Goal: Information Seeking & Learning: Find specific page/section

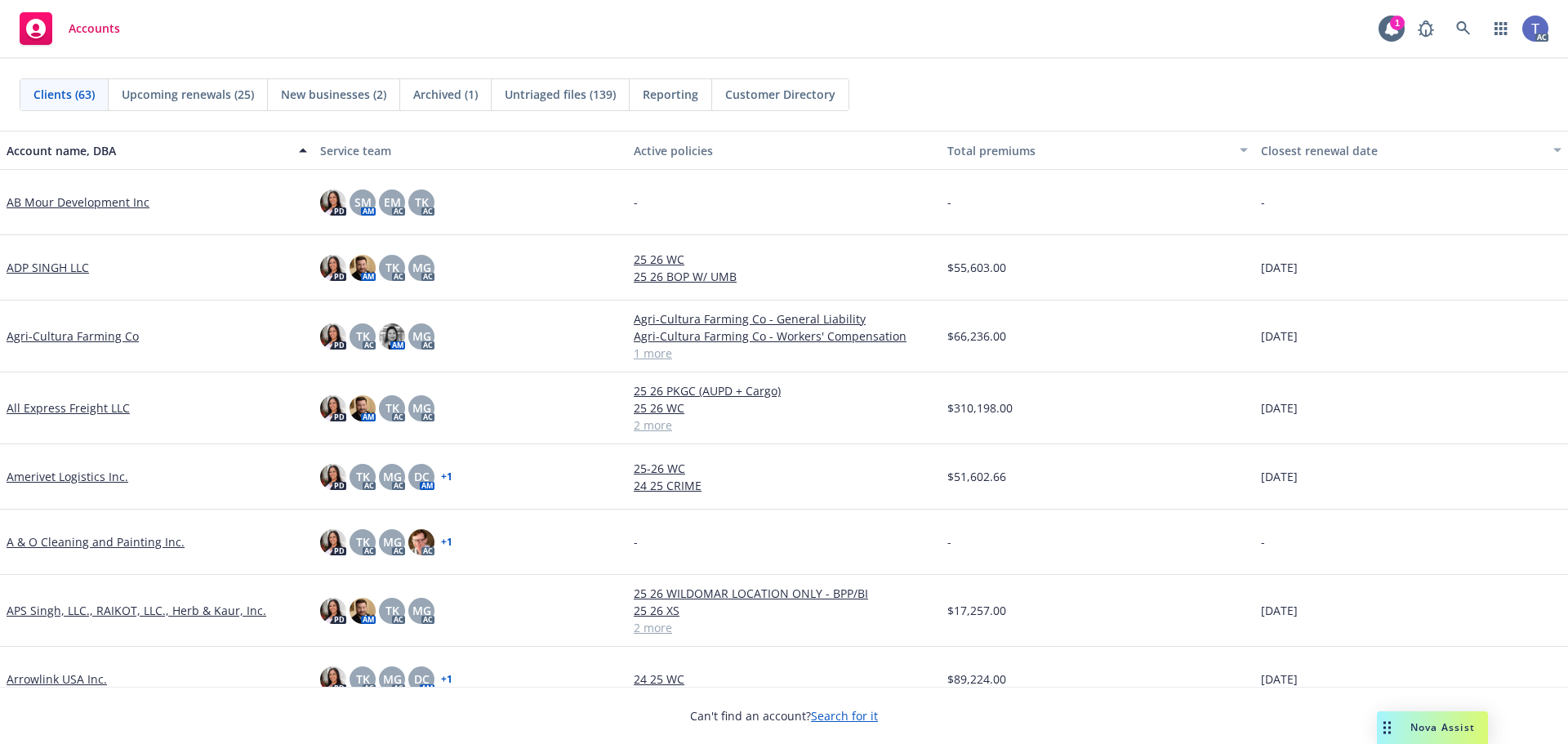
click at [1006, 91] on div "Clients (63) Upcoming renewals (25) New businesses (2) Archived (1) Untriaged f…" at bounding box center [784, 95] width 1529 height 33
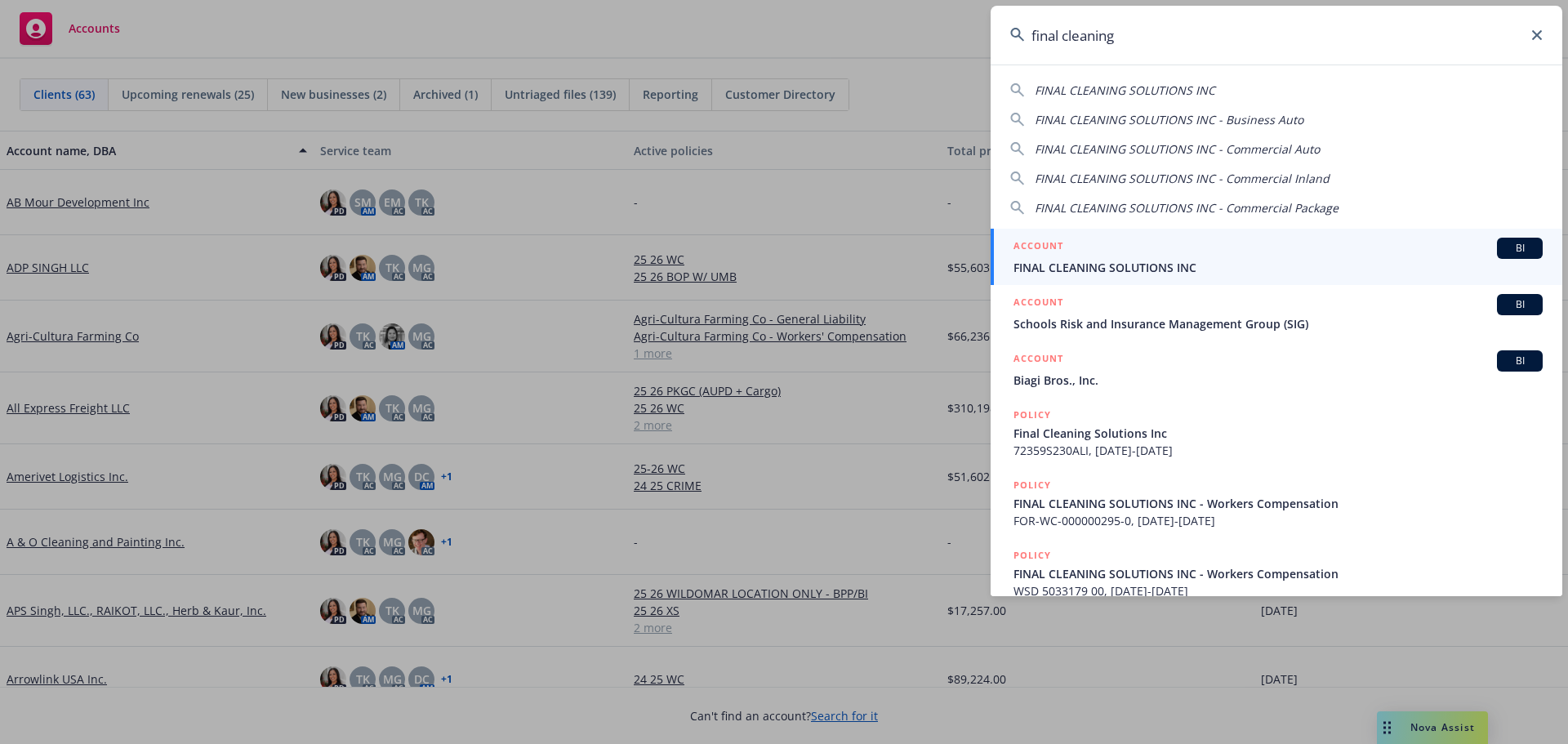
type input "final cleaning"
click at [1139, 262] on span "FINAL CLEANING SOLUTIONS INC" at bounding box center [1278, 268] width 529 height 17
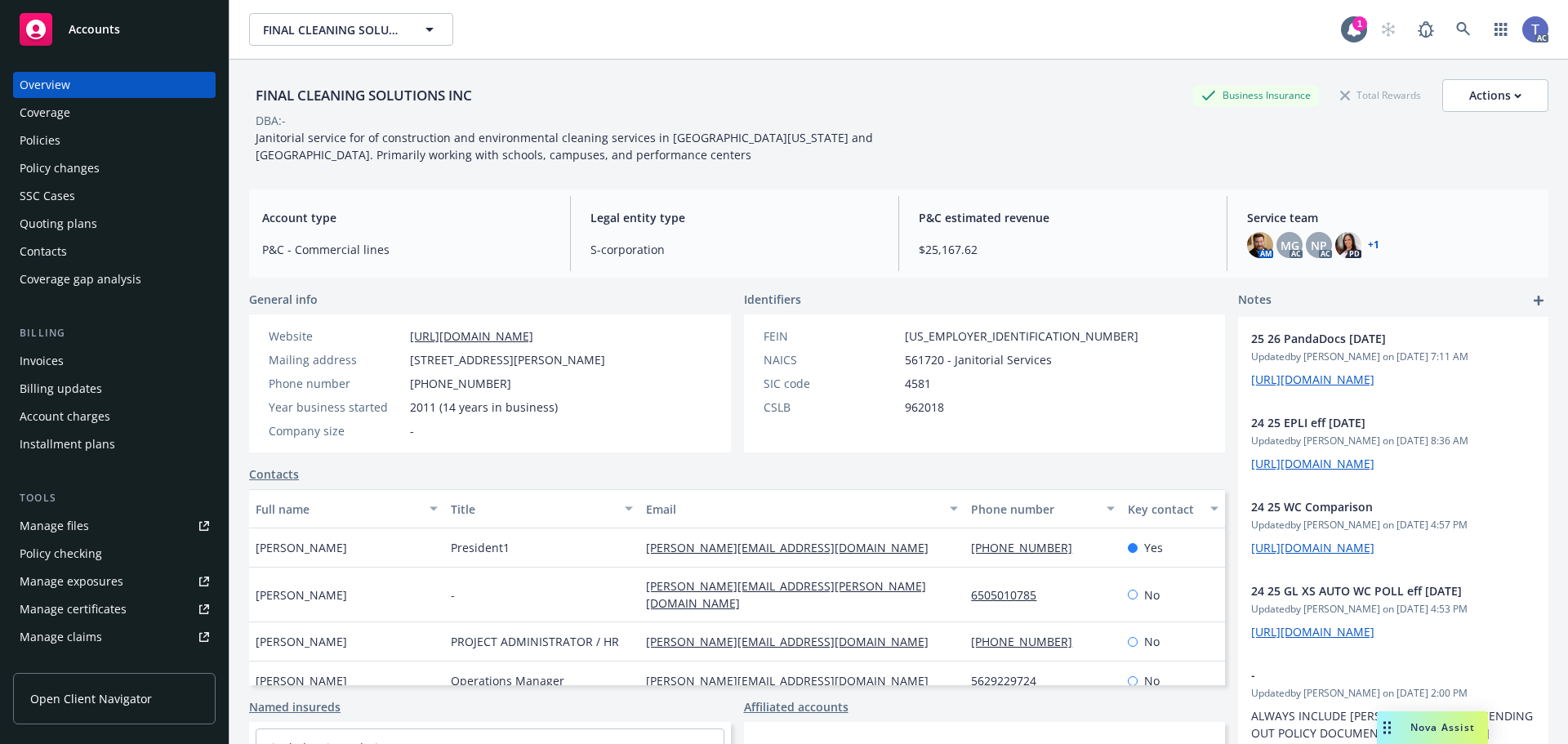
click at [67, 163] on div "Policy changes" at bounding box center [60, 168] width 80 height 26
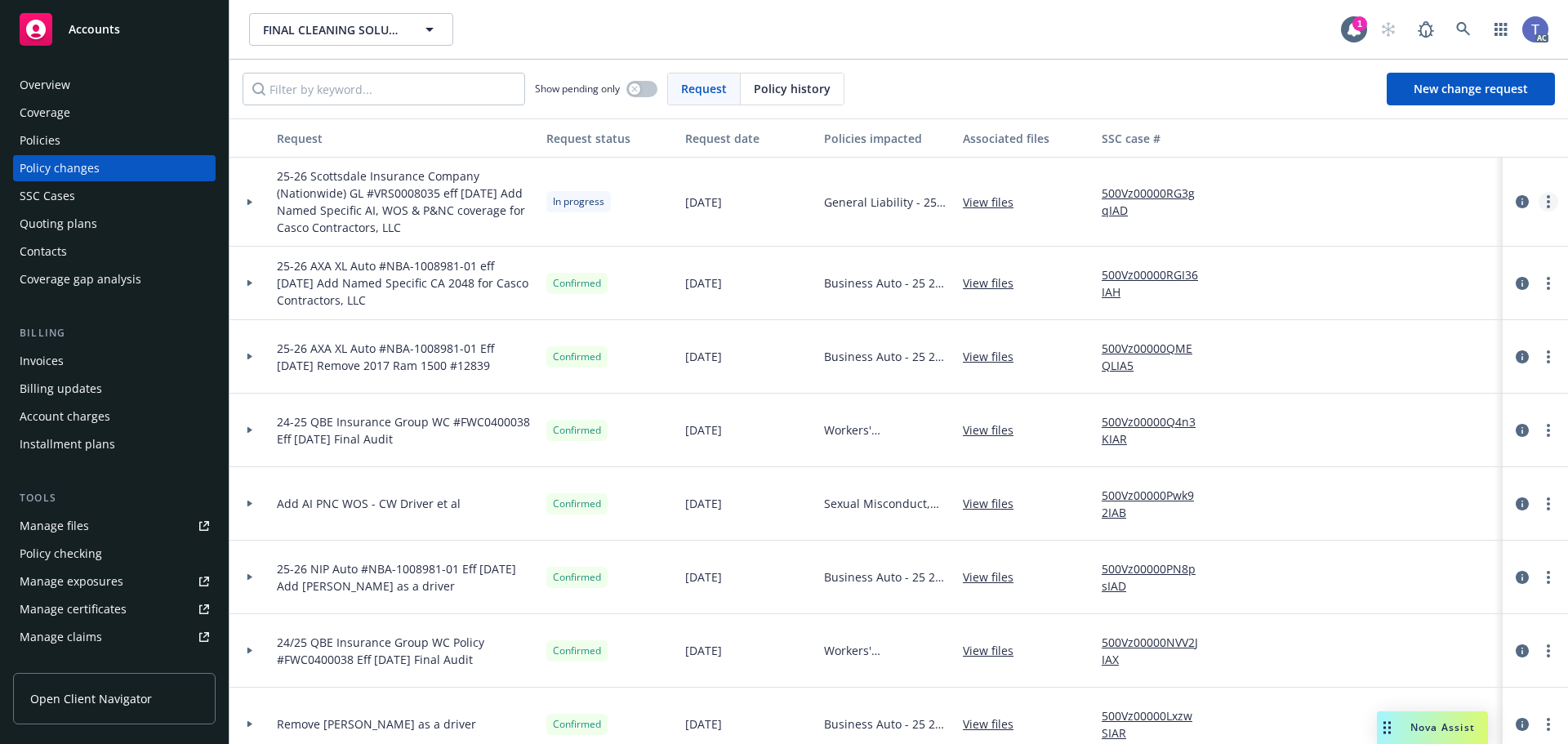
click at [1540, 204] on link "more" at bounding box center [1548, 201] width 20 height 20
click at [1382, 293] on link "Rescind request" at bounding box center [1405, 300] width 280 height 33
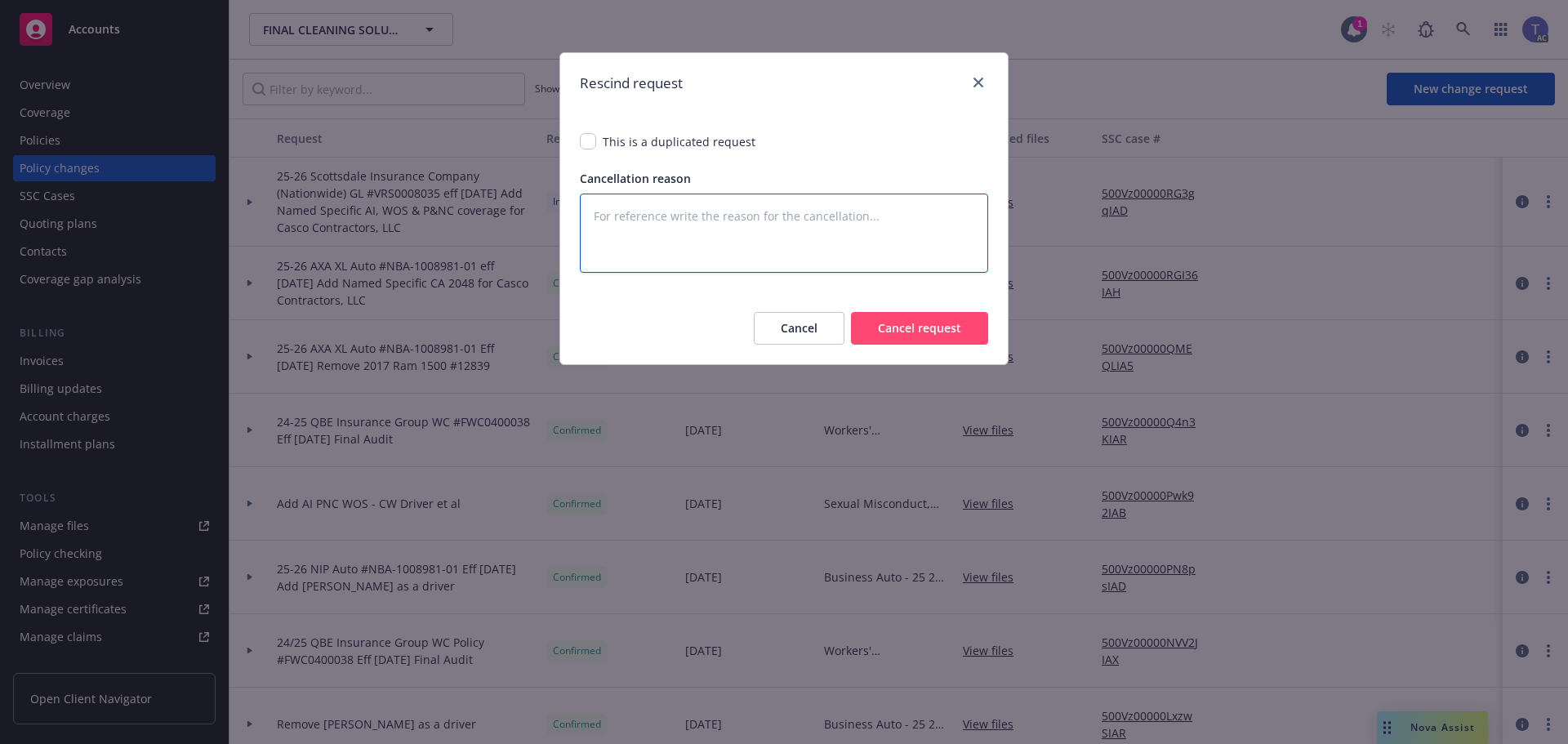
click at [663, 230] on textarea at bounding box center [784, 233] width 408 height 79
click at [597, 225] on textarea at bounding box center [784, 233] width 408 height 79
type textarea "x"
type textarea "H"
type textarea "x"
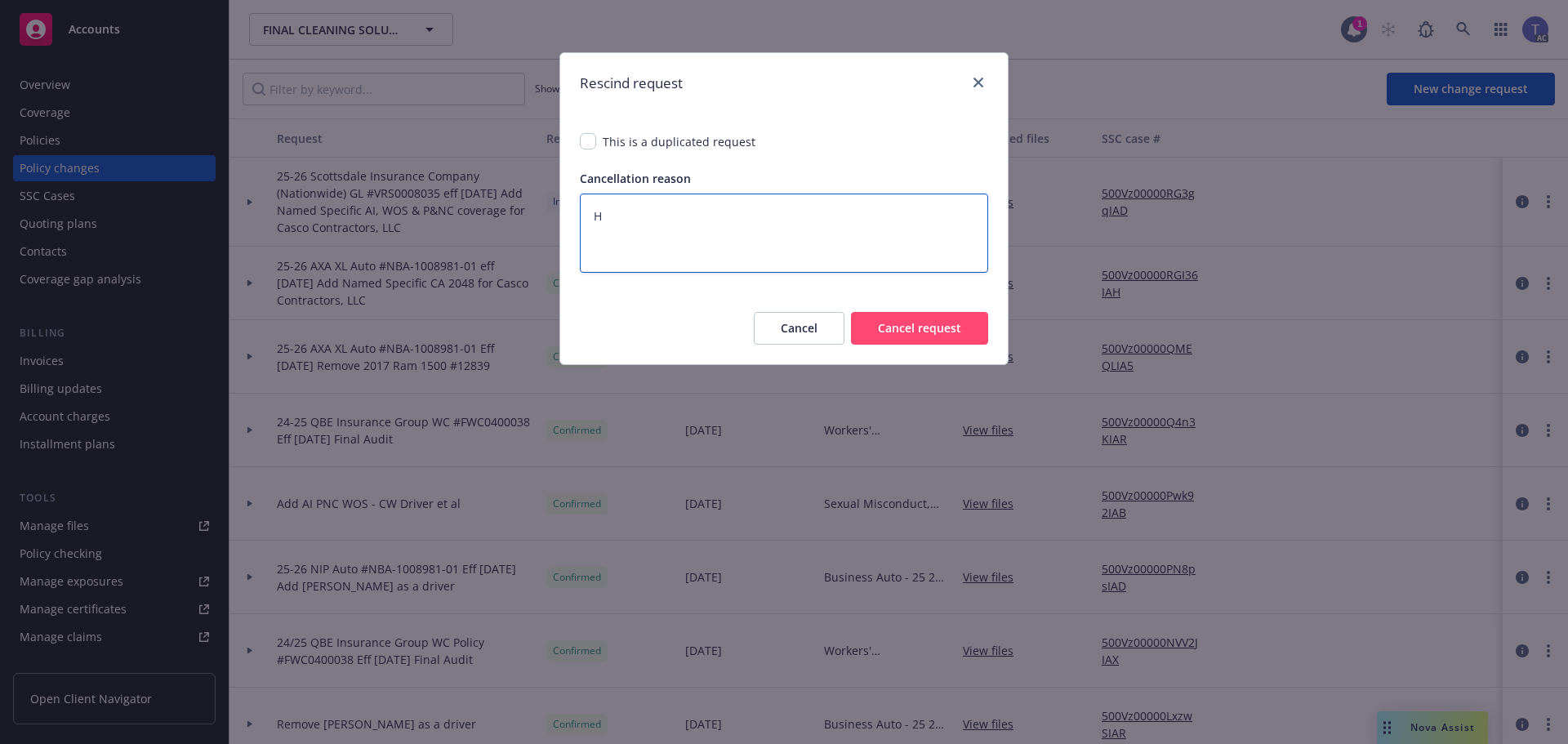
type textarea "Ho"
type textarea "x"
type textarea "Hol"
type textarea "x"
type textarea "Hold"
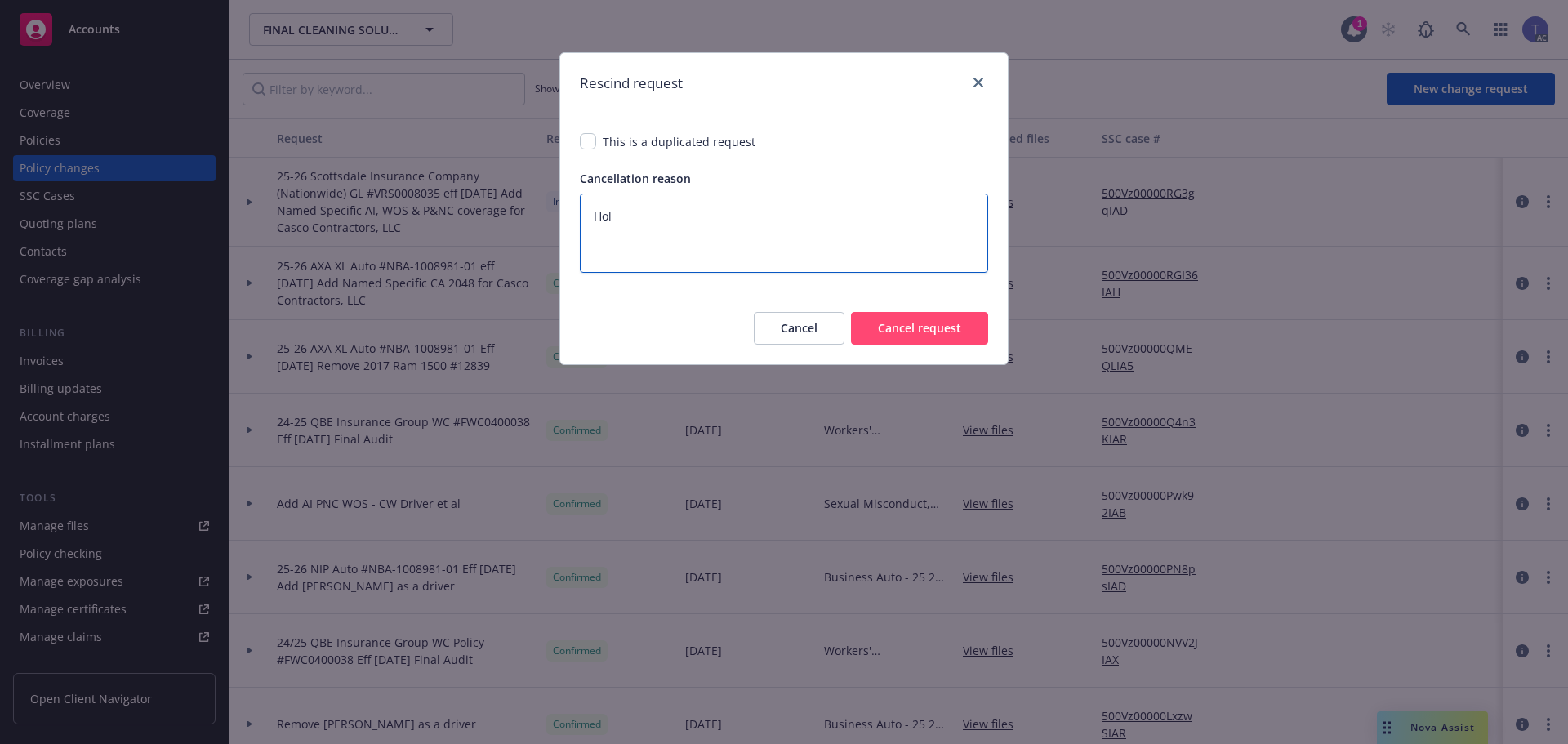
type textarea "x"
type textarea "Holdi"
type textarea "x"
type textarea "Holdin"
type textarea "x"
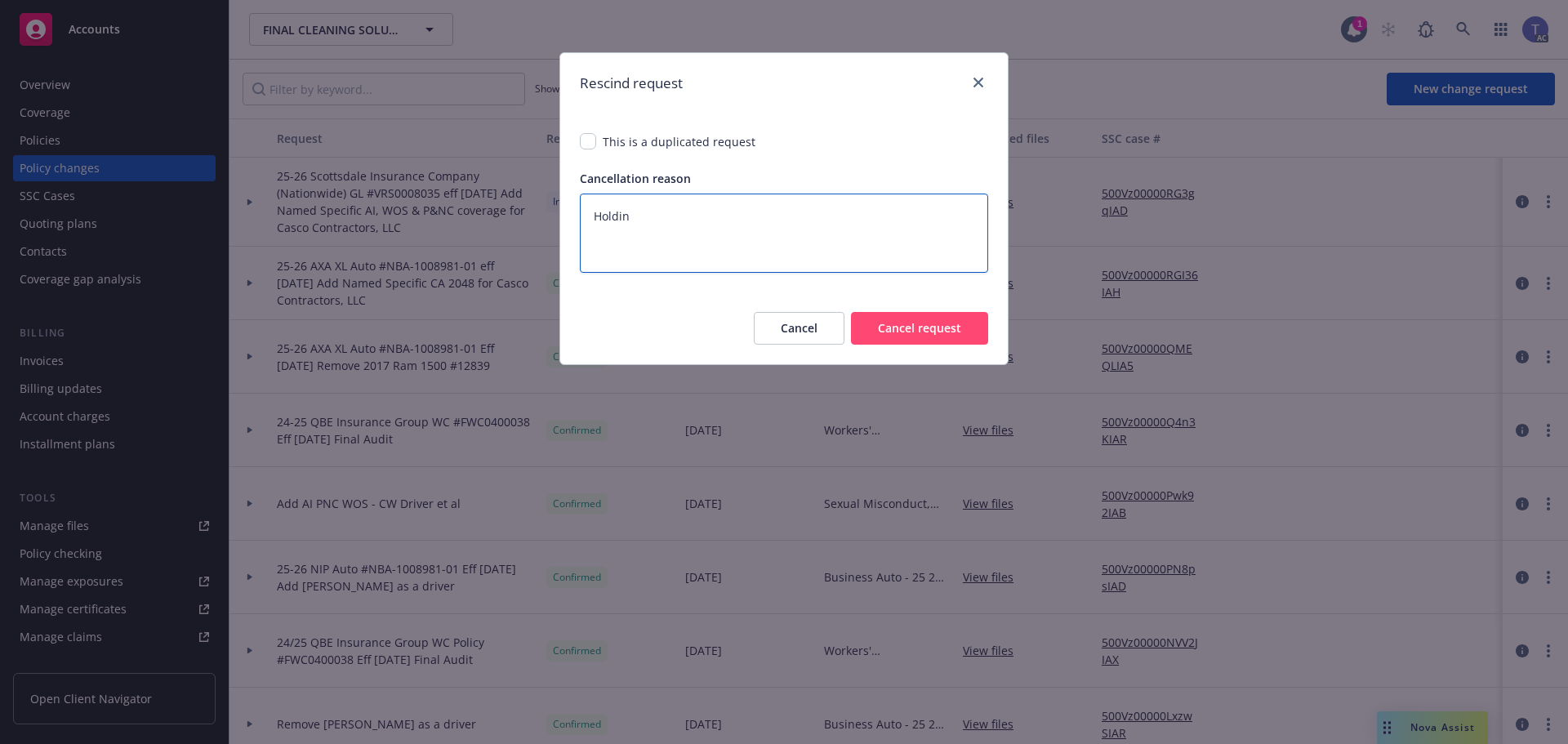
type textarea "Holding"
type textarea "x"
type textarea "Holding"
type textarea "x"
type textarea "Holding o"
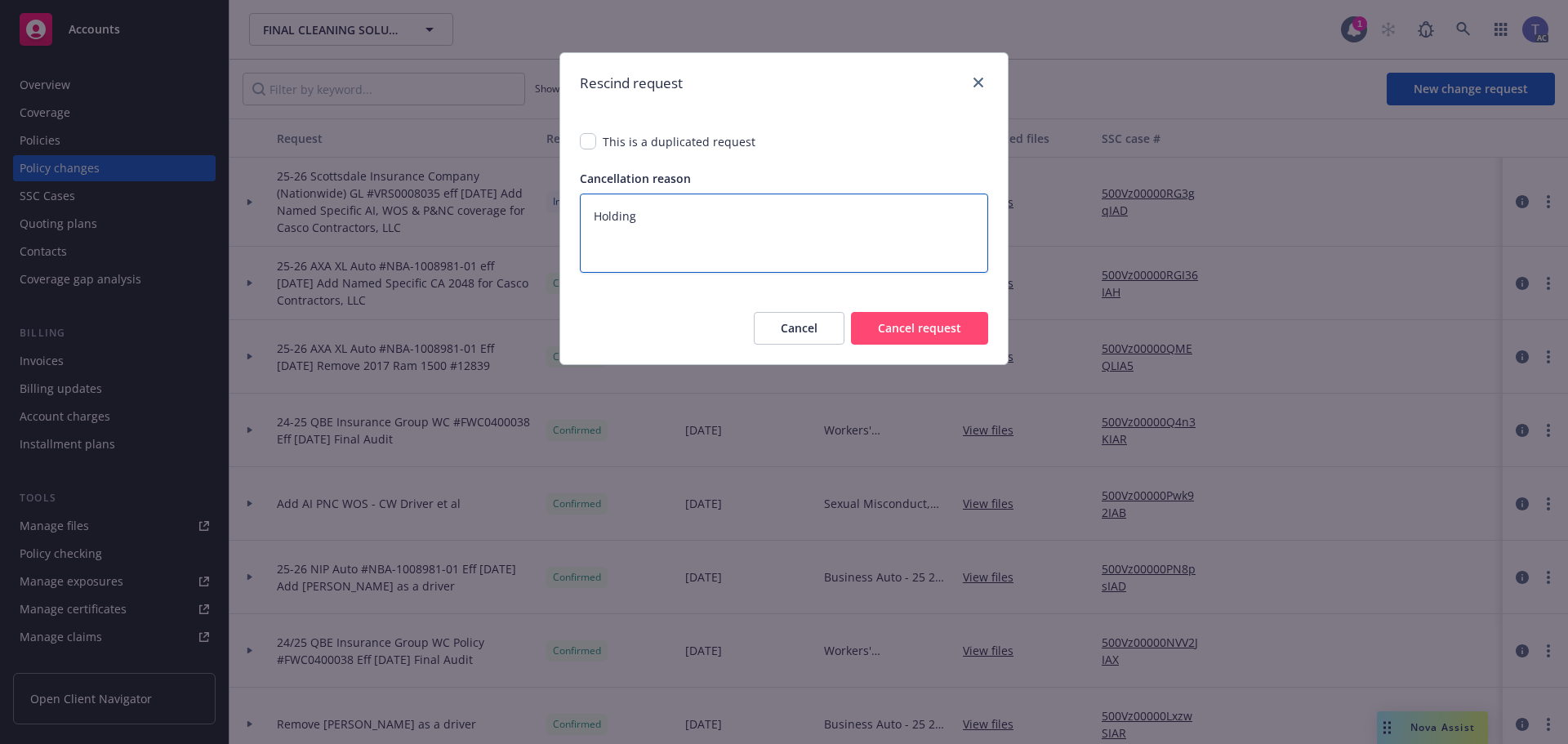
type textarea "x"
type textarea "Holding of"
type textarea "x"
type textarea "Holding off"
type textarea "x"
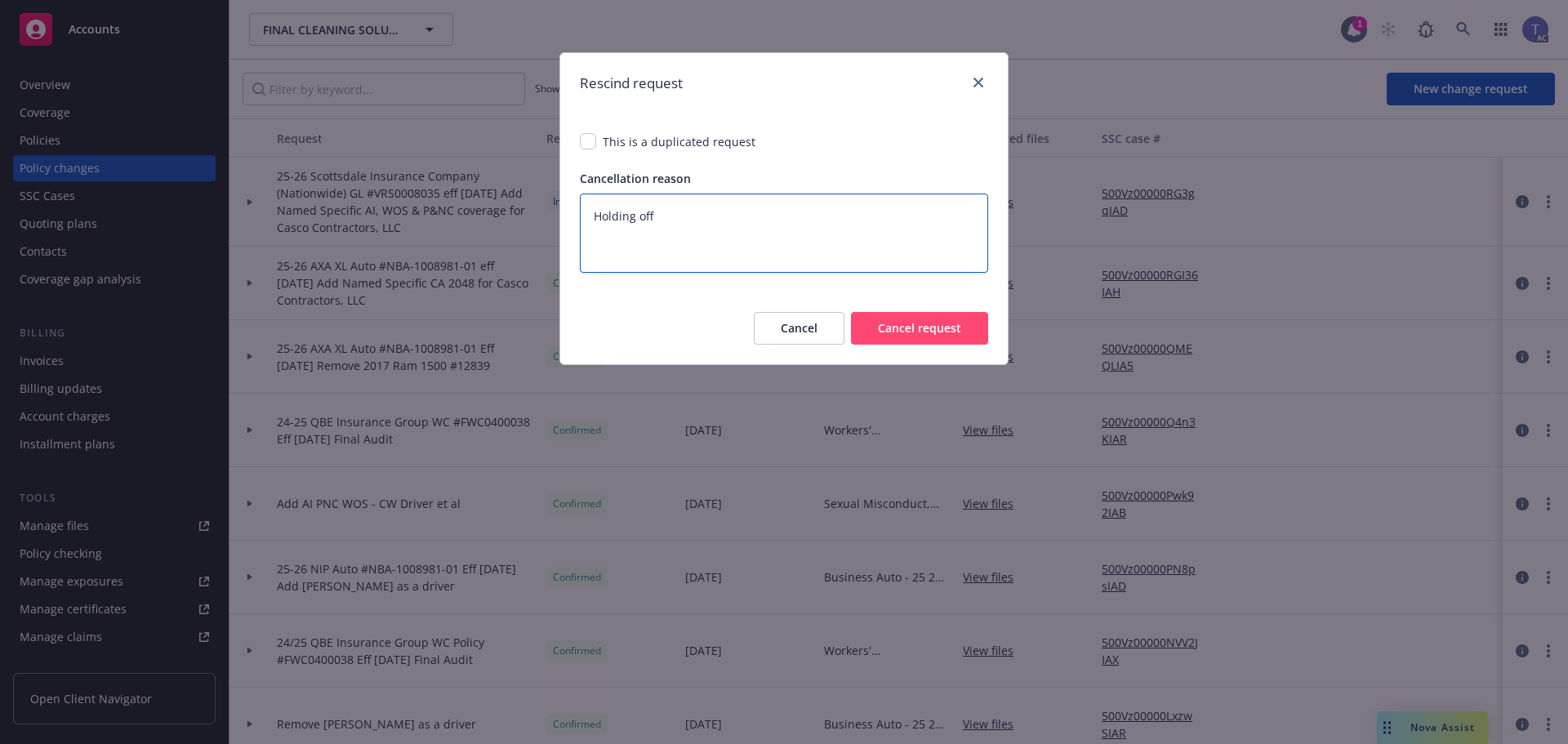
type textarea "Holding off"
type textarea "x"
type textarea "Holding off d"
type textarea "x"
type textarea "Holding off du"
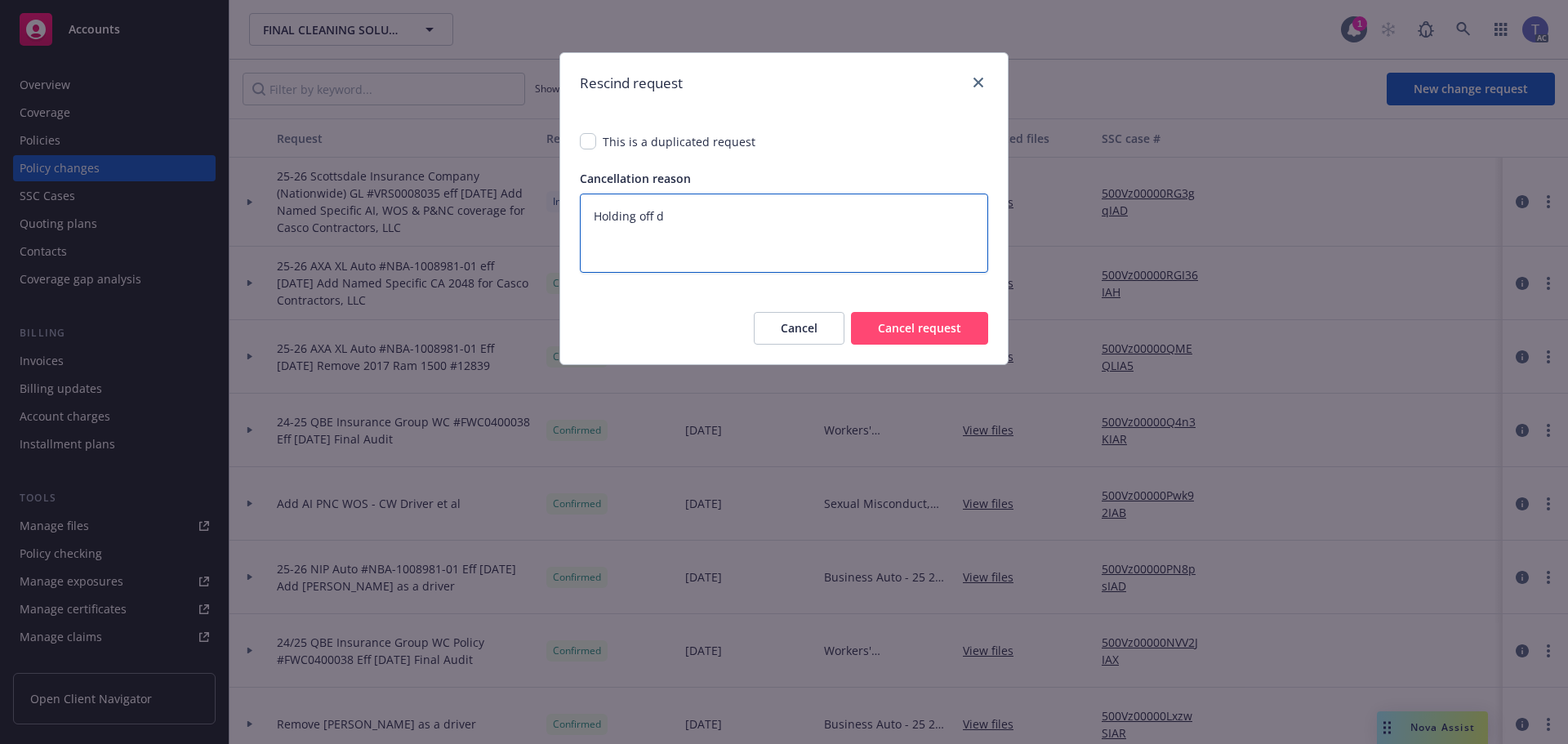
type textarea "x"
type textarea "Holding off due"
type textarea "x"
type textarea "Holding off due"
type textarea "x"
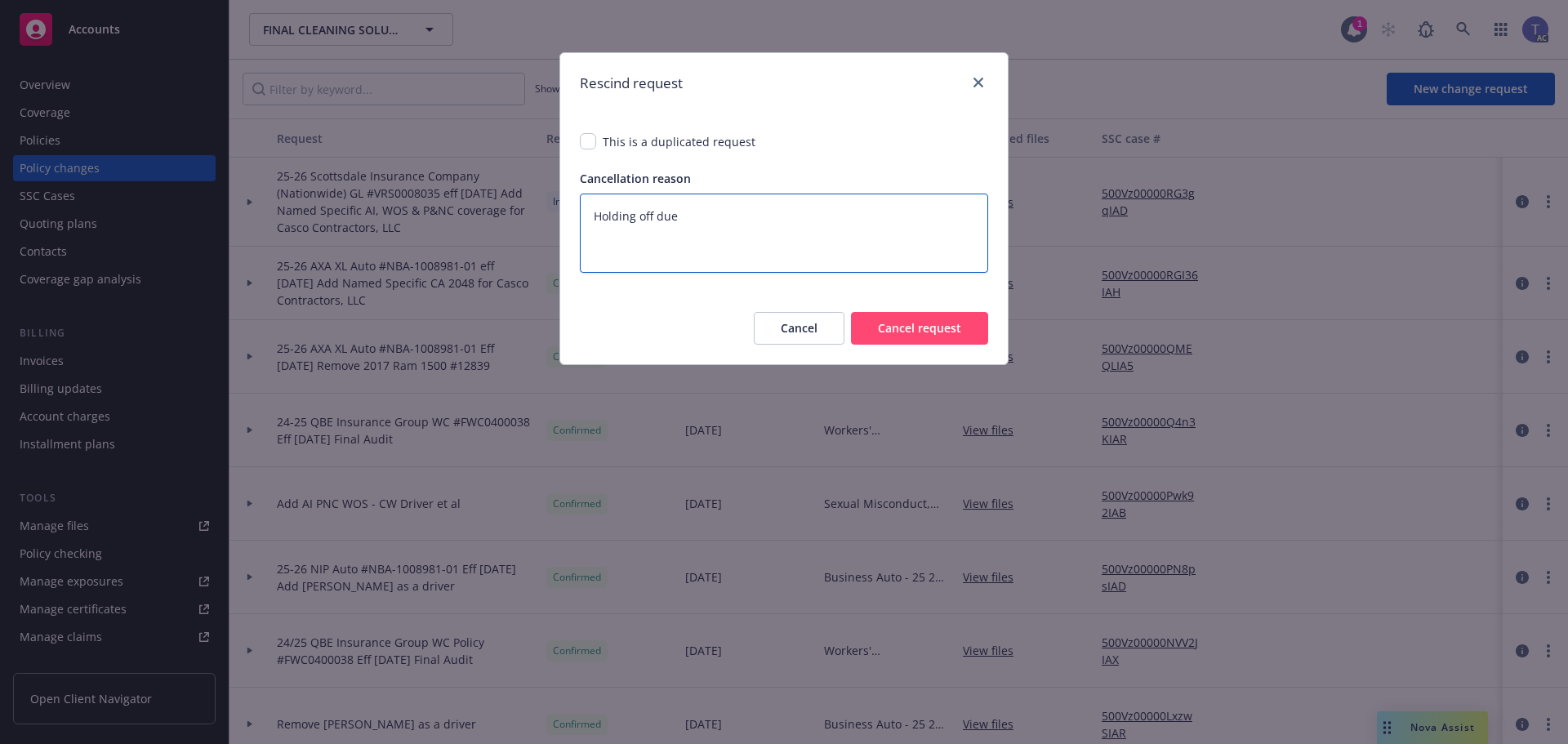
type textarea "Holding off due t"
type textarea "x"
type textarea "Holding off due to"
type textarea "x"
type textarea "Holding off due to"
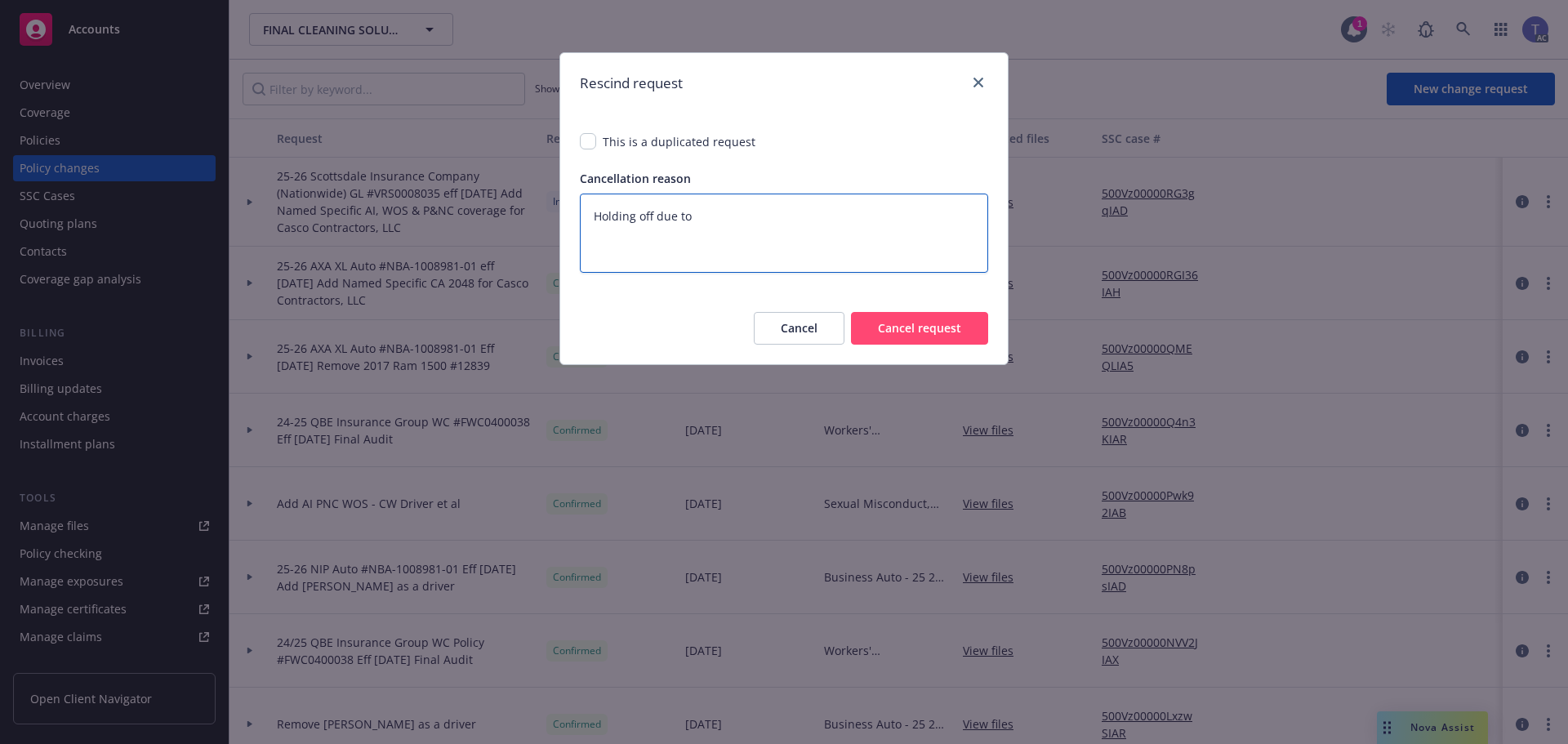
type textarea "x"
type textarea "Holding off due to A"
type textarea "x"
type textarea "Holding off due to AP"
type textarea "x"
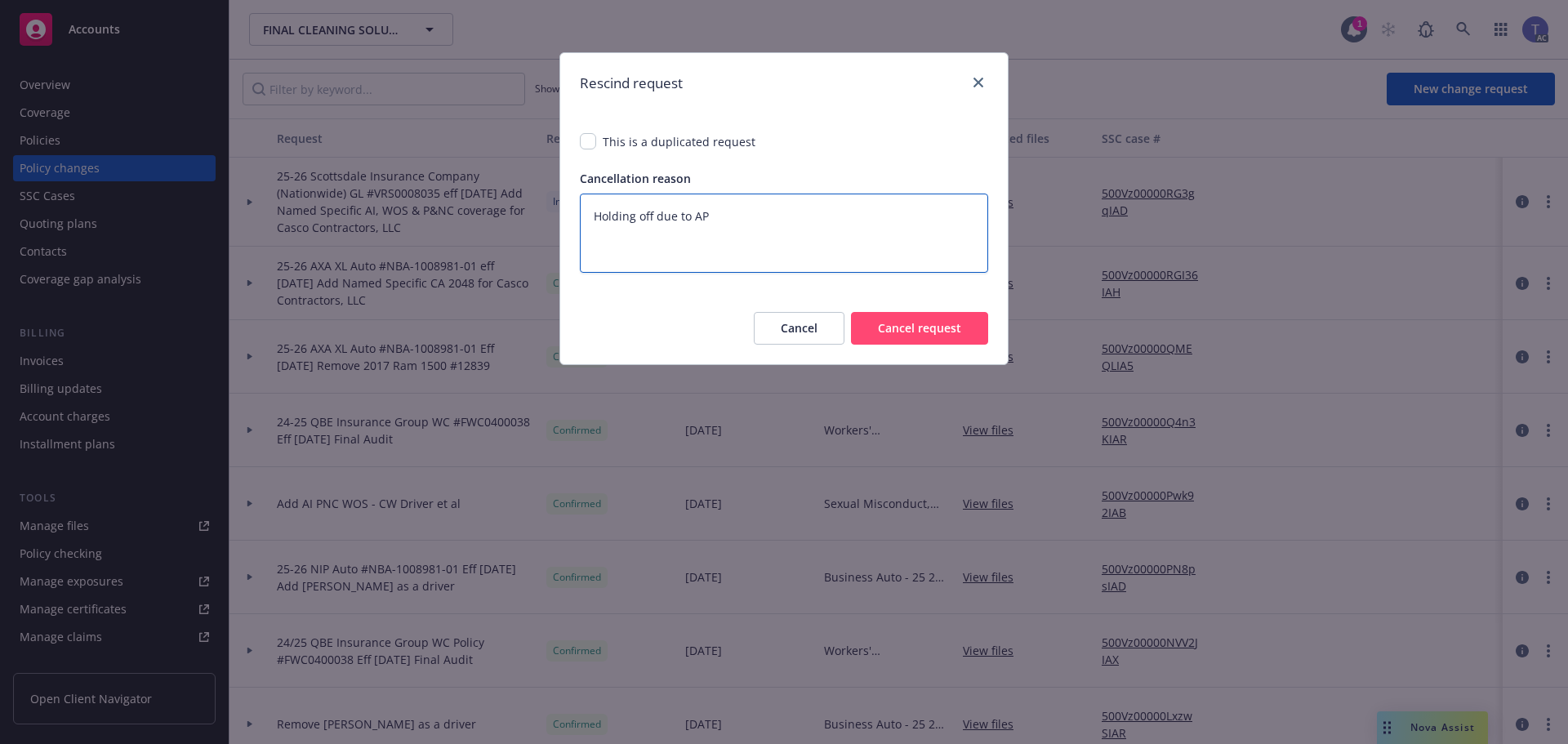
type textarea "Holding off due to AP"
type textarea "x"
type textarea "Holding off due to AP t"
type textarea "x"
type textarea "Holding off due to AP th"
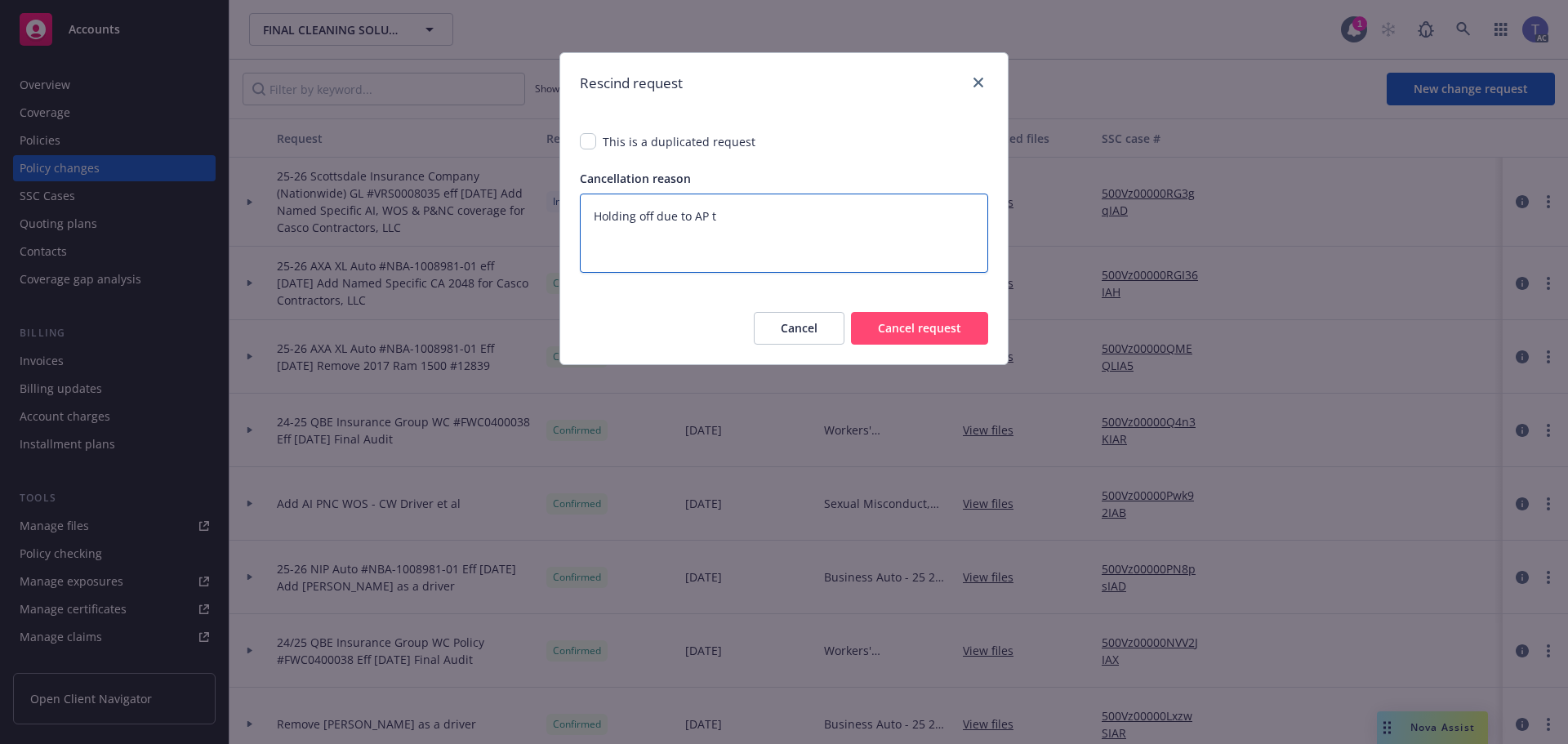
type textarea "x"
type textarea "Holding off due to AP tha"
type textarea "x"
type textarea "Holding off due to AP that"
type textarea "x"
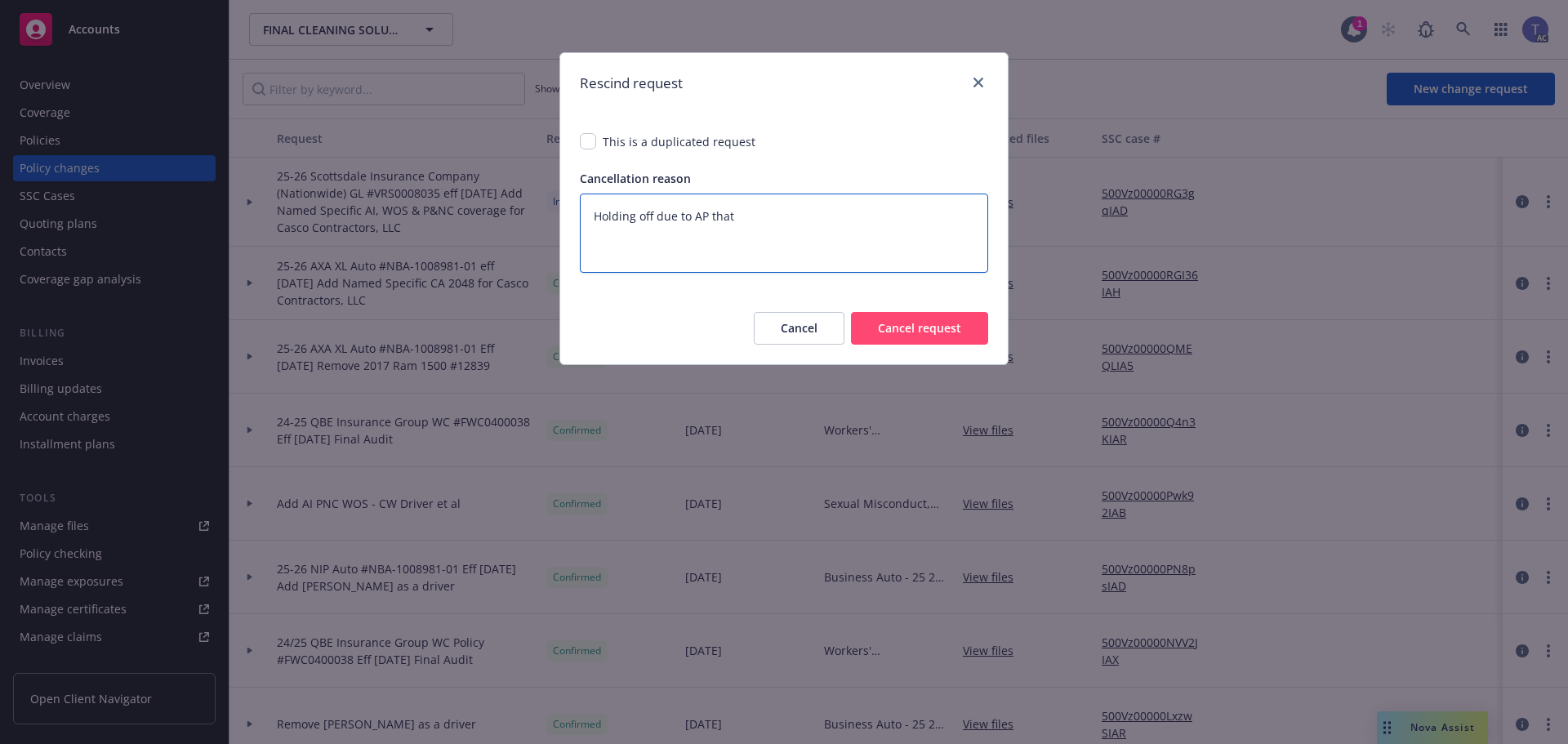
type textarea "Holding off due to AP that"
type textarea "x"
type textarea "Holding off due to AP that w"
type textarea "x"
type textarea "Holding off due to AP that wo"
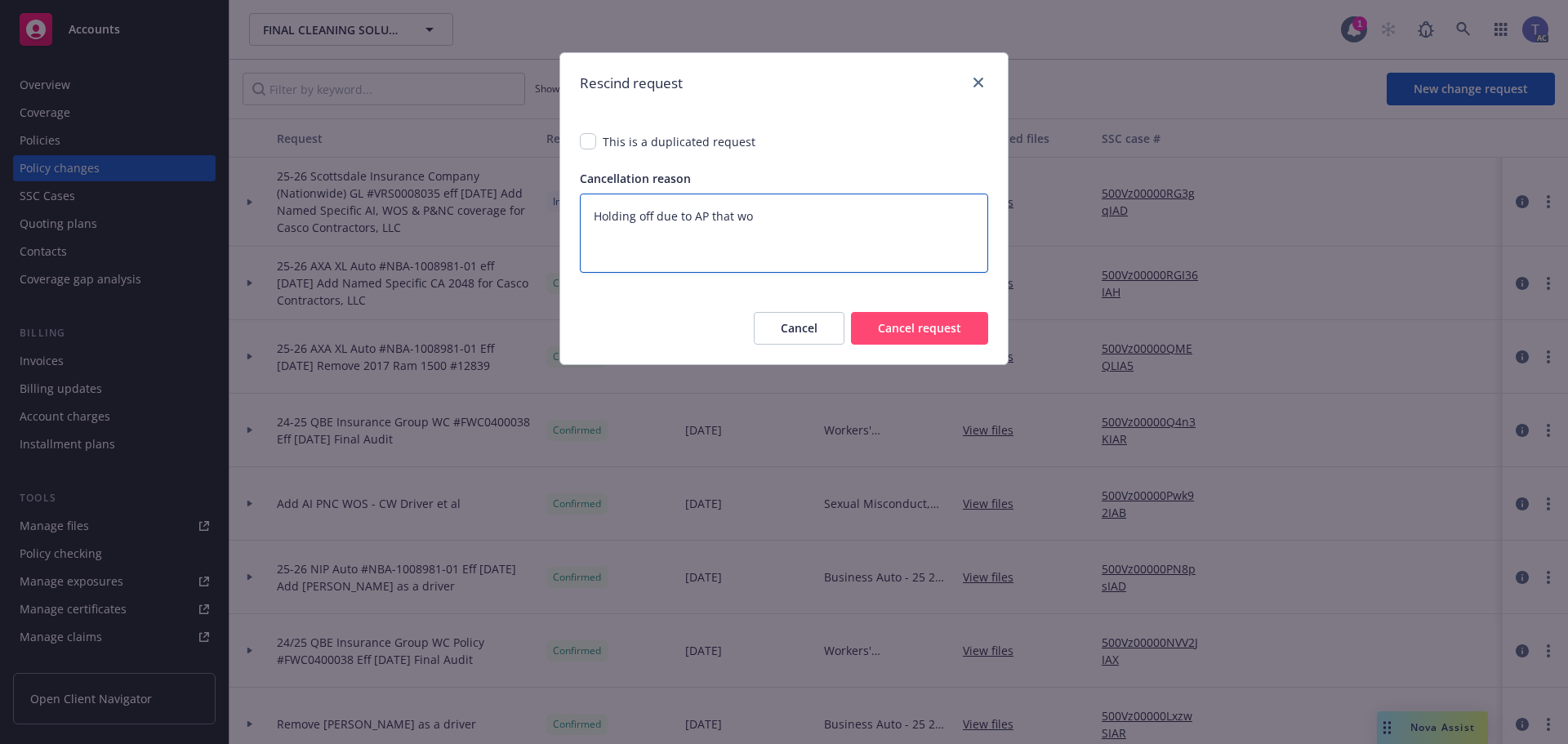
type textarea "x"
type textarea "Holding off due to AP that wou"
type textarea "x"
type textarea "Holding off due to AP that woul"
type textarea "x"
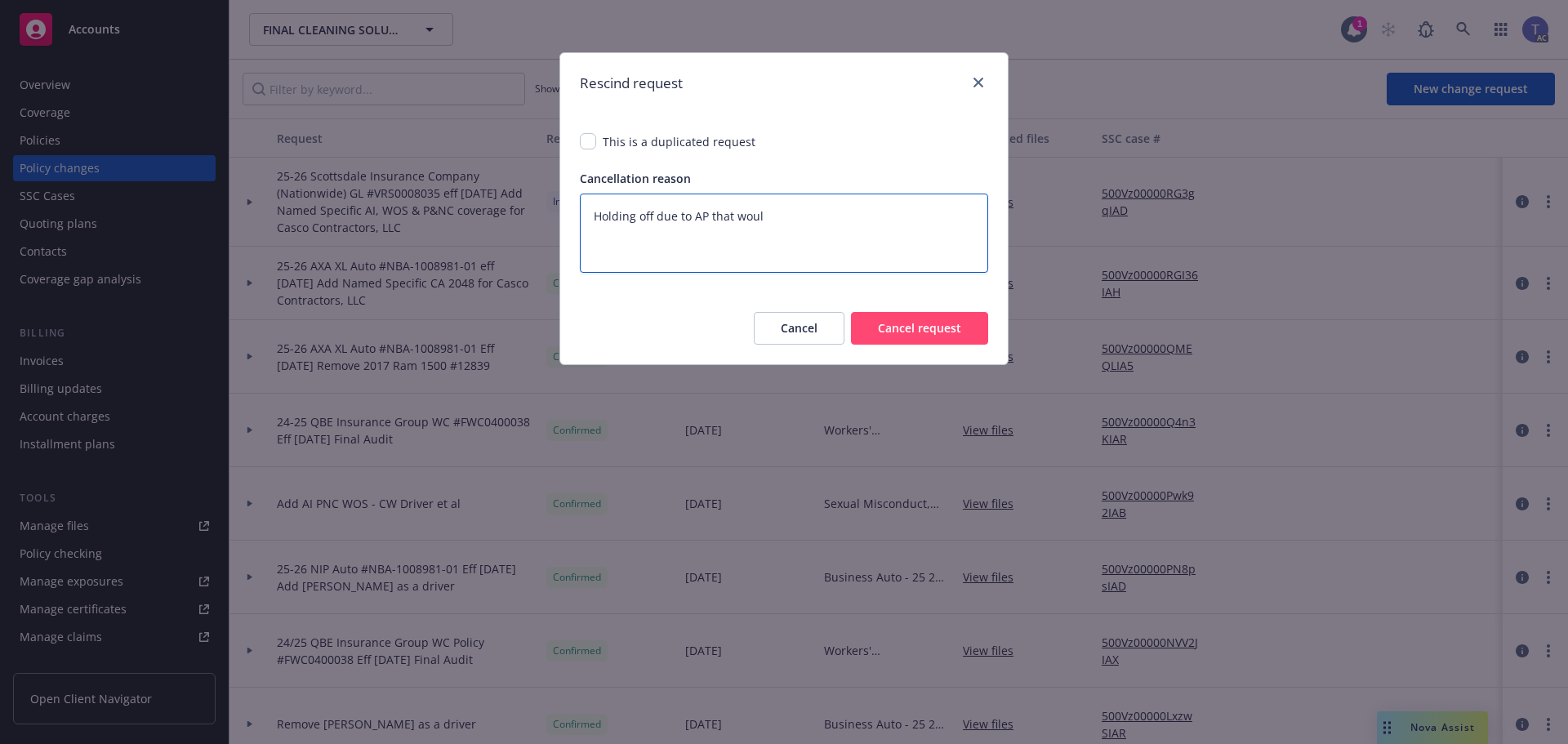
type textarea "Holding off due to AP that would"
type textarea "x"
type textarea "Holding off due to AP that would"
type textarea "x"
type textarea "Holding off due to AP that would b"
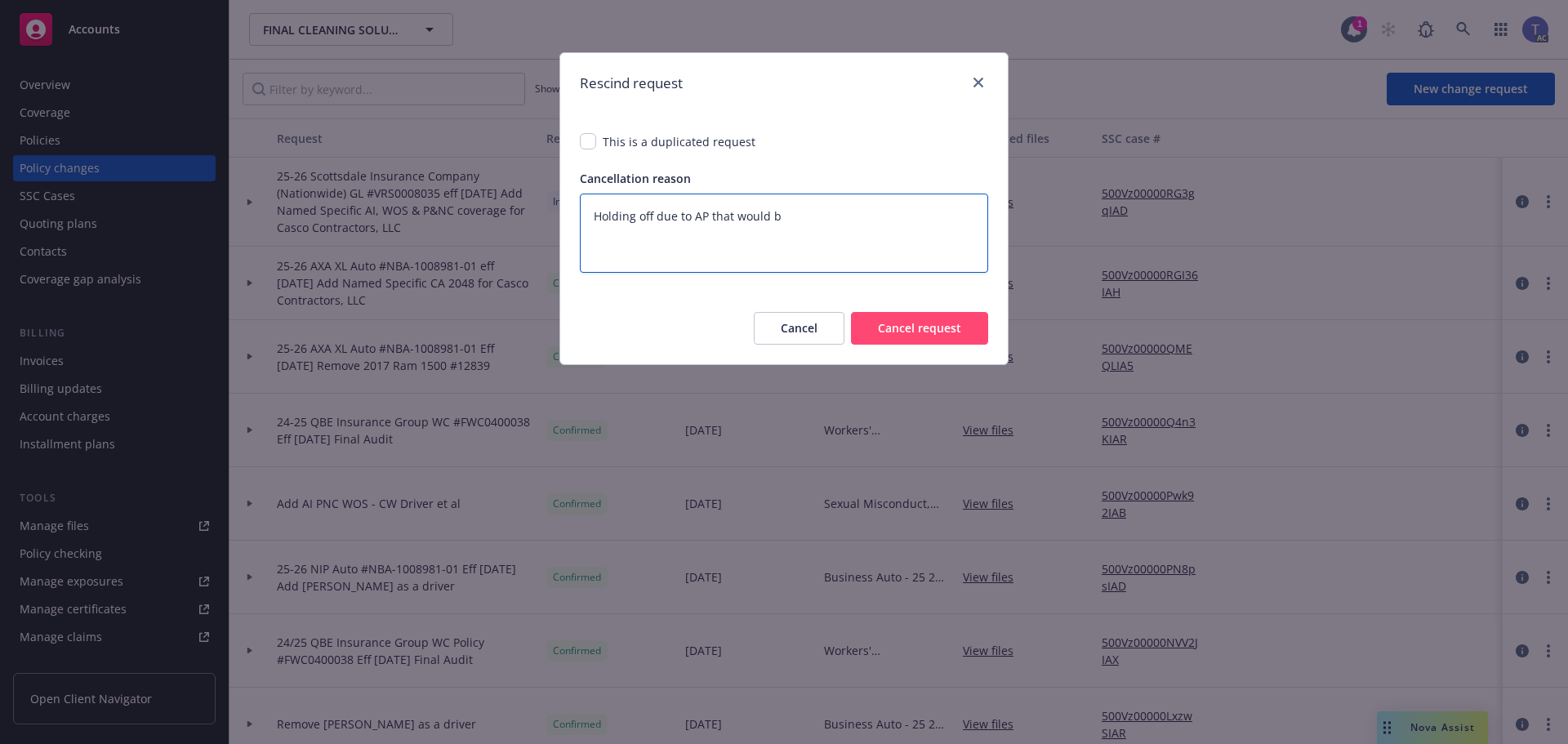
type textarea "x"
type textarea "Holding off due to AP that would be"
type textarea "x"
type textarea "Holding off due to AP that would be"
type textarea "x"
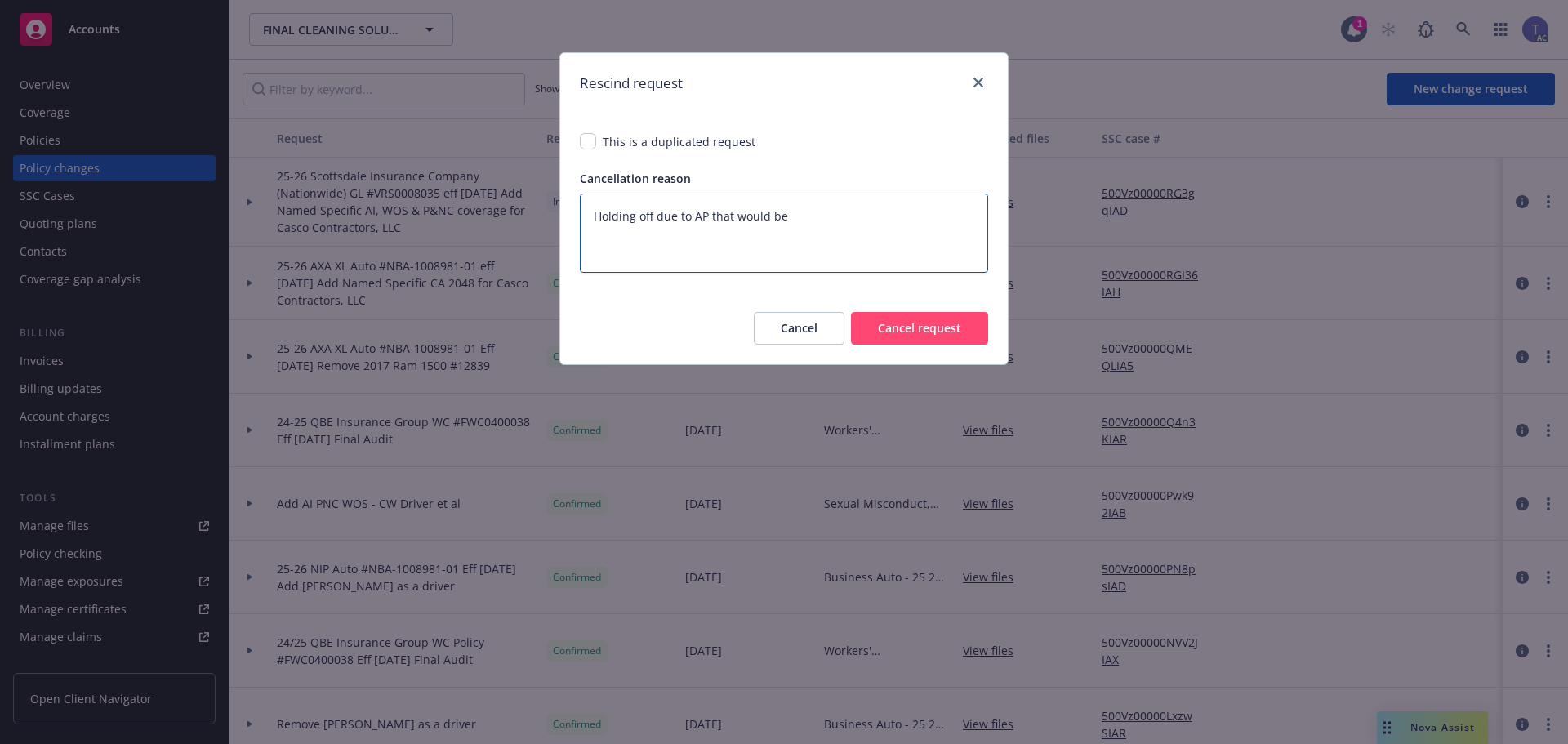
type textarea "Holding off due to AP that would be d"
type textarea "x"
type textarea "Holding off due to AP that would be du"
type textarea "x"
type textarea "Holding off due to AP that would be due"
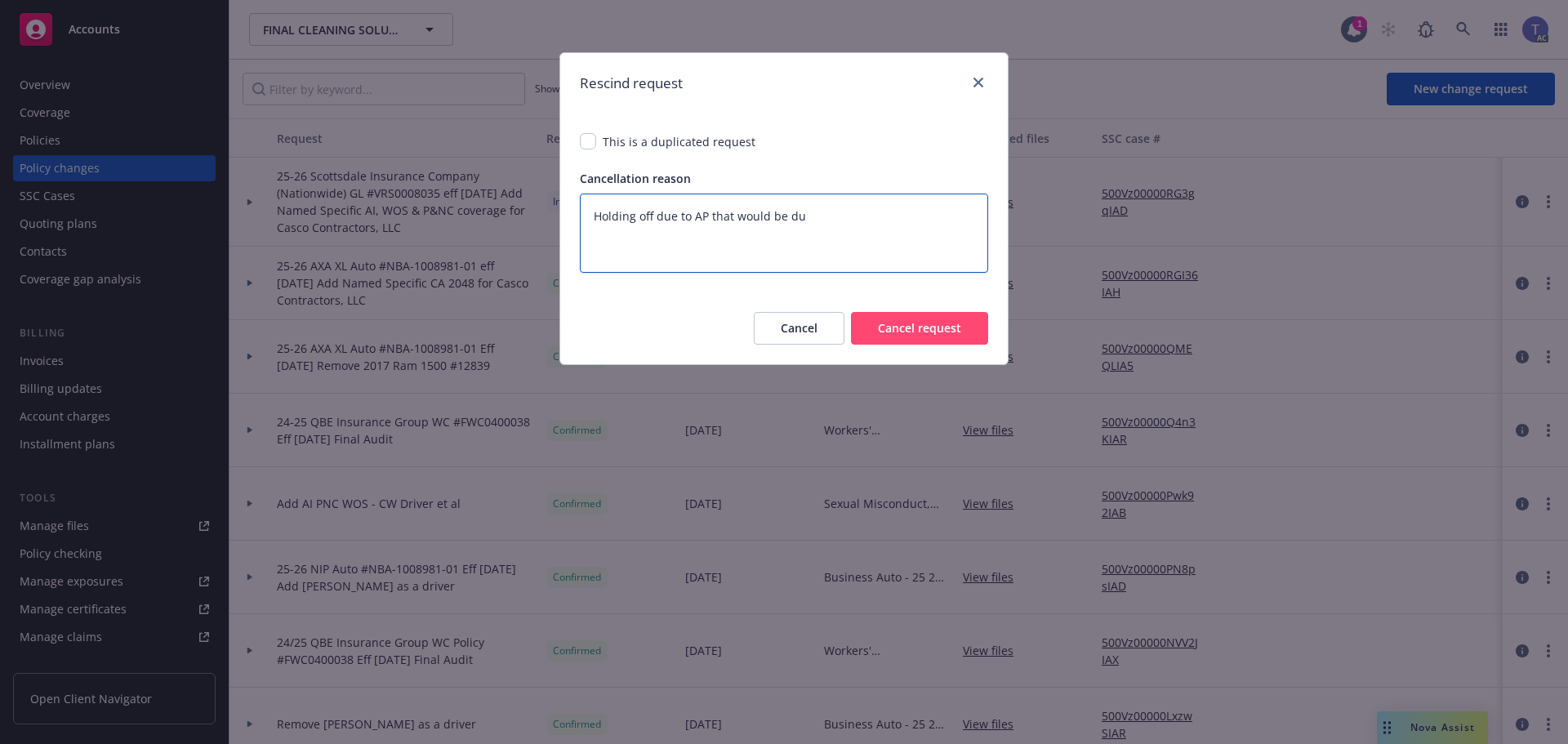
type textarea "x"
type textarea "Holding off due to AP that would be due."
type textarea "x"
type textarea "Holding off due to AP that would be due."
type textarea "x"
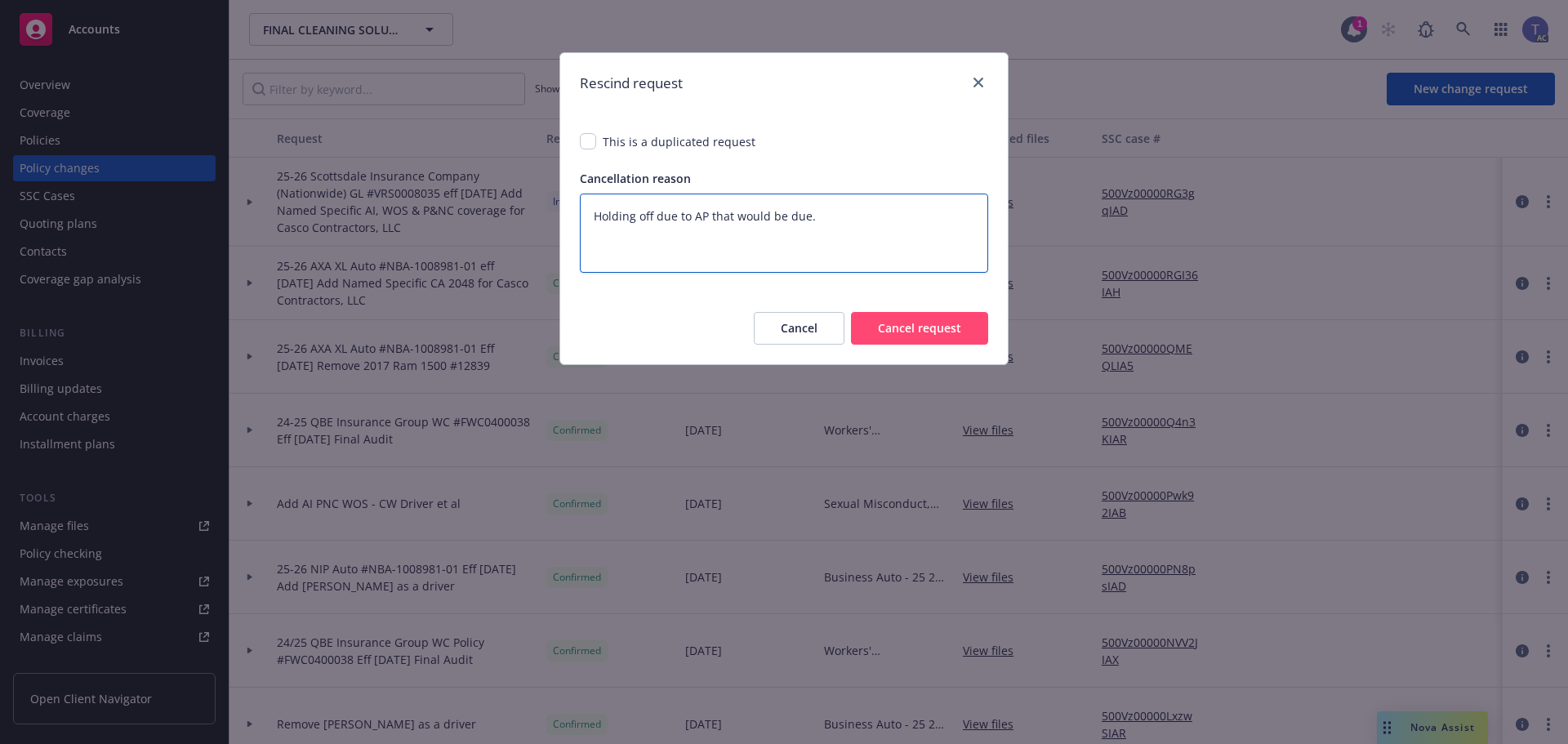
type textarea "Holding off due to AP that would be due."
click at [926, 332] on button "Cancel request" at bounding box center [920, 328] width 137 height 33
type textarea "x"
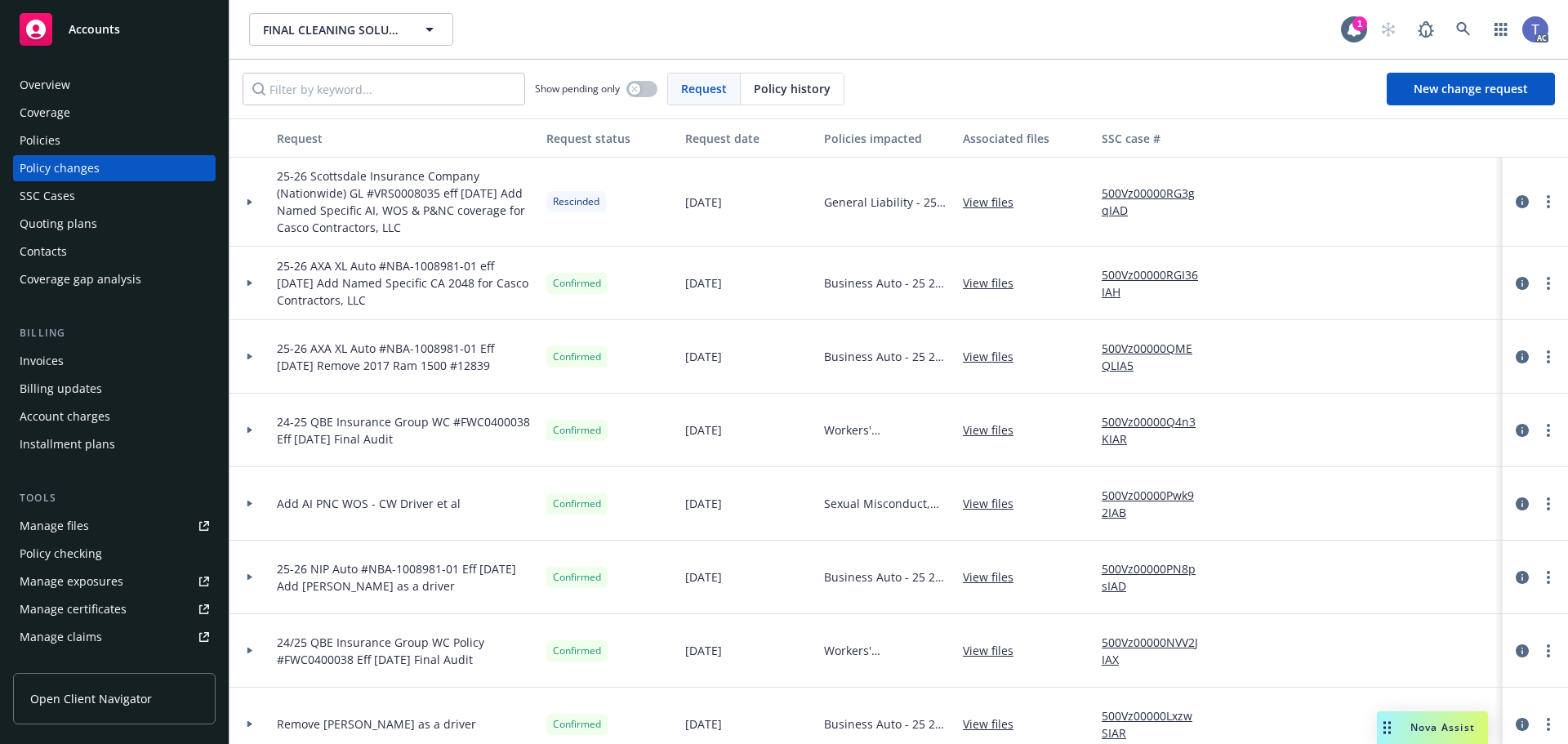
click at [875, 54] on div "FINAL CLEANING SOLUTIONS INC FINAL CLEANING SOLUTIONS INC 1 AC" at bounding box center [899, 29] width 1338 height 59
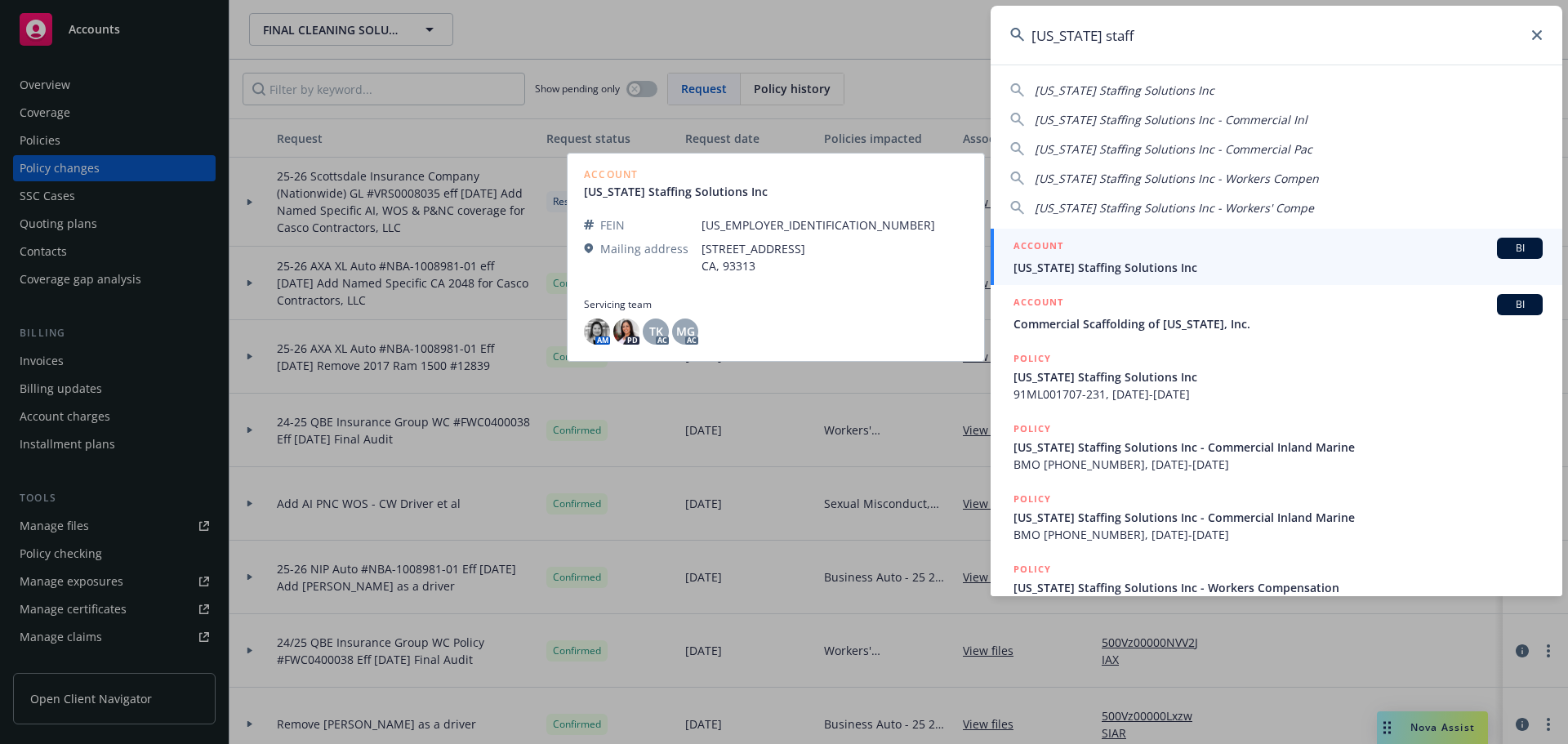
type input "[US_STATE] staff"
click at [1136, 258] on div "ACCOUNT BI" at bounding box center [1278, 248] width 529 height 22
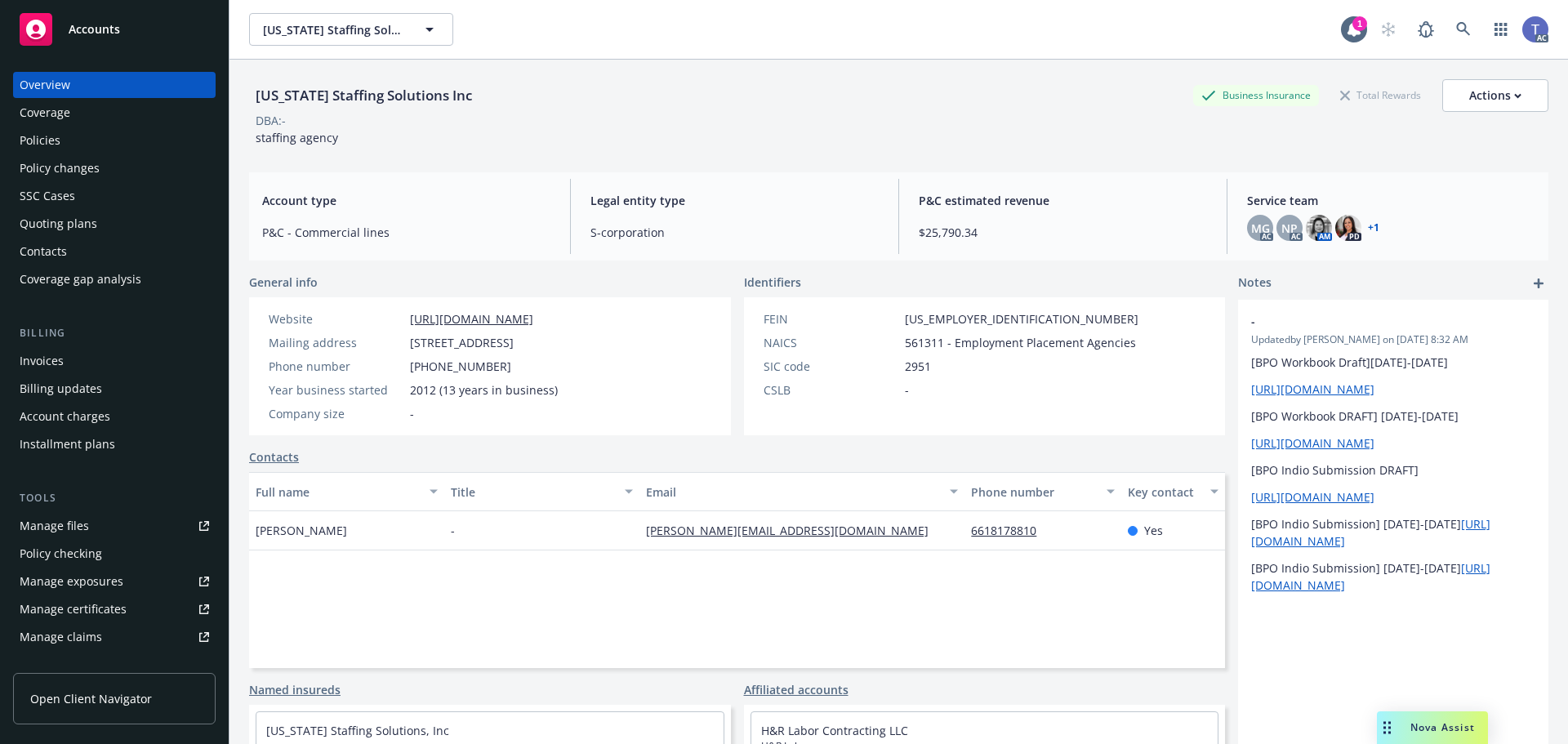
click at [76, 140] on div "Policies" at bounding box center [114, 141] width 189 height 26
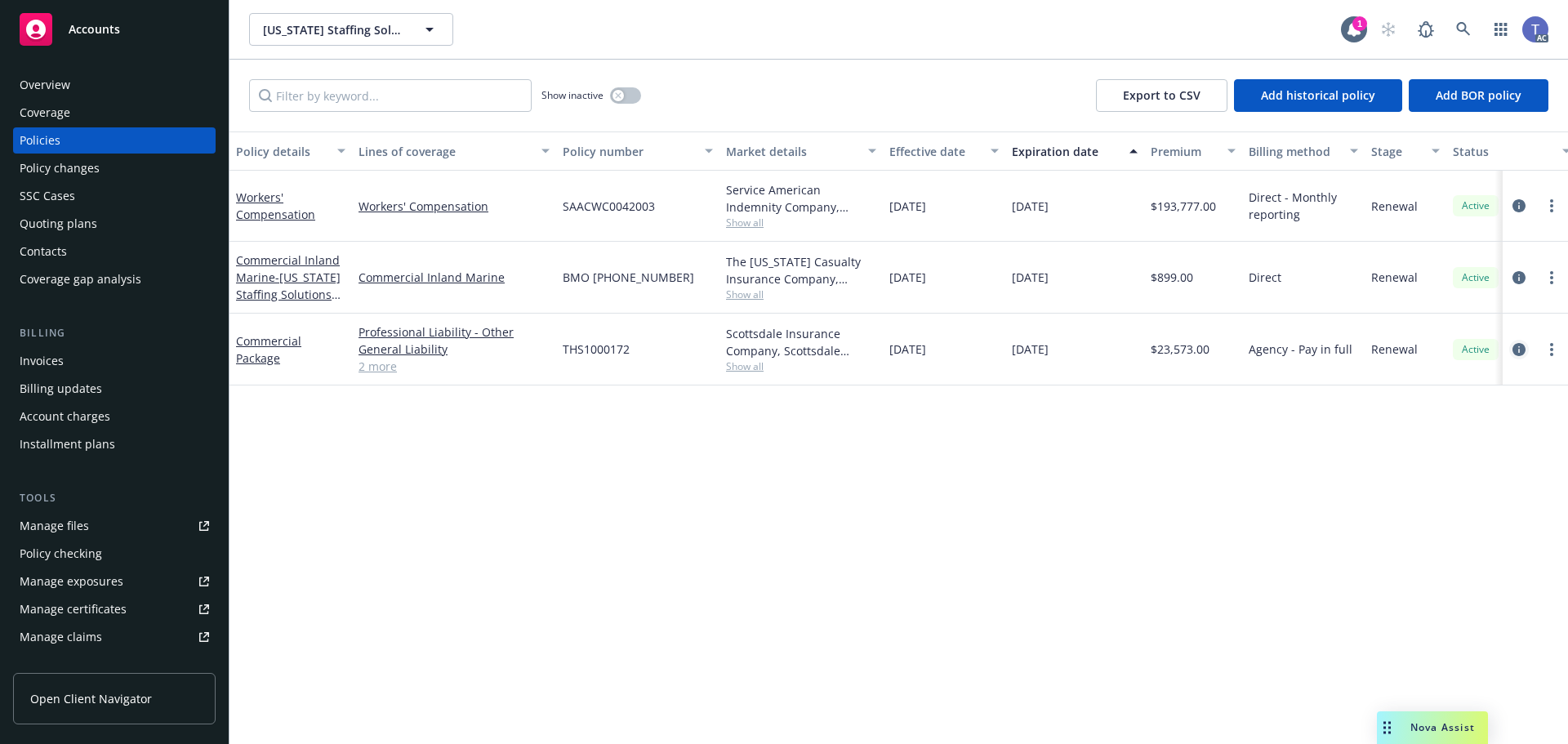
click at [1527, 347] on link "circleInformation" at bounding box center [1519, 350] width 20 height 20
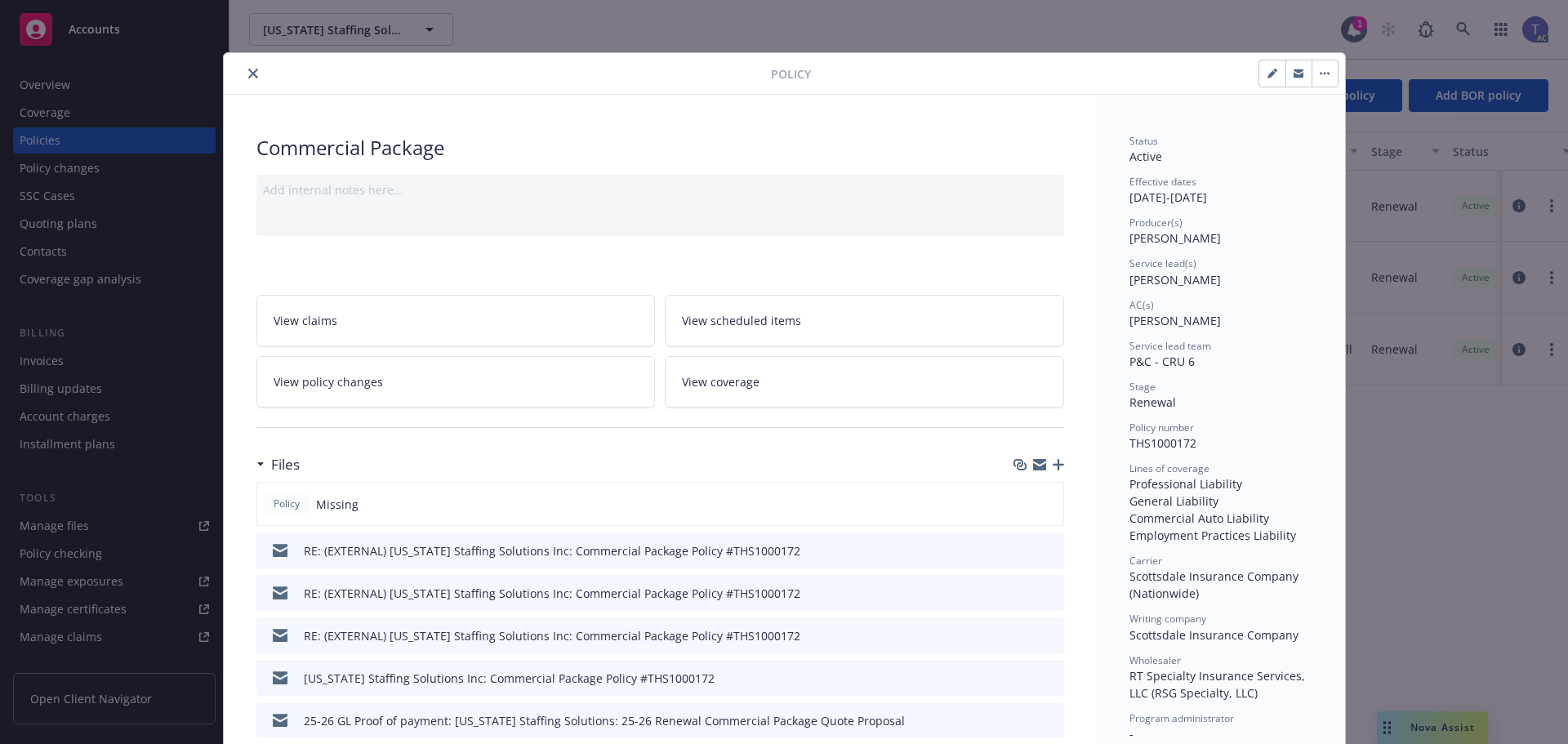
click at [249, 74] on icon "close" at bounding box center [253, 73] width 9 height 9
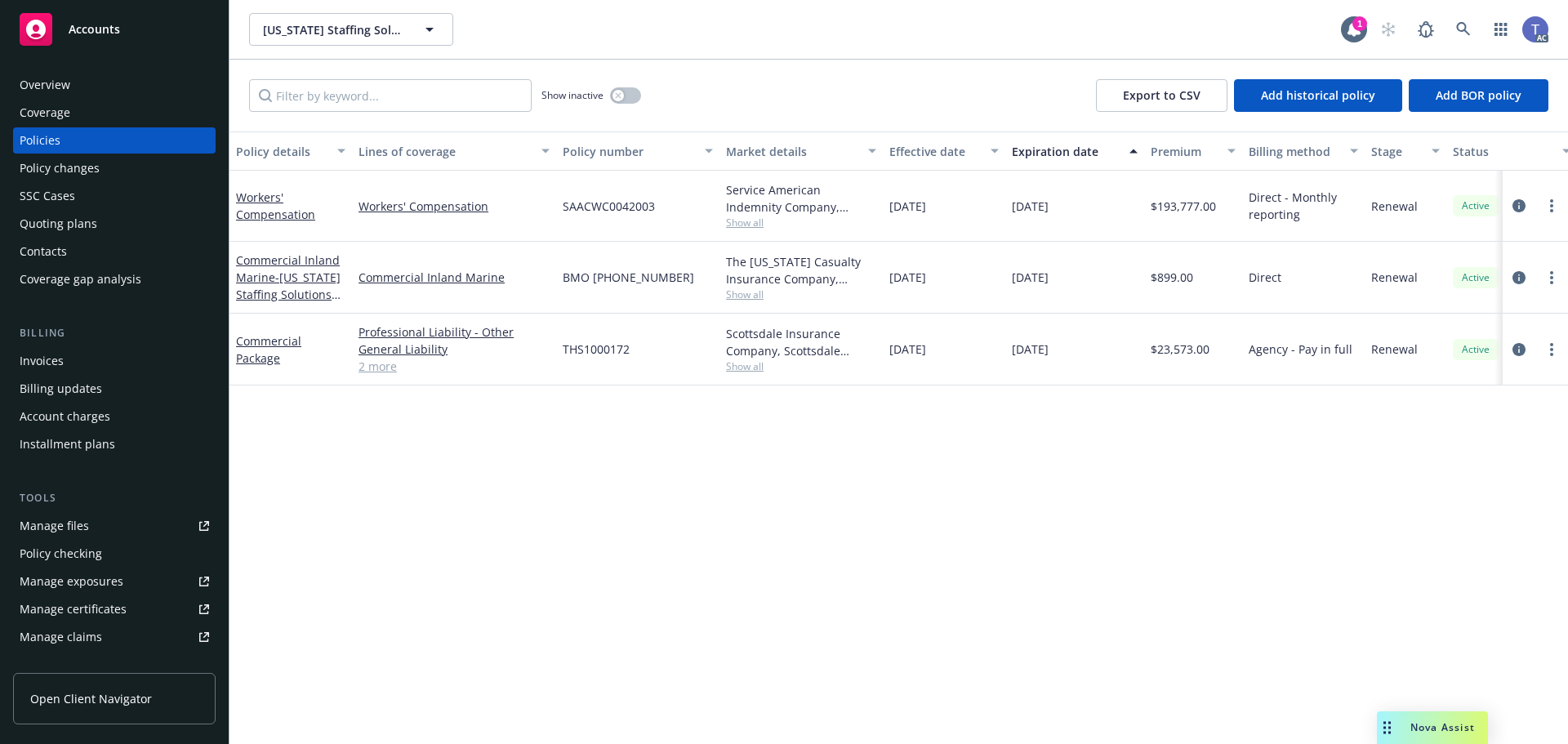
click at [853, 66] on div "Show inactive Export to CSV Add historical policy Add BOR policy" at bounding box center [899, 95] width 1338 height 72
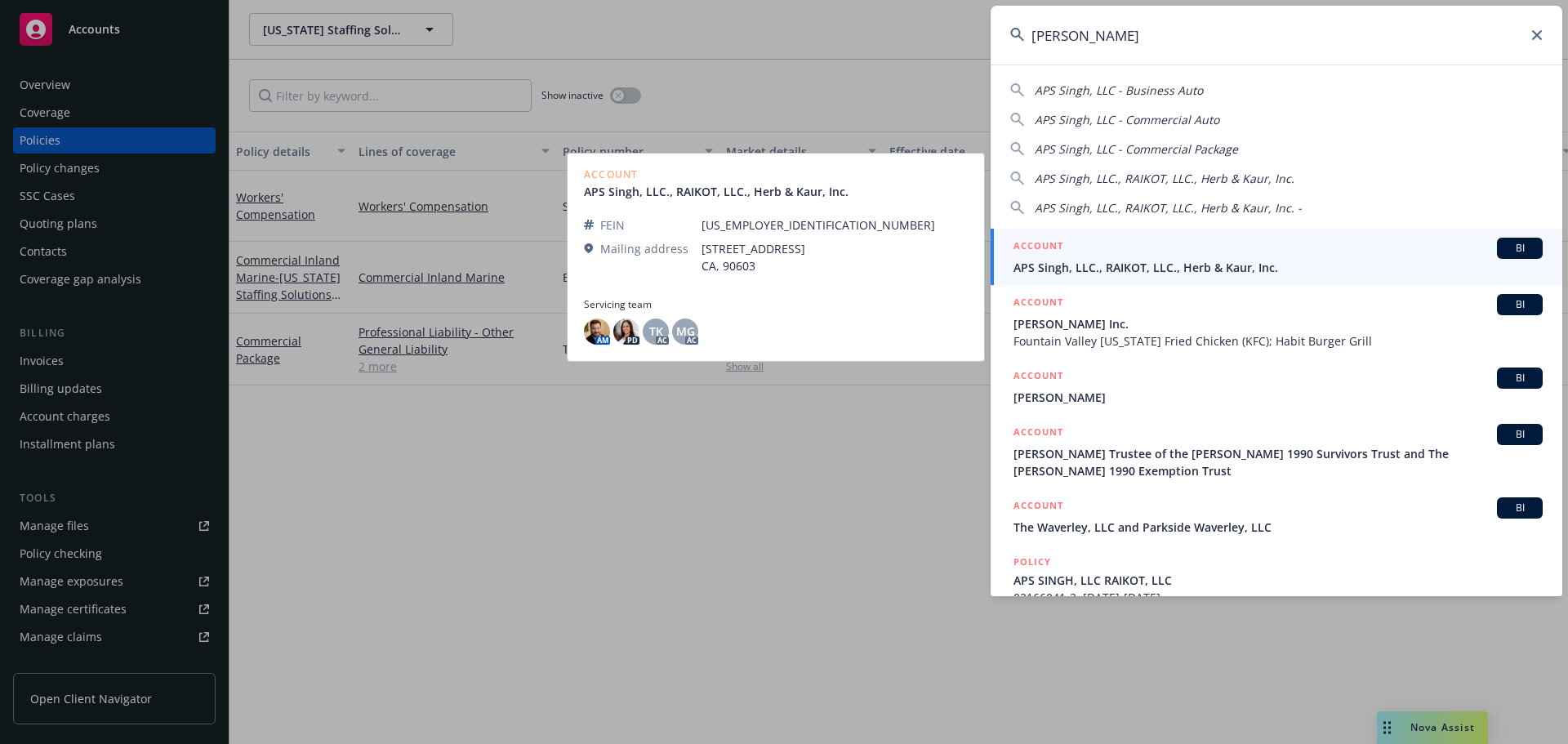
type input "[PERSON_NAME]"
click at [1089, 250] on div "ACCOUNT BI" at bounding box center [1278, 248] width 529 height 22
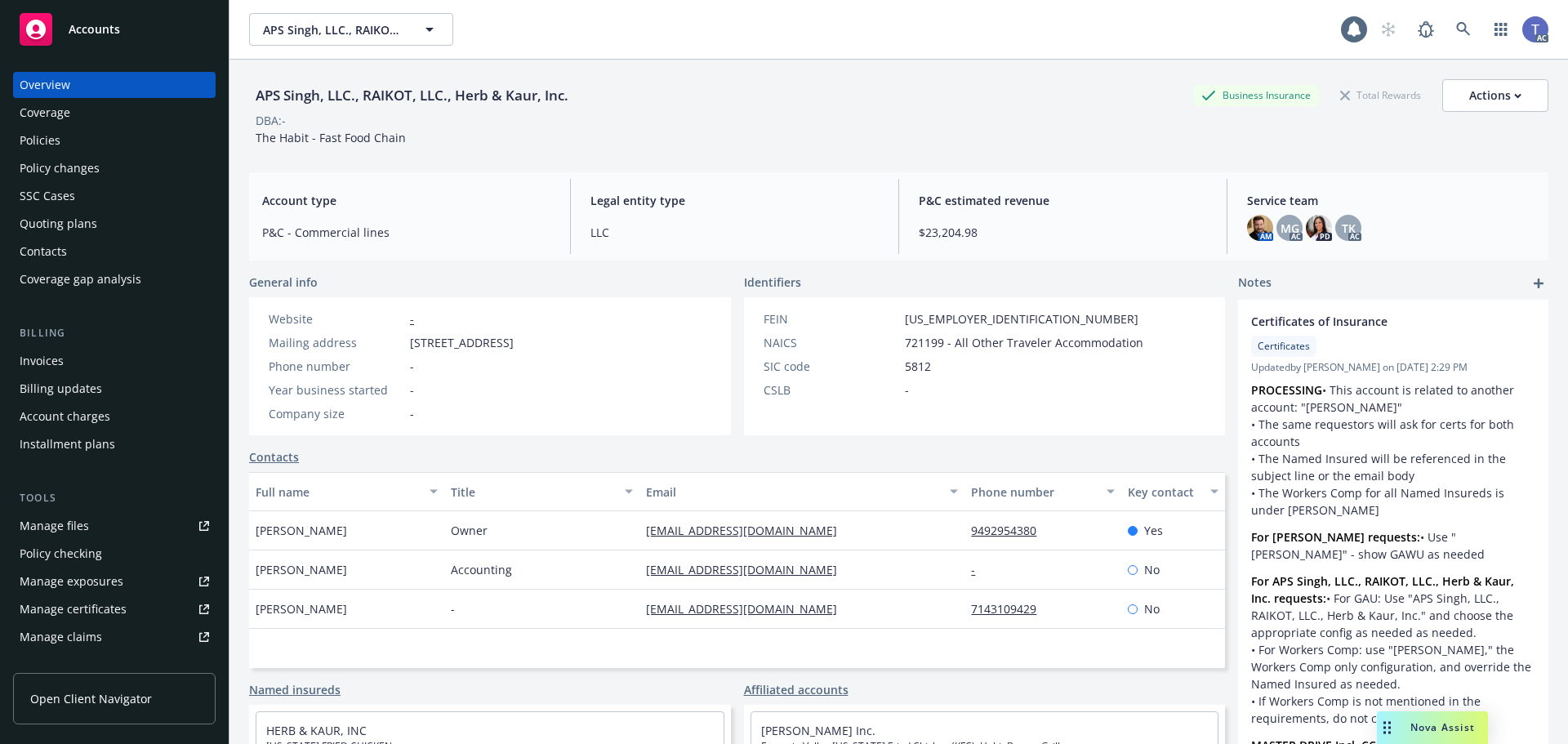
click at [54, 134] on div "Policies" at bounding box center [40, 141] width 41 height 26
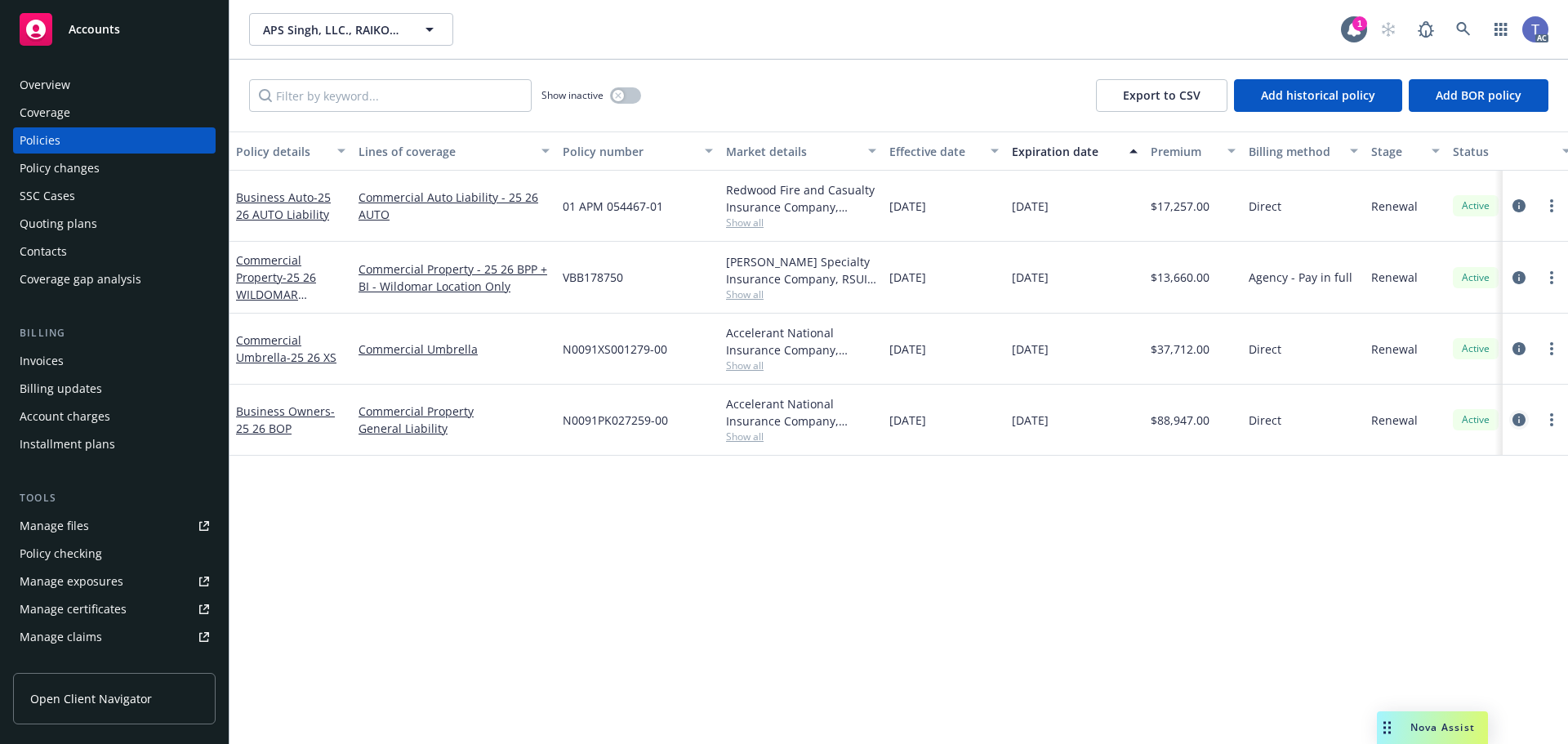
click at [1527, 423] on link "circleInformation" at bounding box center [1519, 419] width 20 height 20
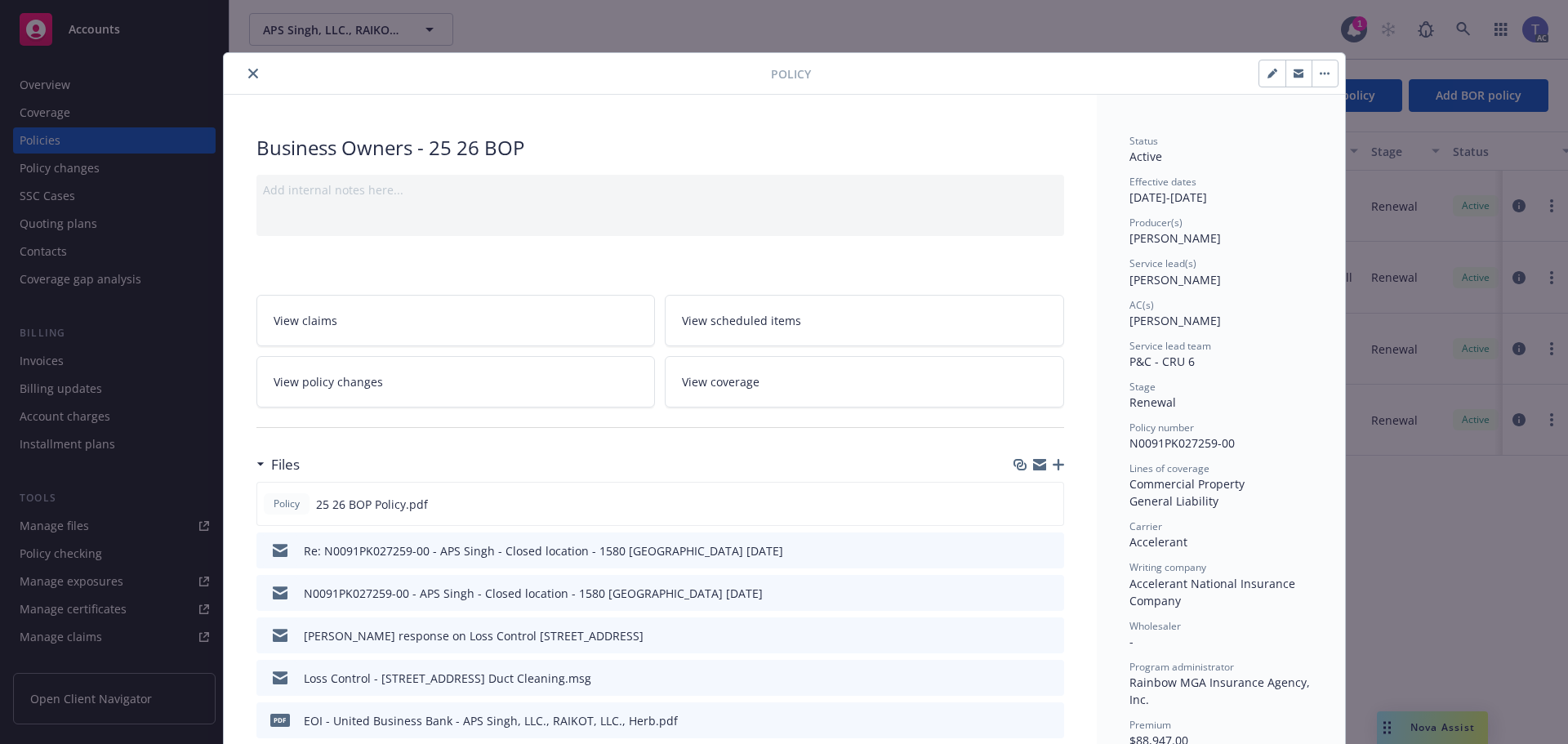
scroll to position [82, 0]
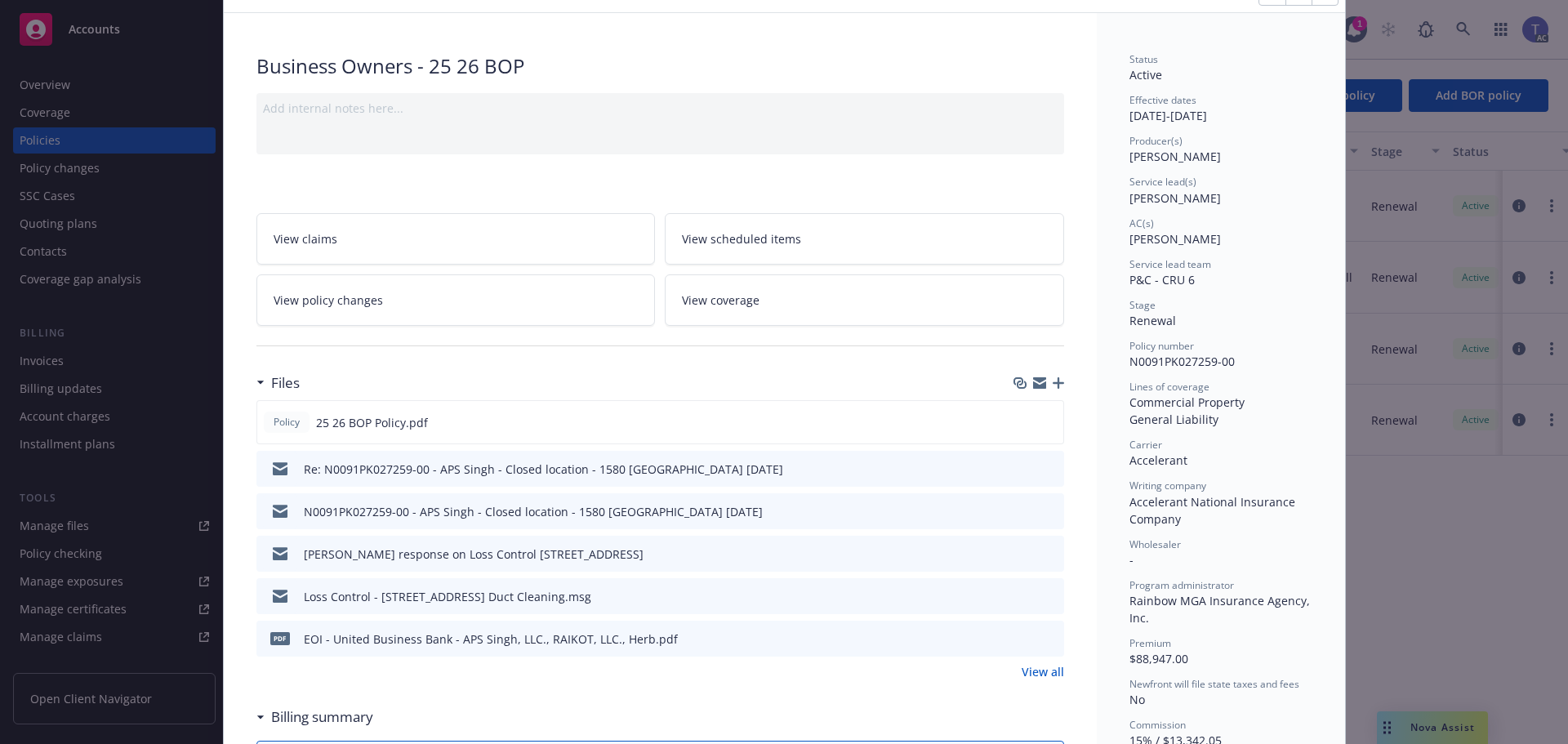
click at [1041, 597] on icon "preview file" at bounding box center [1048, 595] width 15 height 11
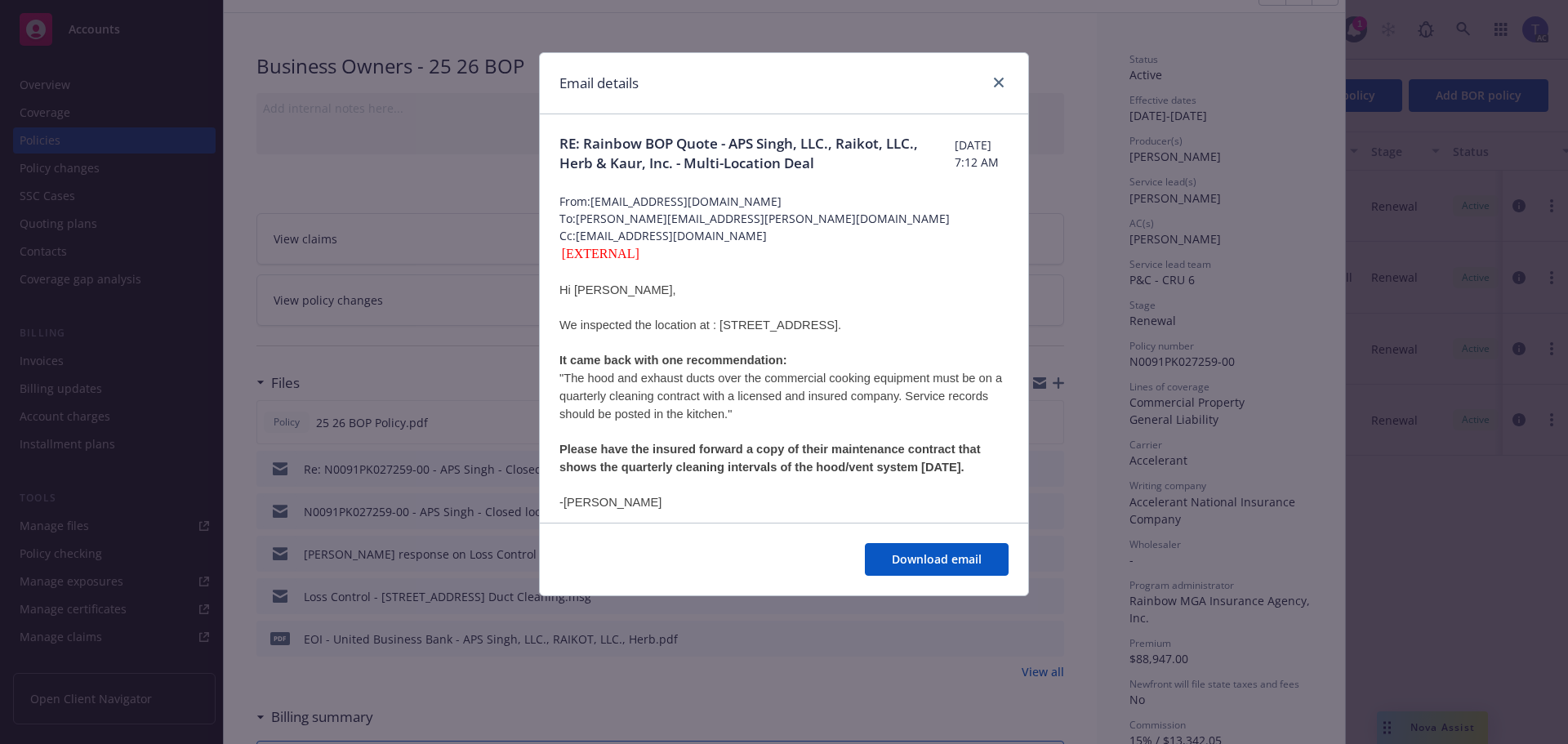
click at [910, 539] on div "Download email" at bounding box center [784, 558] width 489 height 73
click at [914, 564] on span "Download email" at bounding box center [937, 559] width 90 height 16
click at [1000, 83] on icon "close" at bounding box center [998, 82] width 9 height 9
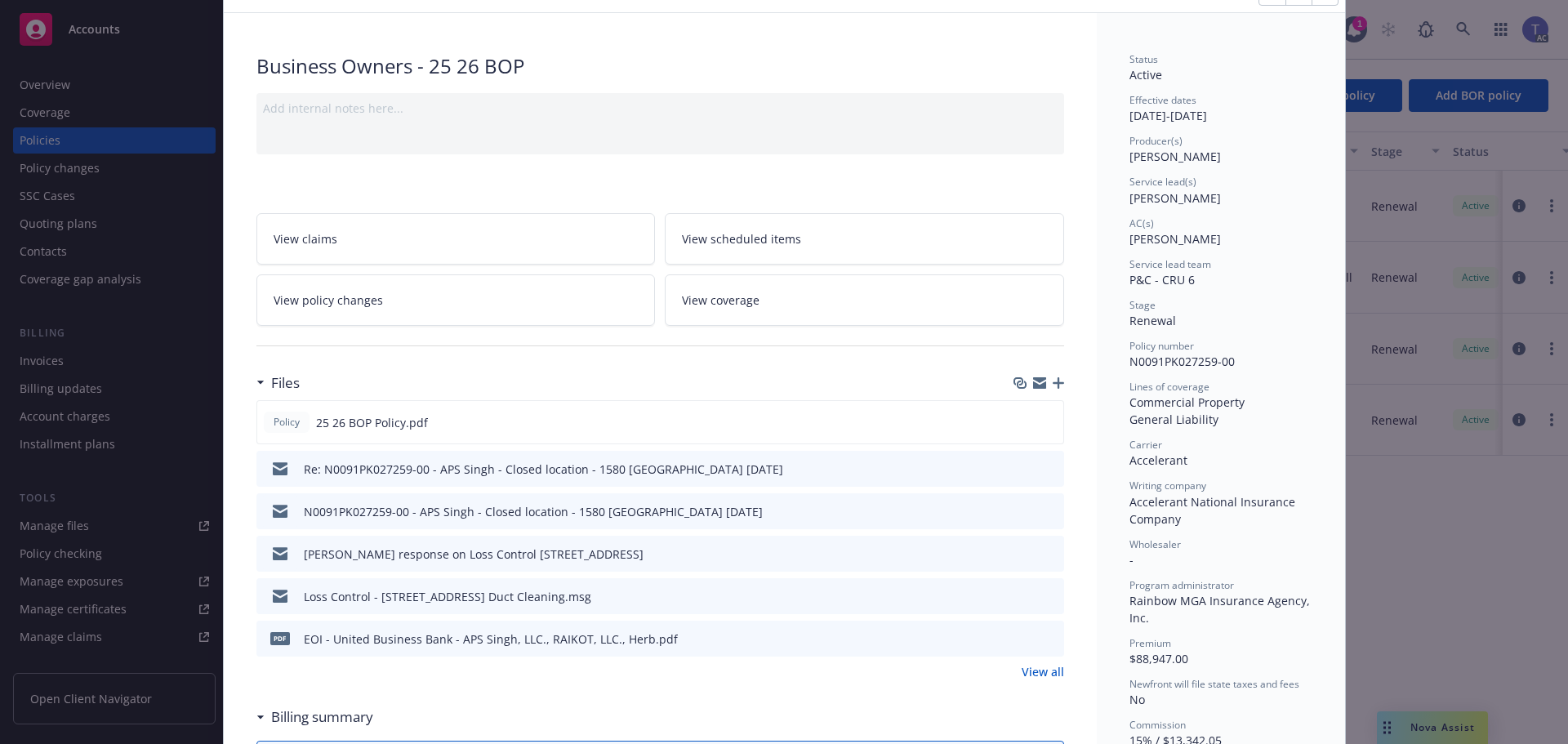
scroll to position [0, 0]
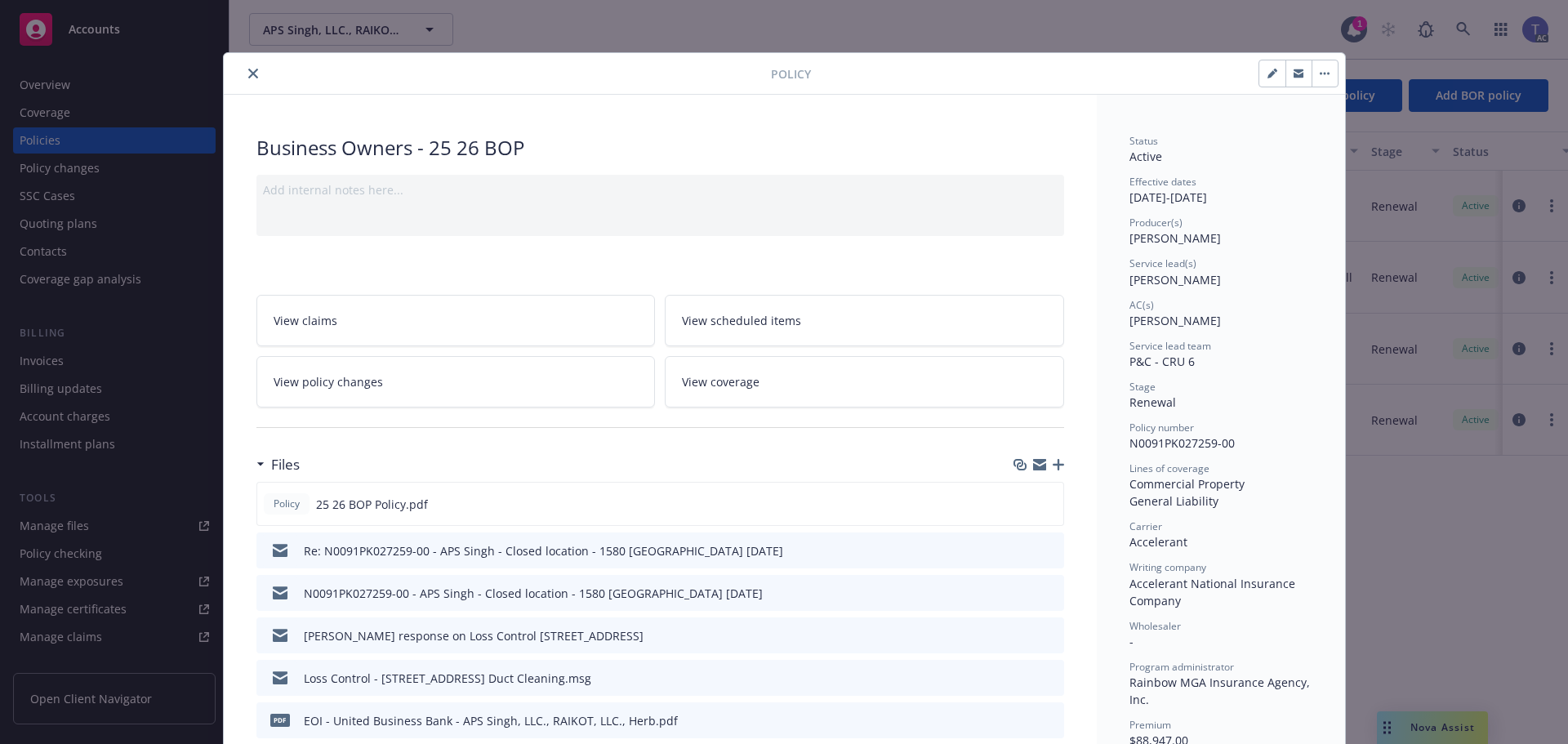
click at [250, 76] on icon "close" at bounding box center [253, 73] width 9 height 9
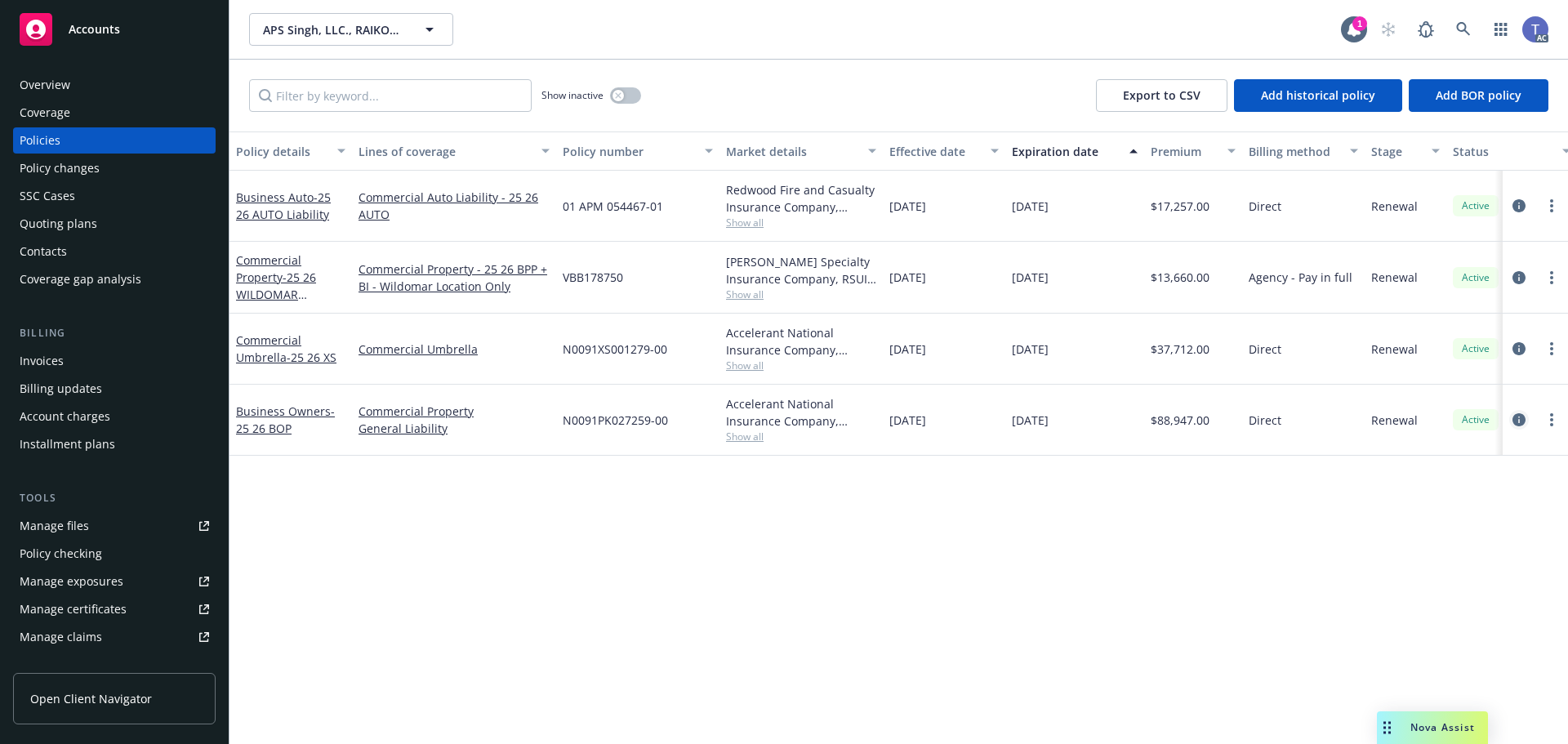
click at [1521, 421] on icon "circleInformation" at bounding box center [1519, 419] width 13 height 13
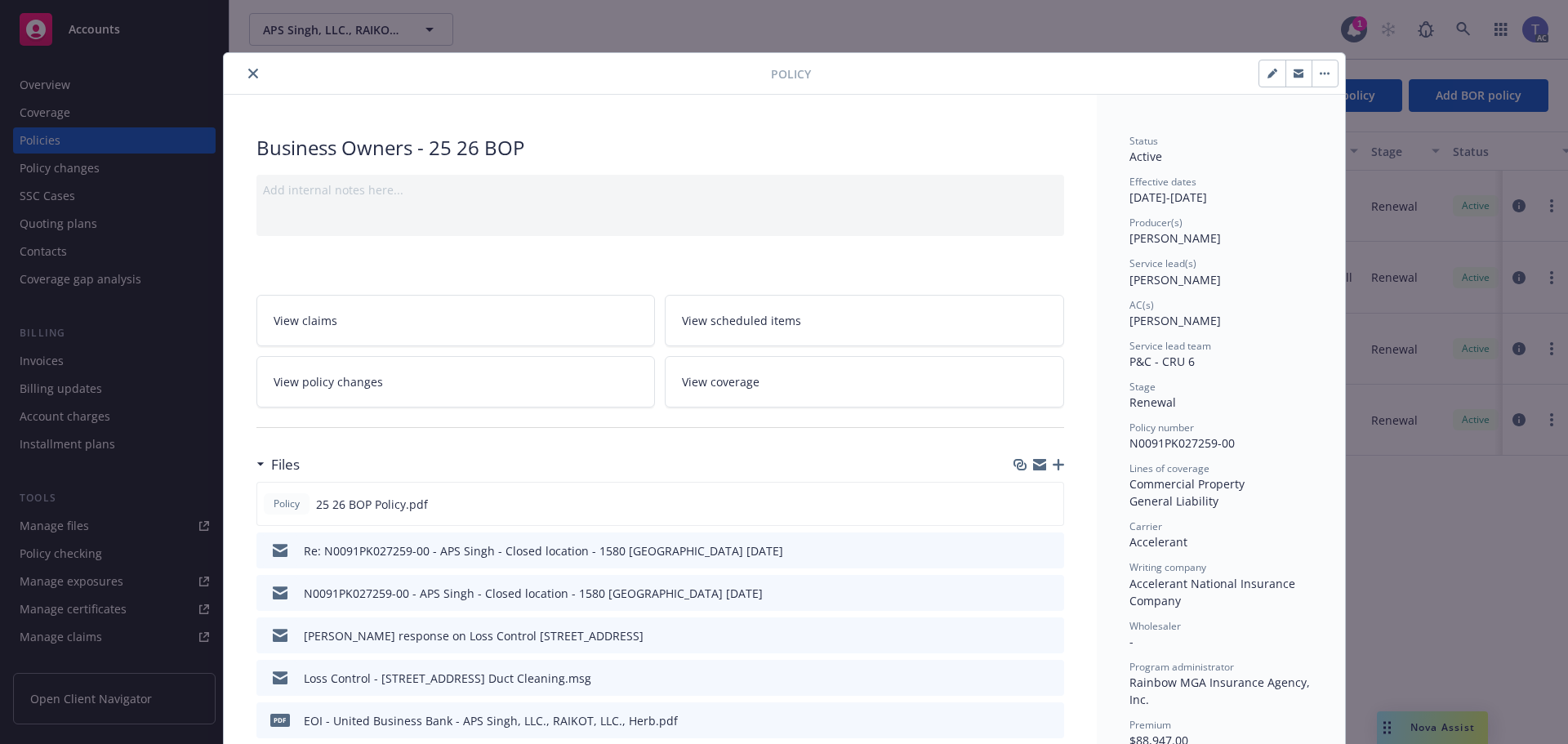
click at [255, 73] on button "close" at bounding box center [253, 73] width 20 height 20
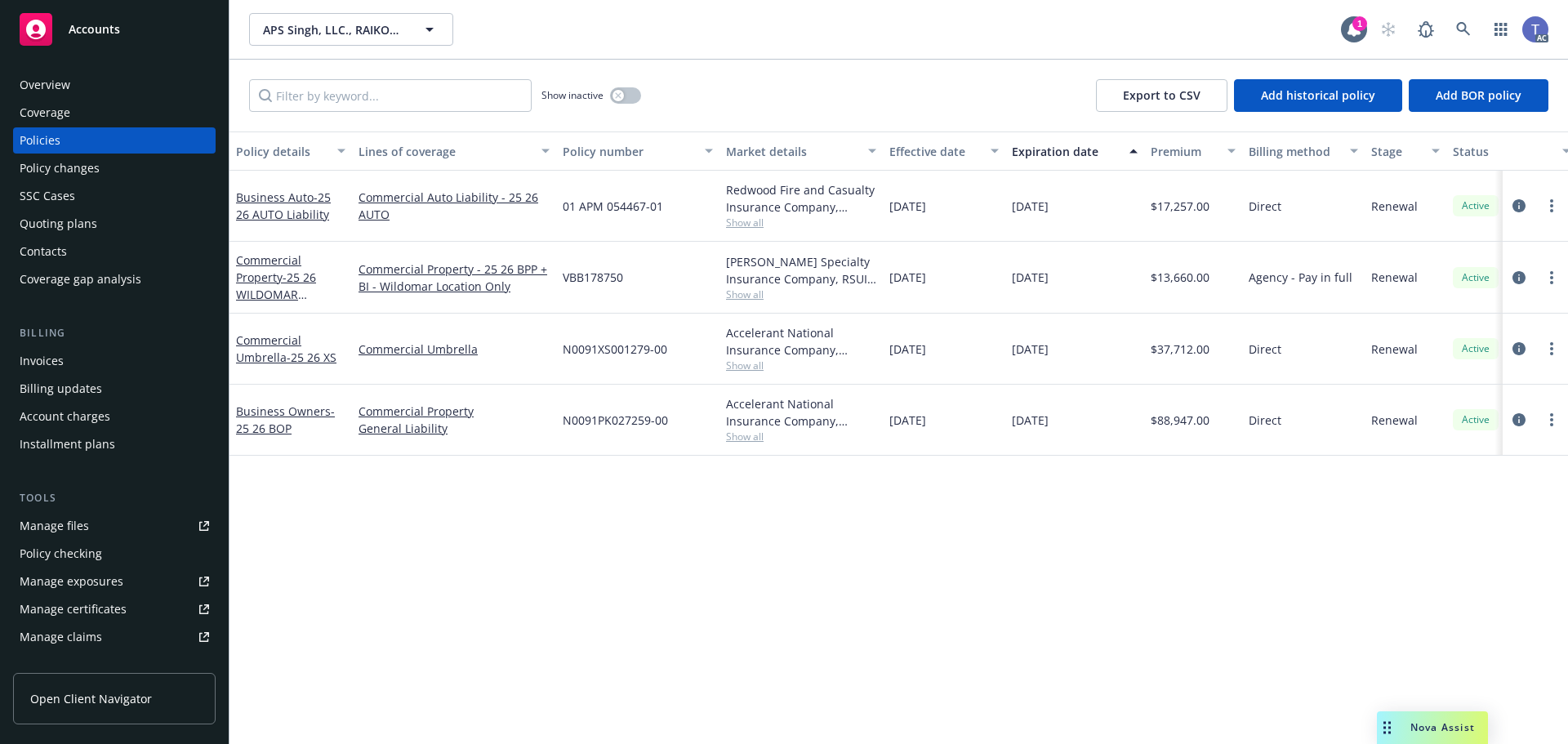
click at [783, 76] on div "Show inactive Export to CSV Add historical policy Add BOR policy" at bounding box center [899, 95] width 1338 height 72
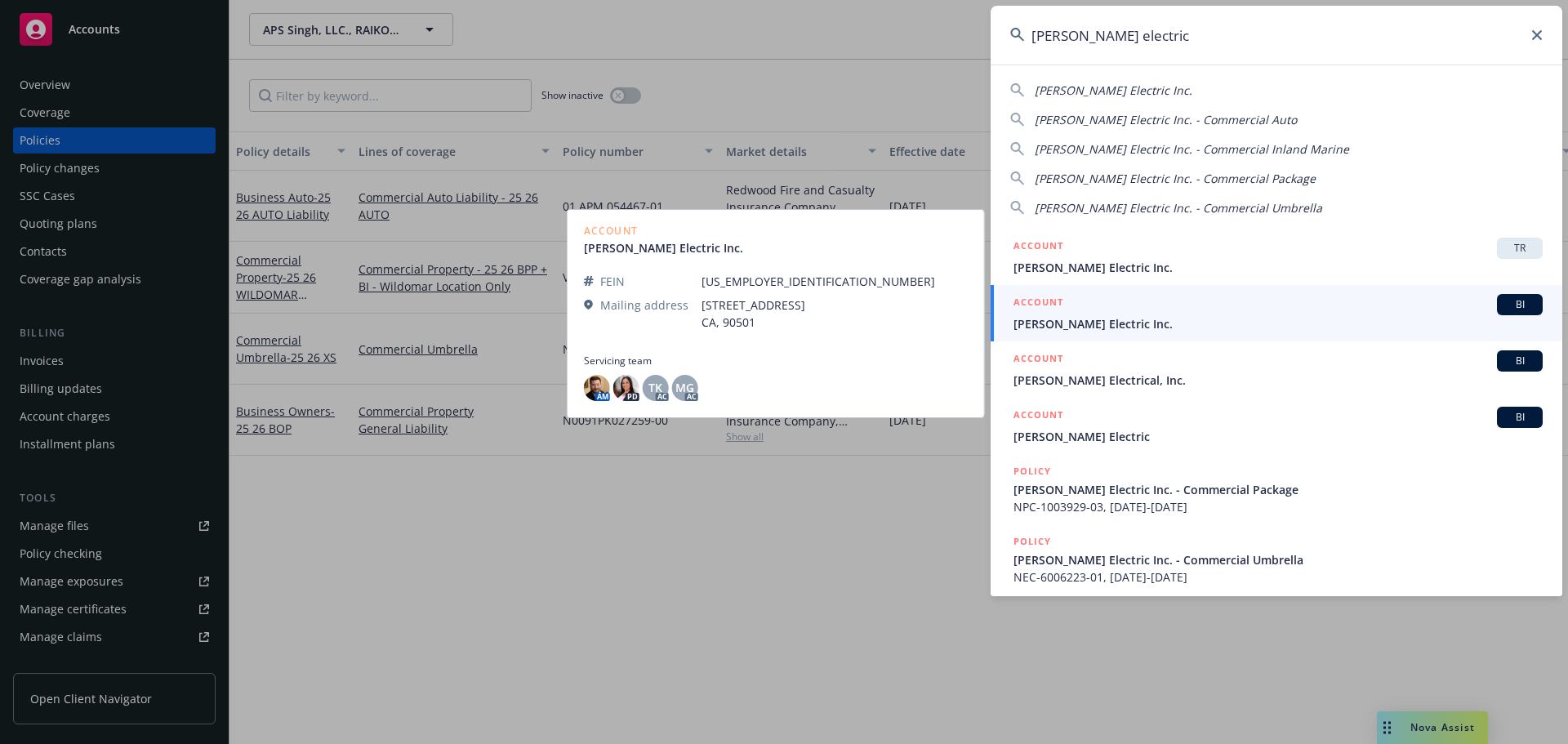
type input "[PERSON_NAME] electric"
click at [1102, 320] on span "[PERSON_NAME] Electric Inc." at bounding box center [1278, 324] width 529 height 17
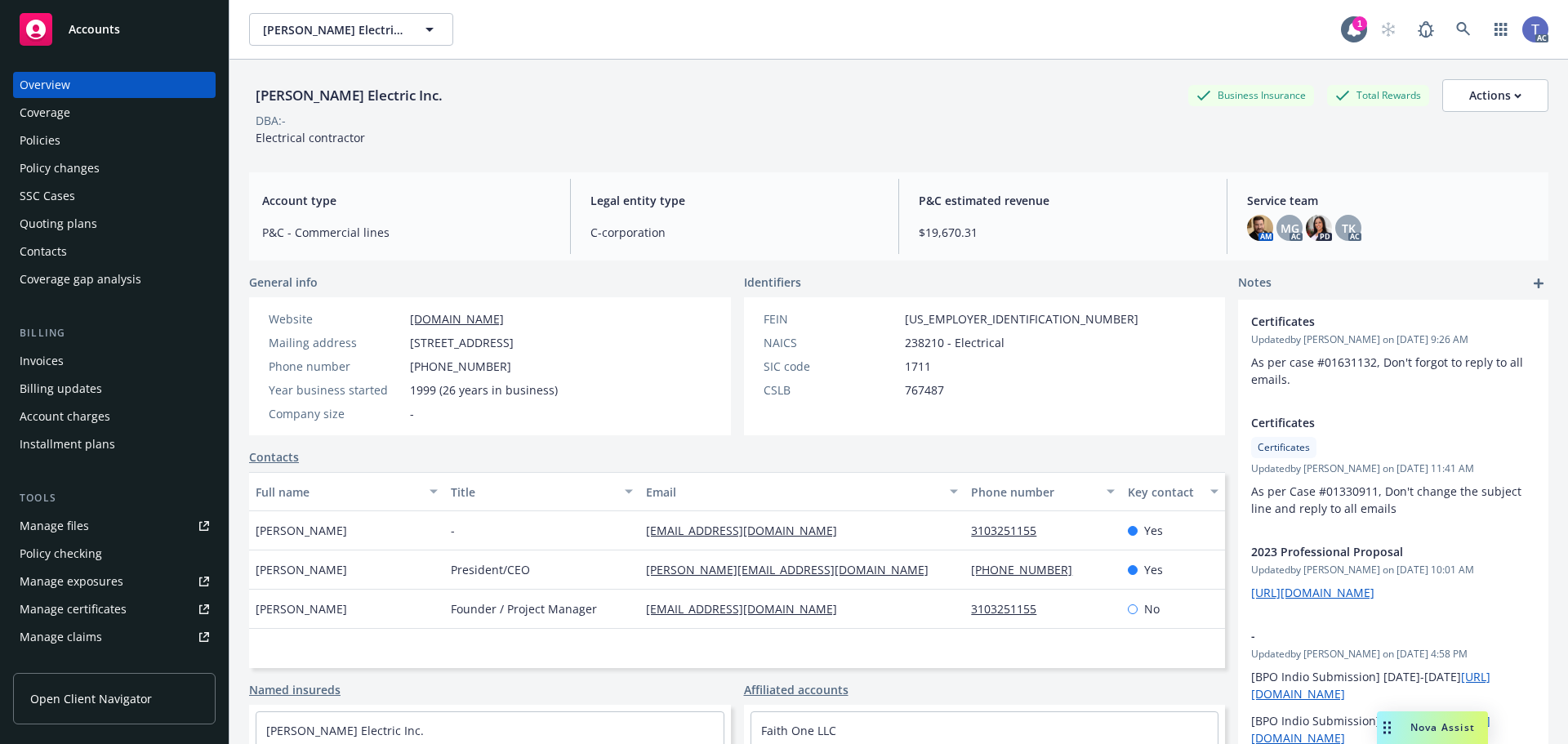
click at [63, 136] on div "Policies" at bounding box center [114, 141] width 189 height 26
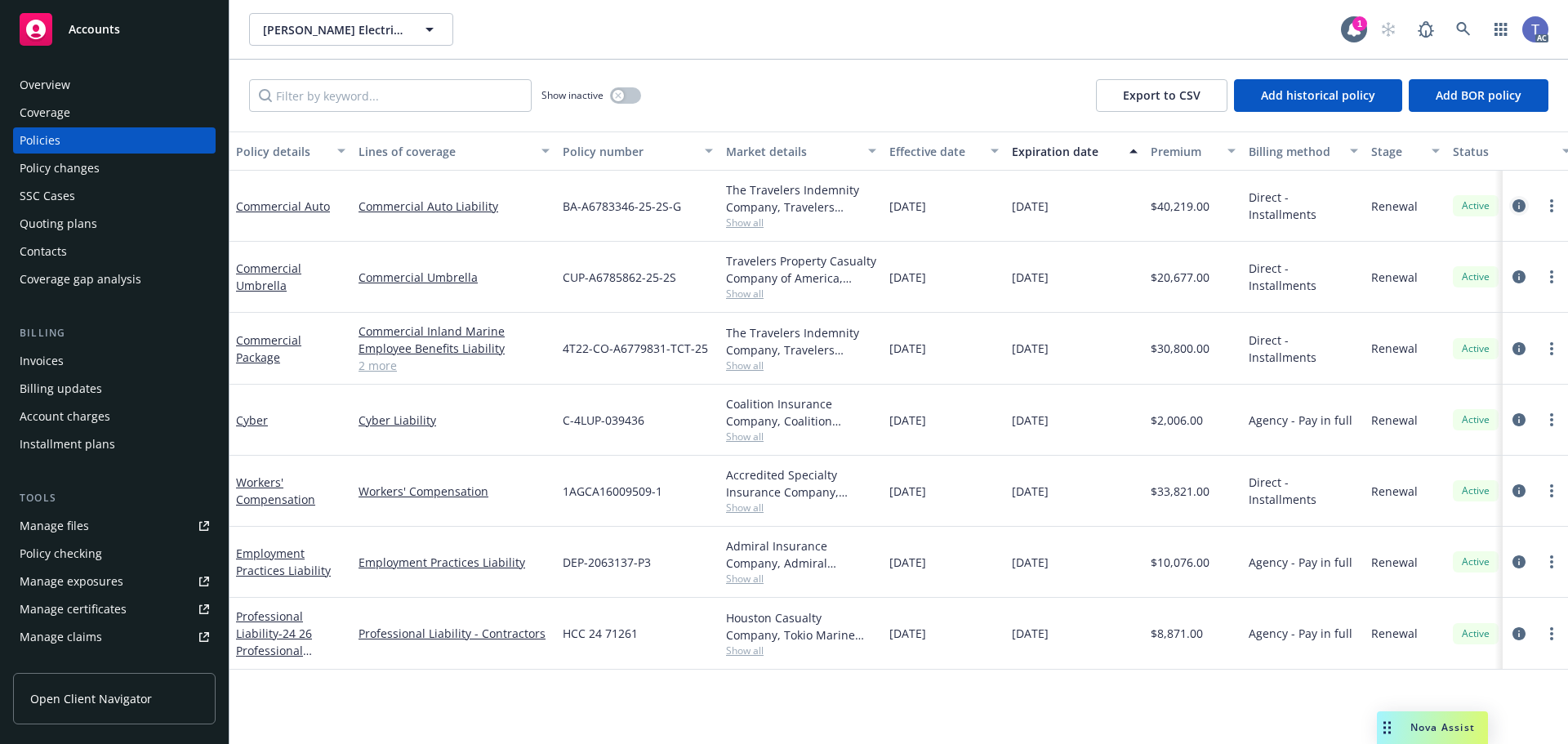
click at [1516, 199] on icon "circleInformation" at bounding box center [1519, 205] width 13 height 13
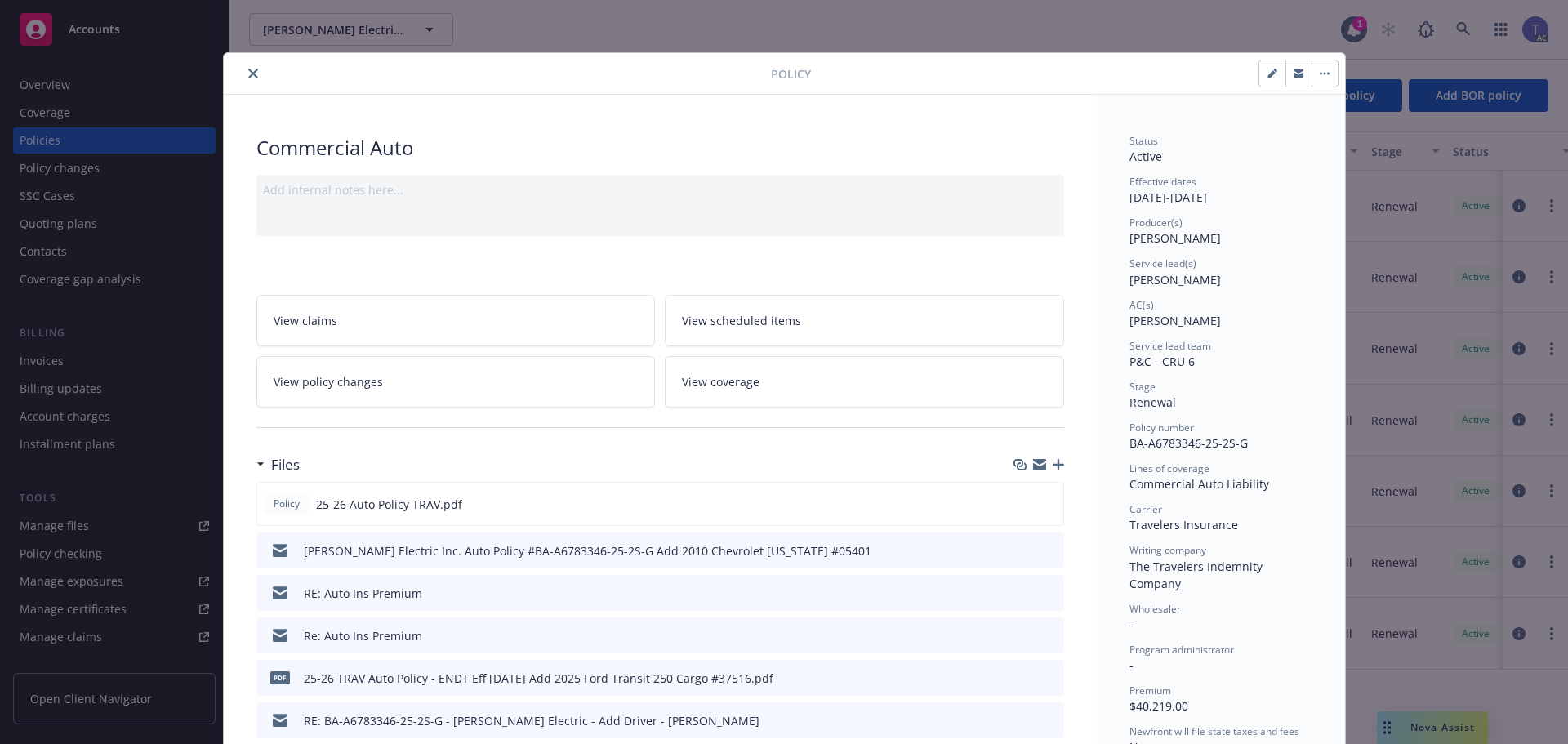
click at [359, 208] on div "Add internal notes here..." at bounding box center [661, 205] width 808 height 61
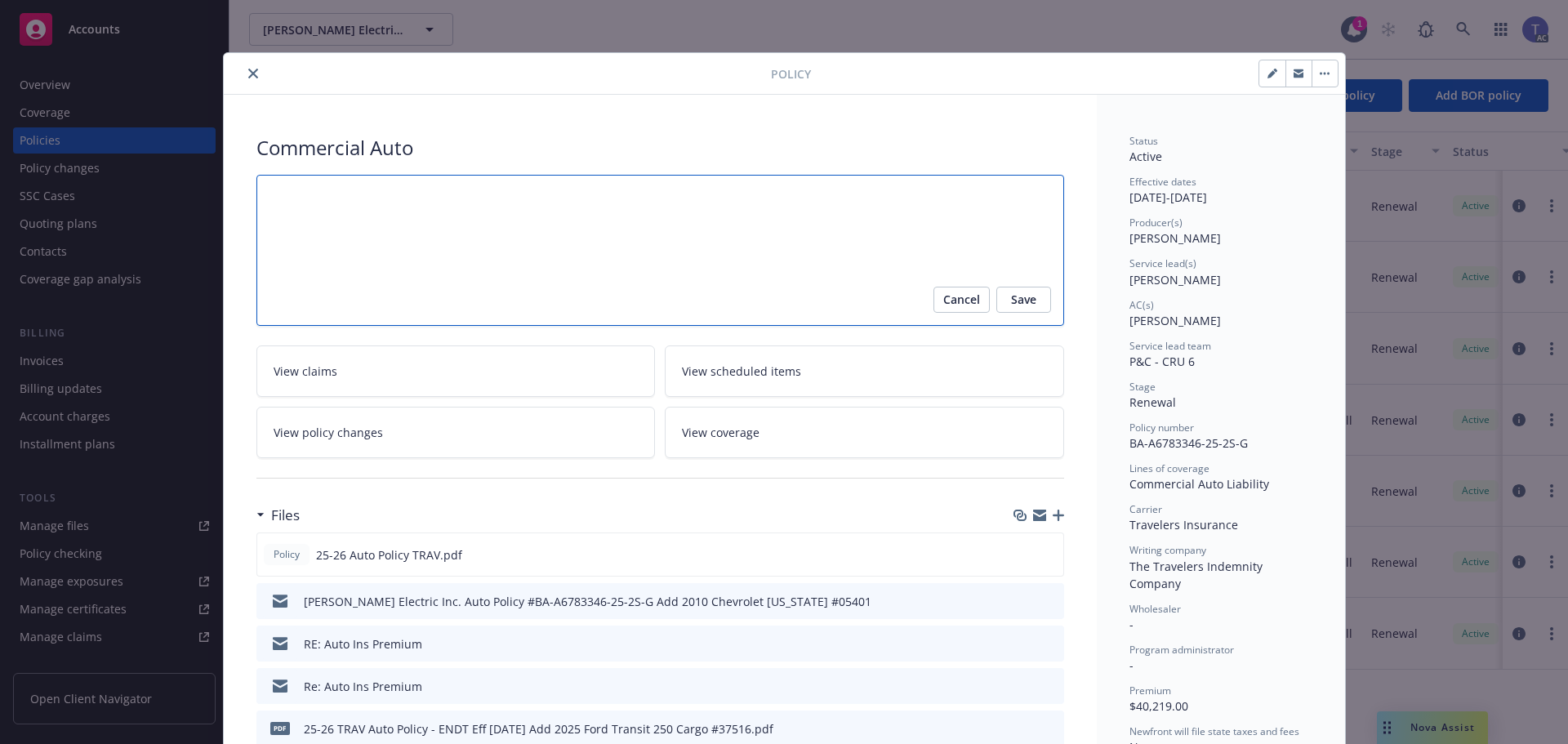
click at [376, 216] on textarea at bounding box center [661, 249] width 808 height 151
type textarea "x"
type textarea "E"
type textarea "x"
type textarea "Em"
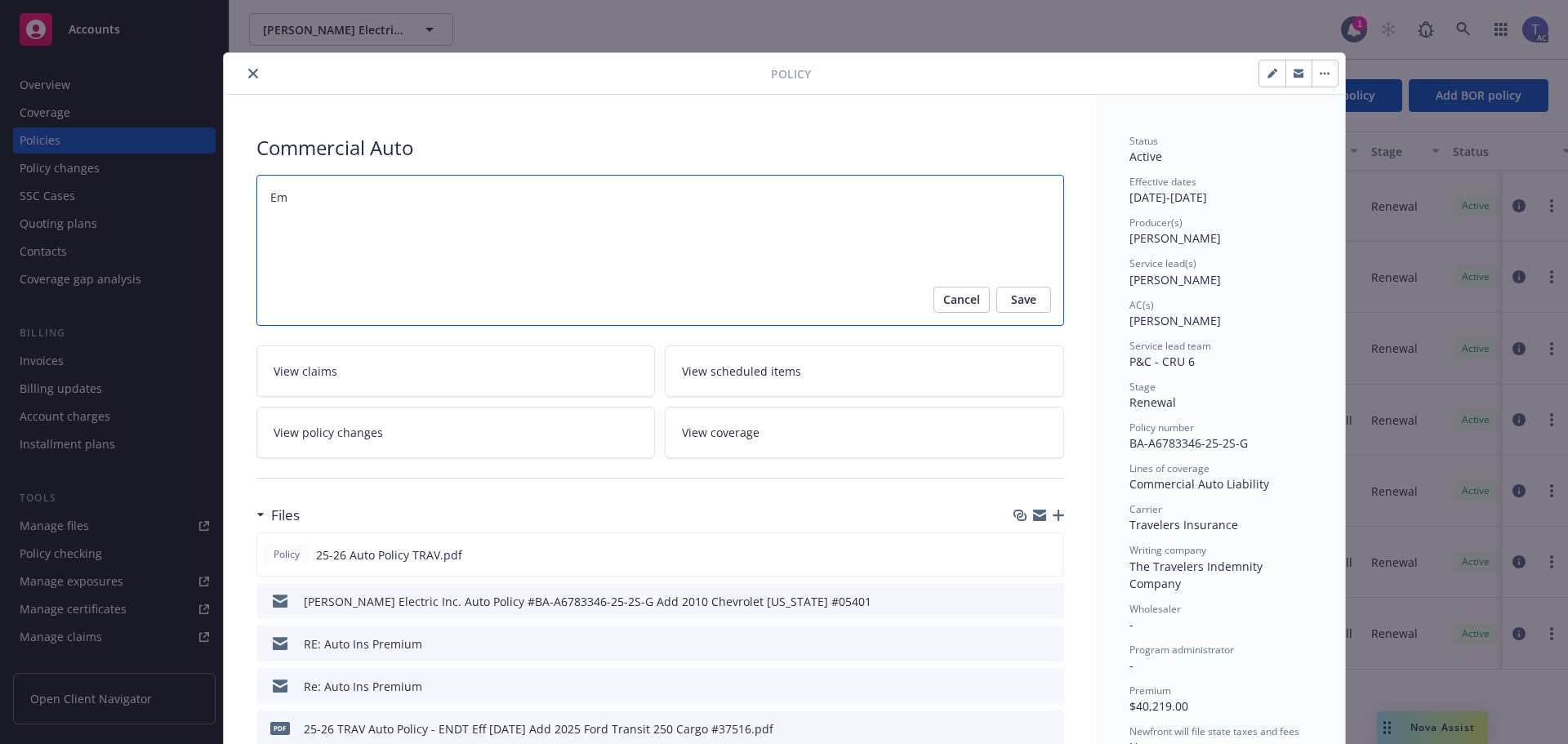
type textarea "x"
type textarea "Ema"
type textarea "x"
type textarea "Emai"
type textarea "x"
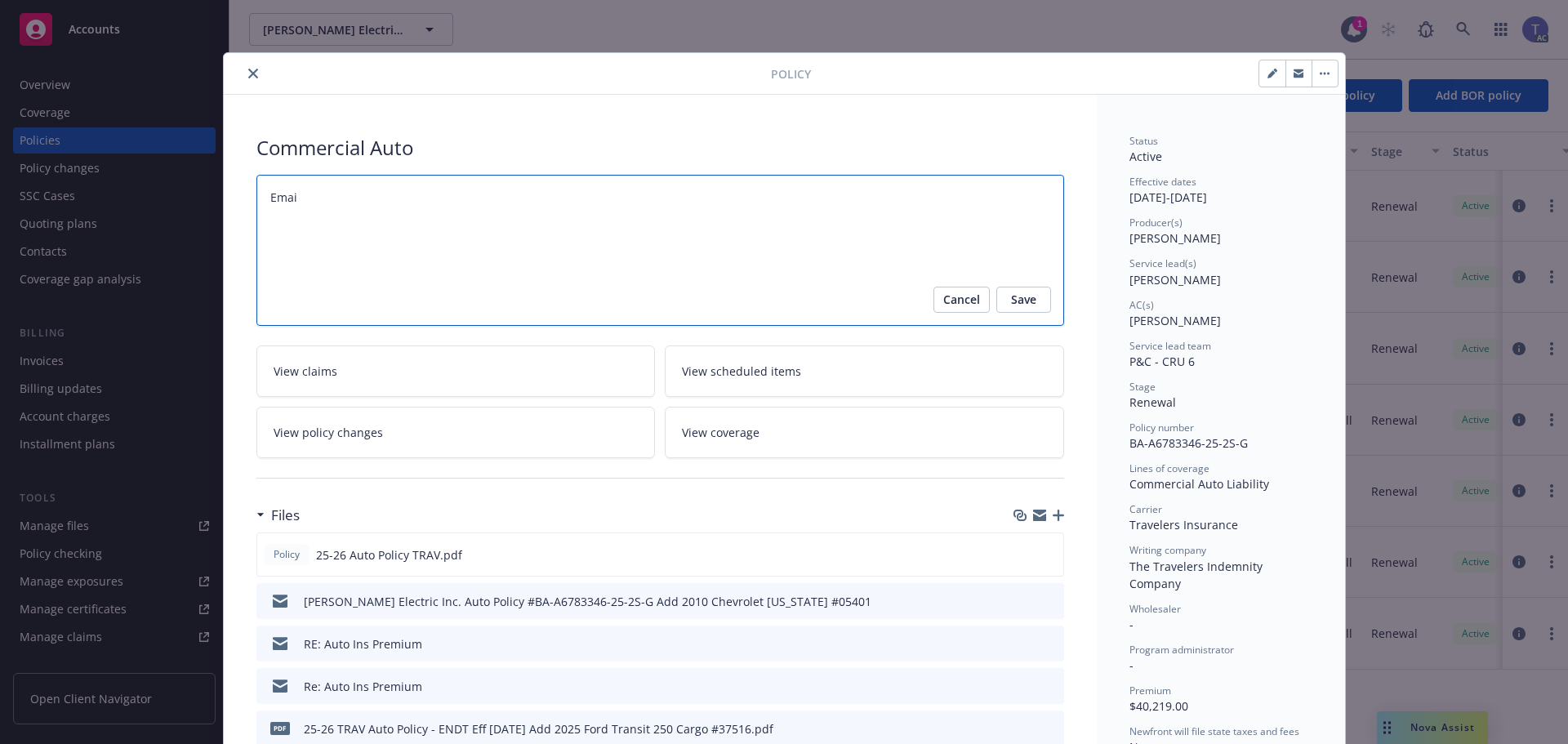
type textarea "Email"
type textarea "x"
type textarea "Email"
type textarea "x"
type textarea "Email C"
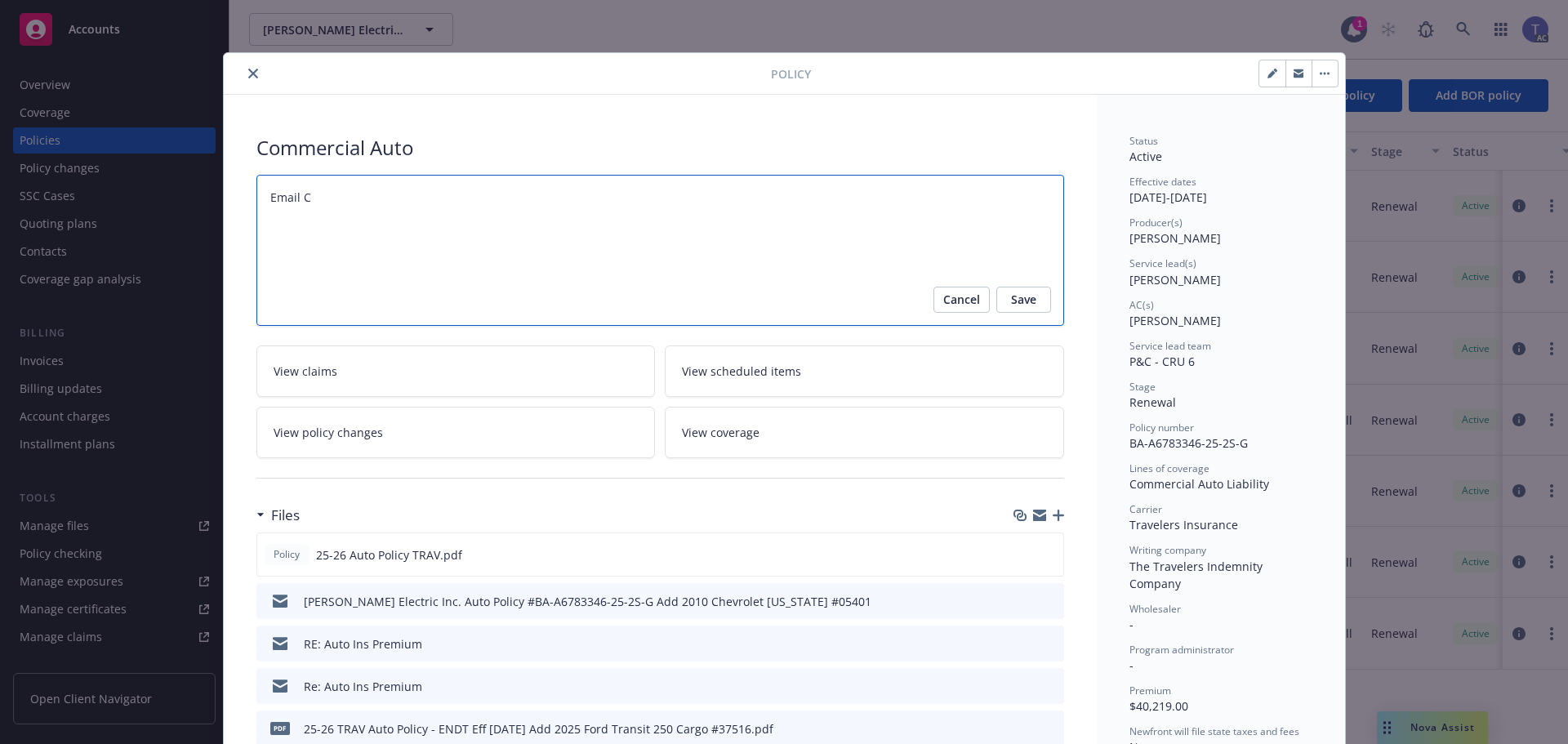
type textarea "x"
type textarea "Email Ch"
type textarea "x"
type textarea "Email Cha"
type textarea "x"
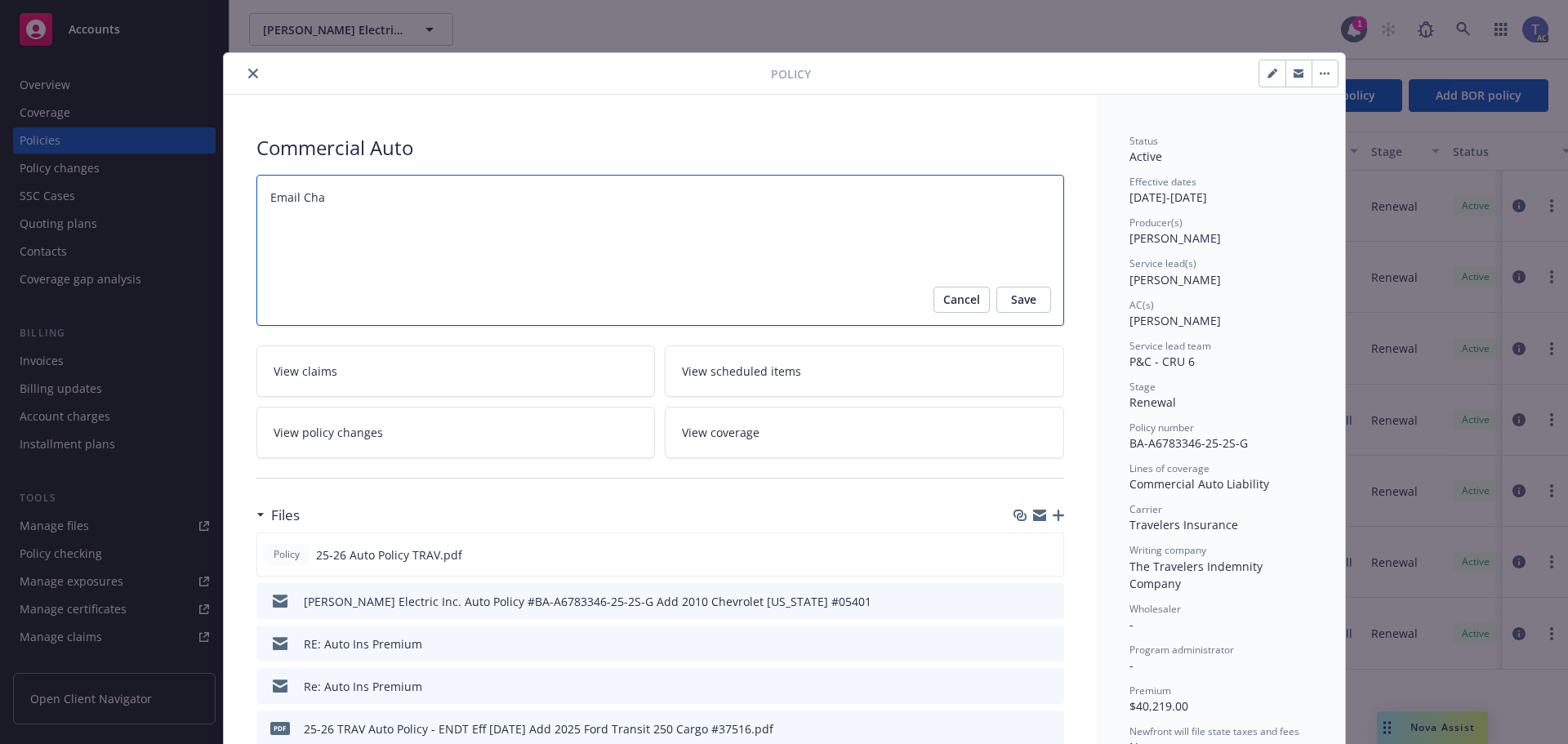
type textarea "Email [PERSON_NAME]"
type textarea "x"
type textarea "Email [PERSON_NAME]"
type textarea "x"
type textarea "Email Change"
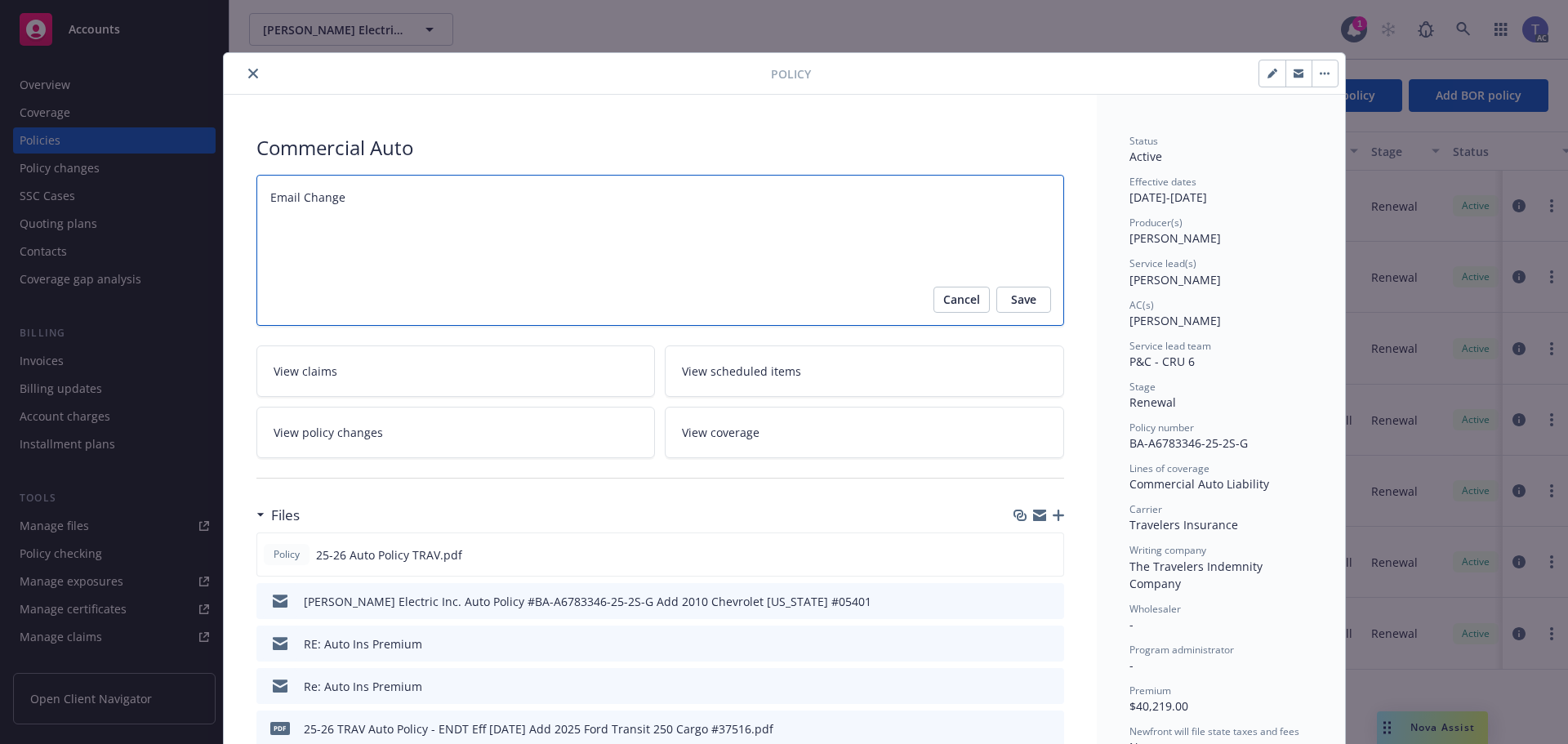
type textarea "x"
type textarea "Email Change"
type textarea "x"
type textarea "Email Change r"
type textarea "x"
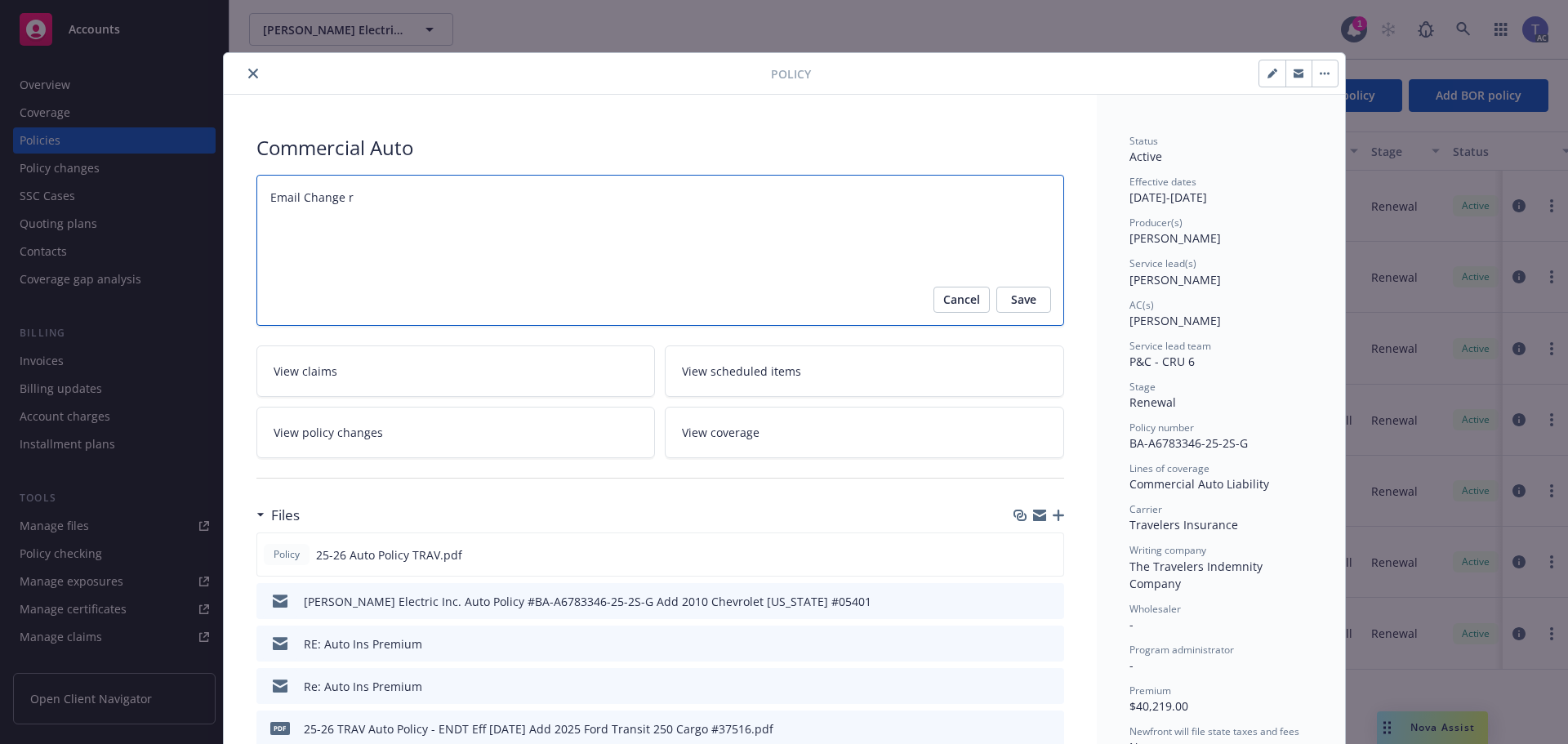
type textarea "Email Change re"
type textarea "x"
type textarea "Email Change req"
type textarea "x"
type textarea "Email Change reque"
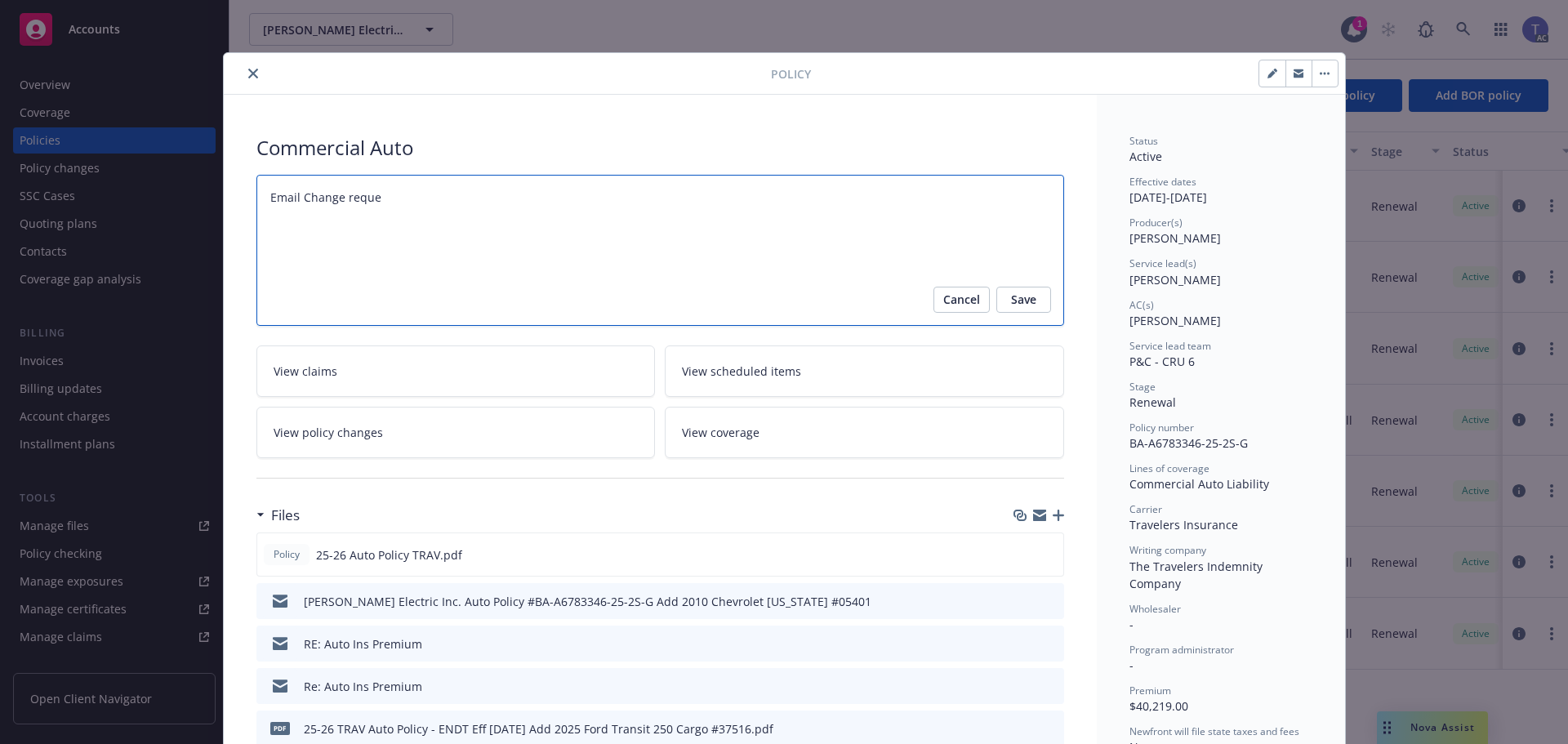
type textarea "x"
type textarea "Email Change reques"
type textarea "x"
type textarea "Email Change requests"
type textarea "x"
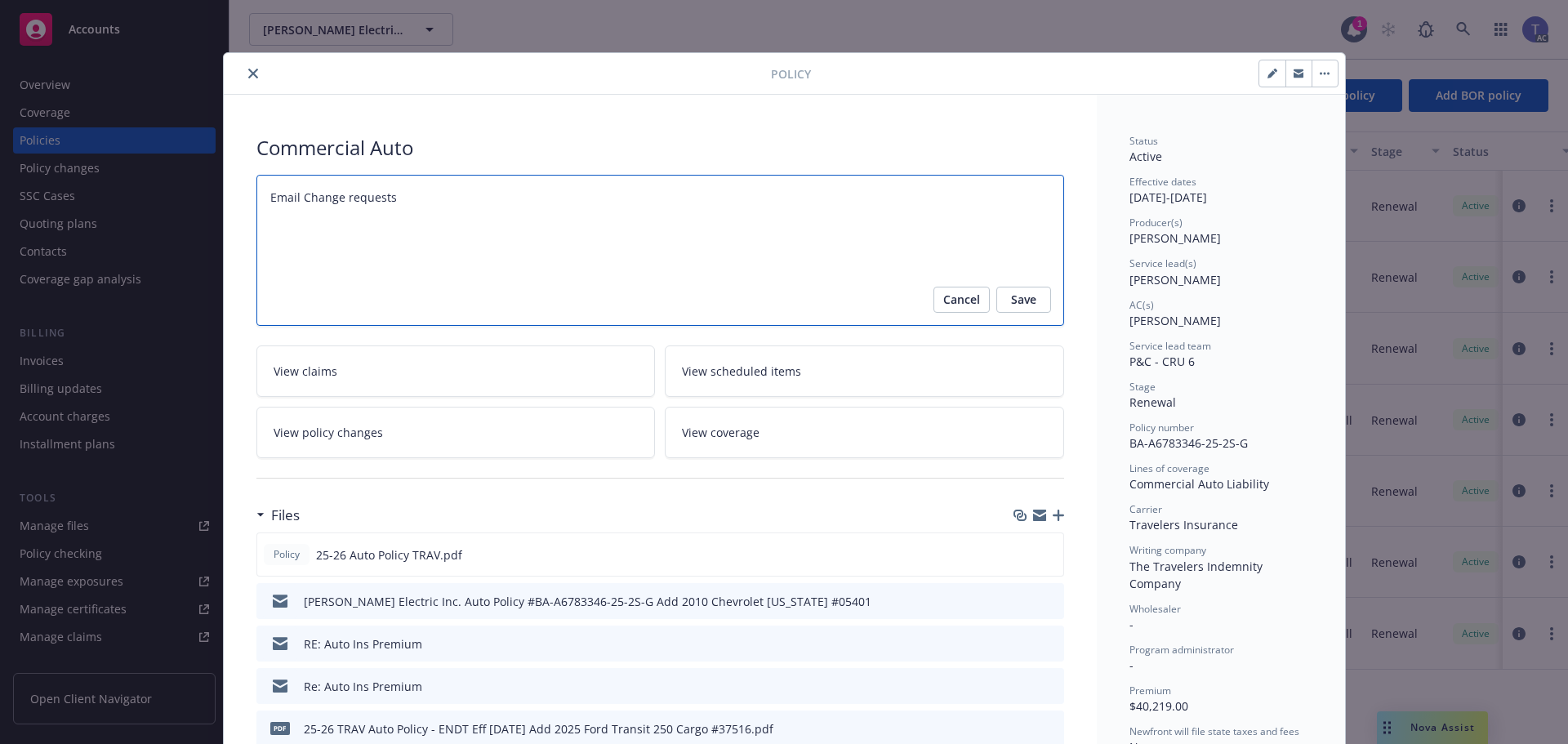
type textarea "Email Change requests"
type textarea "x"
type textarea "Email Change requests t"
type textarea "x"
type textarea "Email Change requests to"
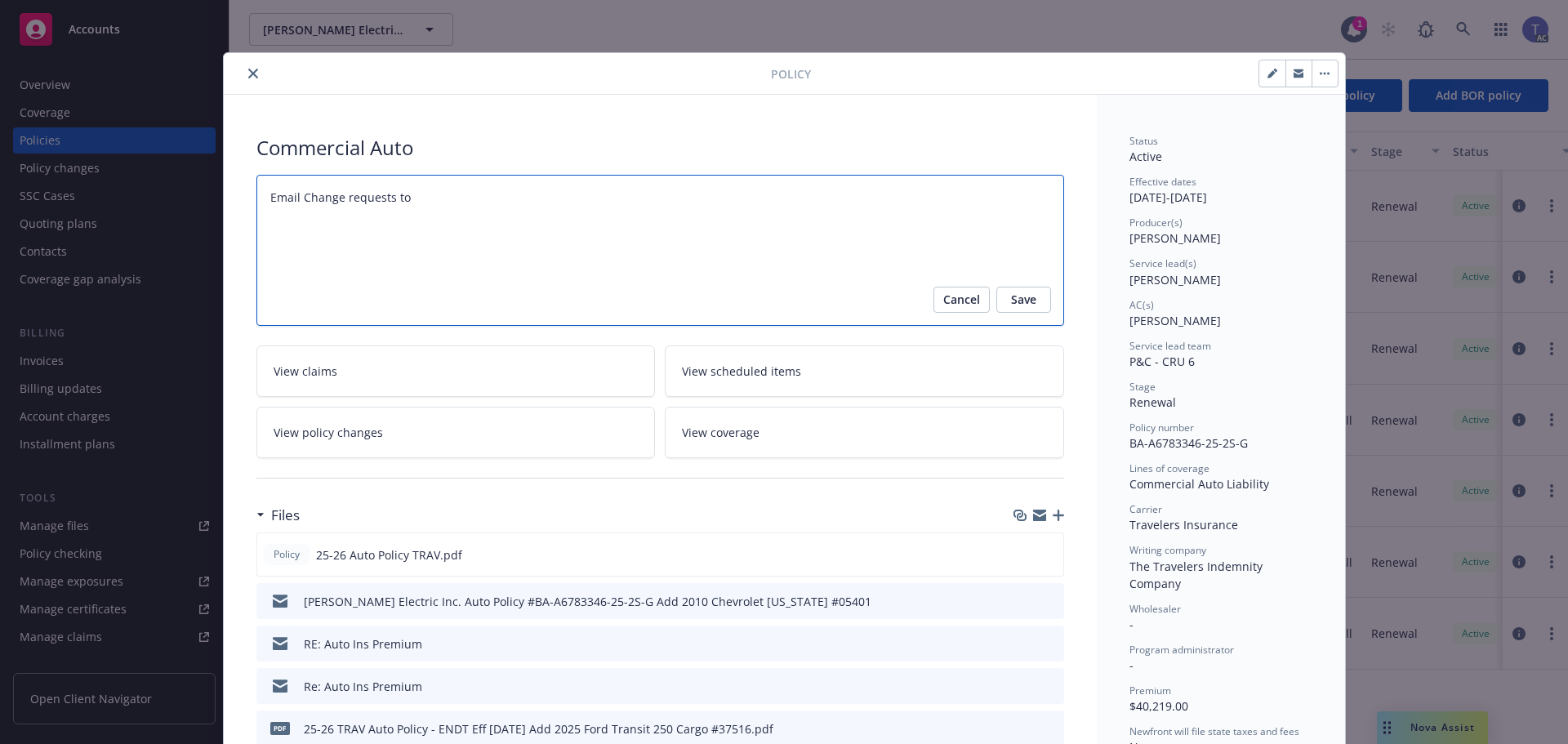
type textarea "x"
type textarea "Email Change requests to"
type textarea "x"
type textarea "Email Change requests to"
type textarea "x"
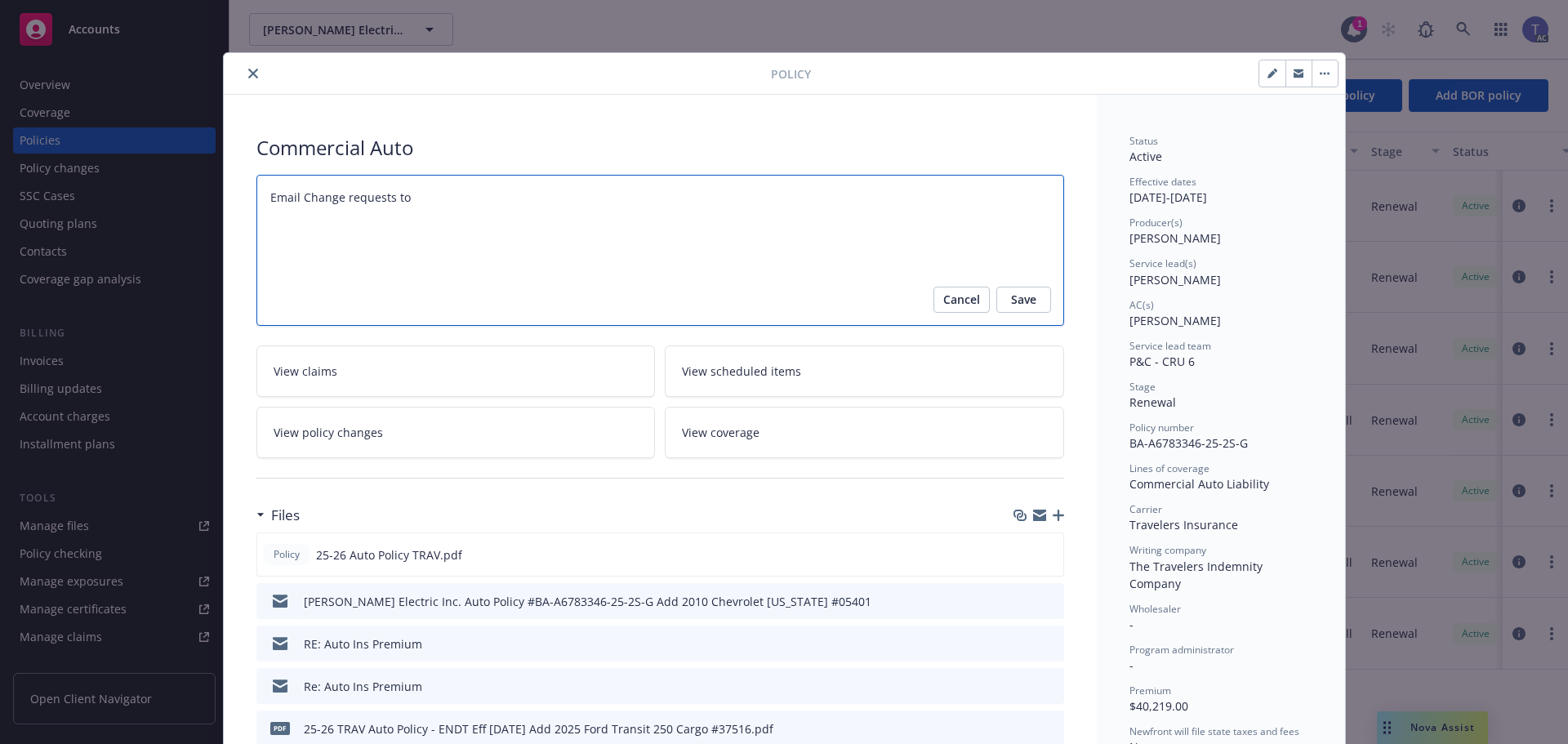
type textarea "Email Change requests to:"
type textarea "x"
type textarea "Email Change requests to:"
type textarea "x"
type textarea "Email Change requests to: T"
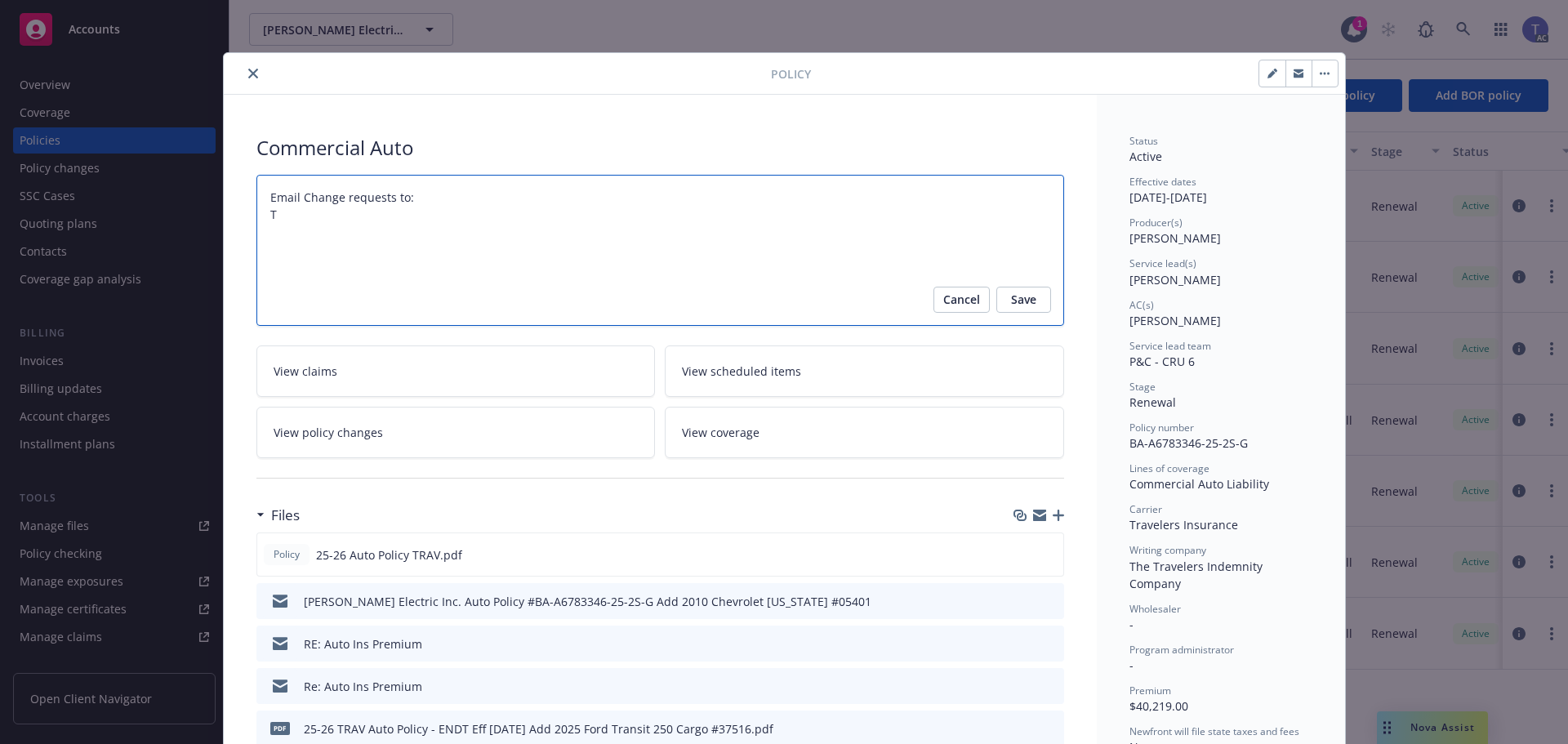
type textarea "x"
type textarea "Email Change requests to: Tr"
type textarea "x"
type textarea "Email Change requests to: Tri"
type textarea "x"
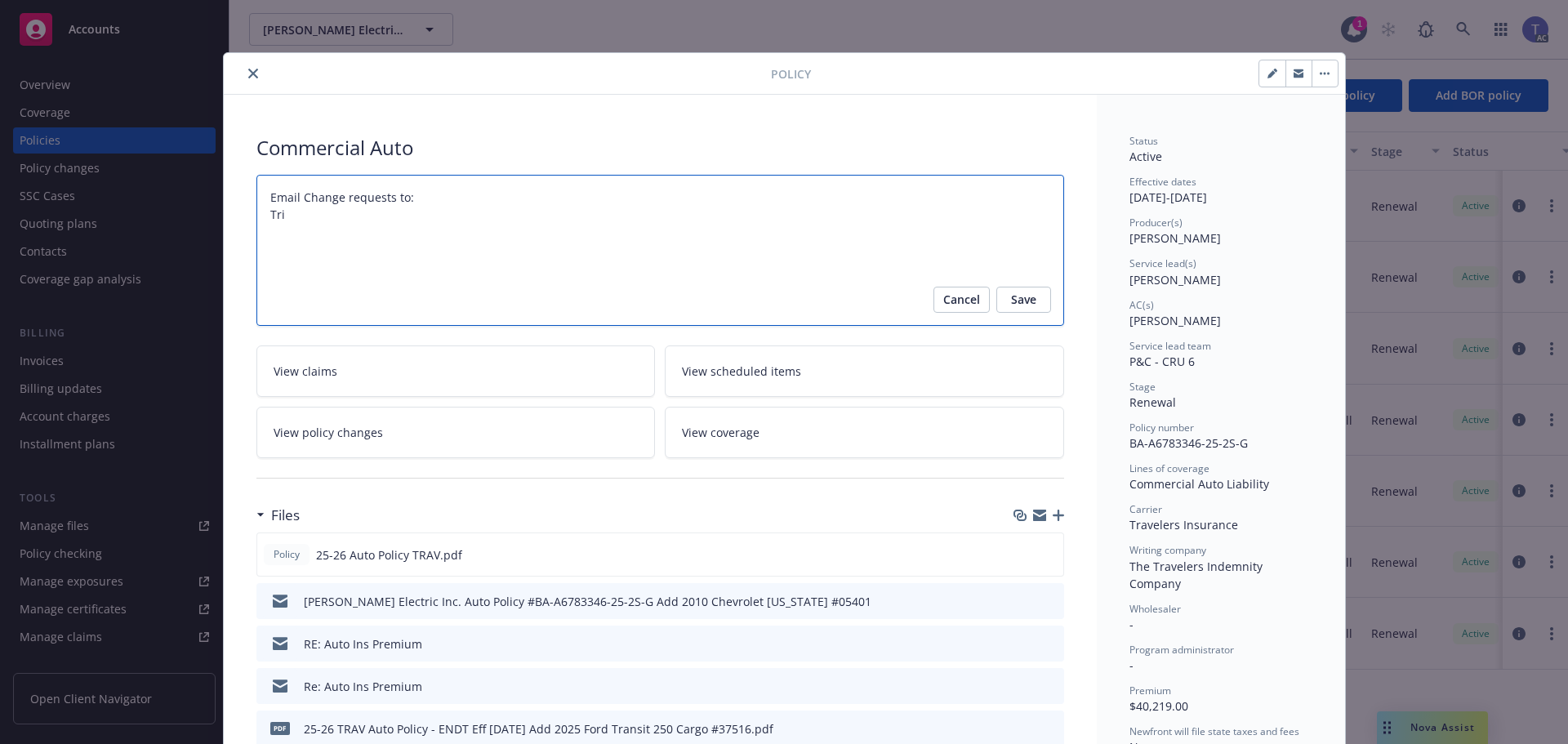
type textarea "Email Change requests to: [MEDICAL_DATA]"
type textarea "x"
type textarea "Email Change requests to: Trist"
type textarea "x"
type textarea "Email Change requests to: [PERSON_NAME]"
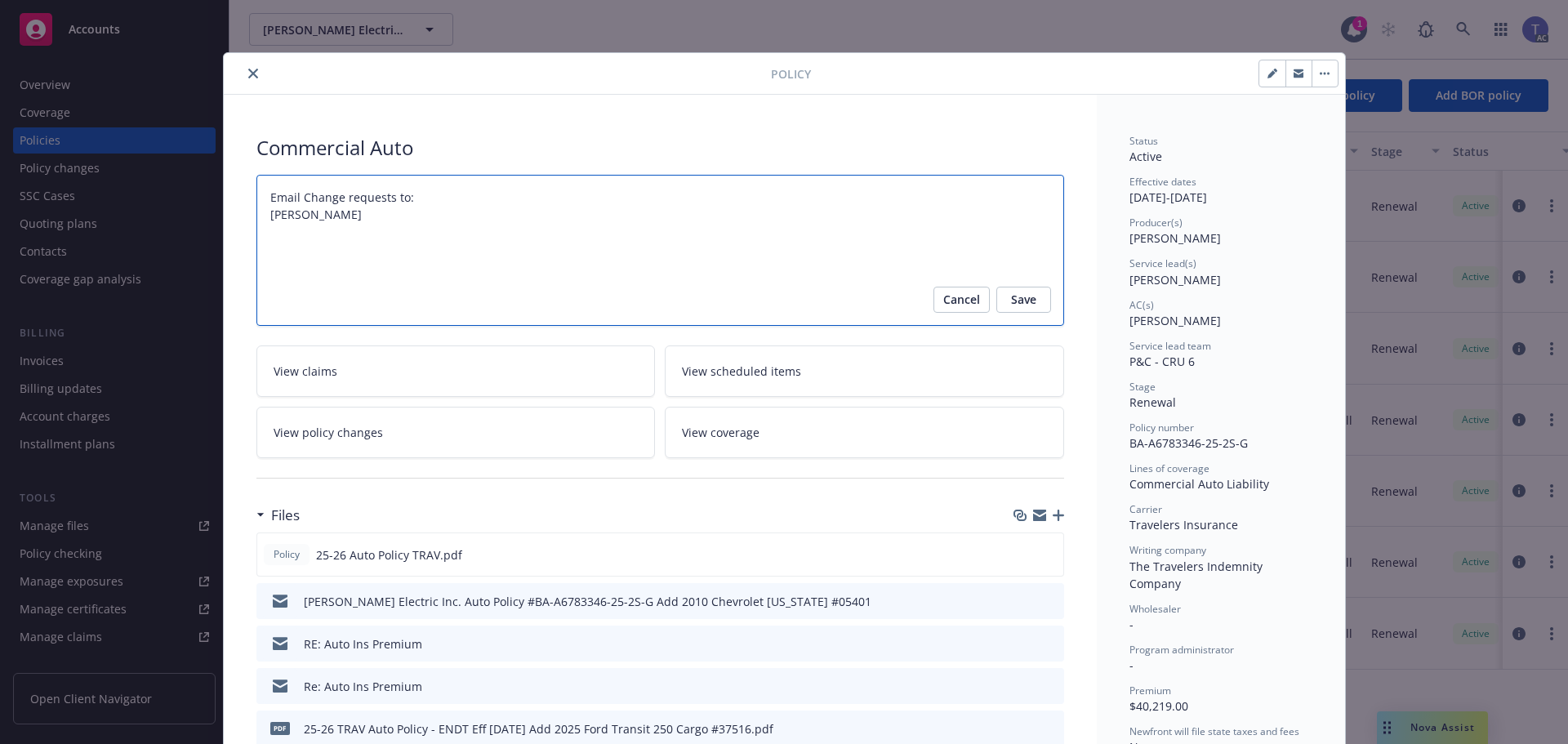
type textarea "x"
type textarea "Email Change requests to: [PERSON_NAME] S"
type textarea "x"
type textarea "Email Change requests to: [PERSON_NAME] St"
type textarea "x"
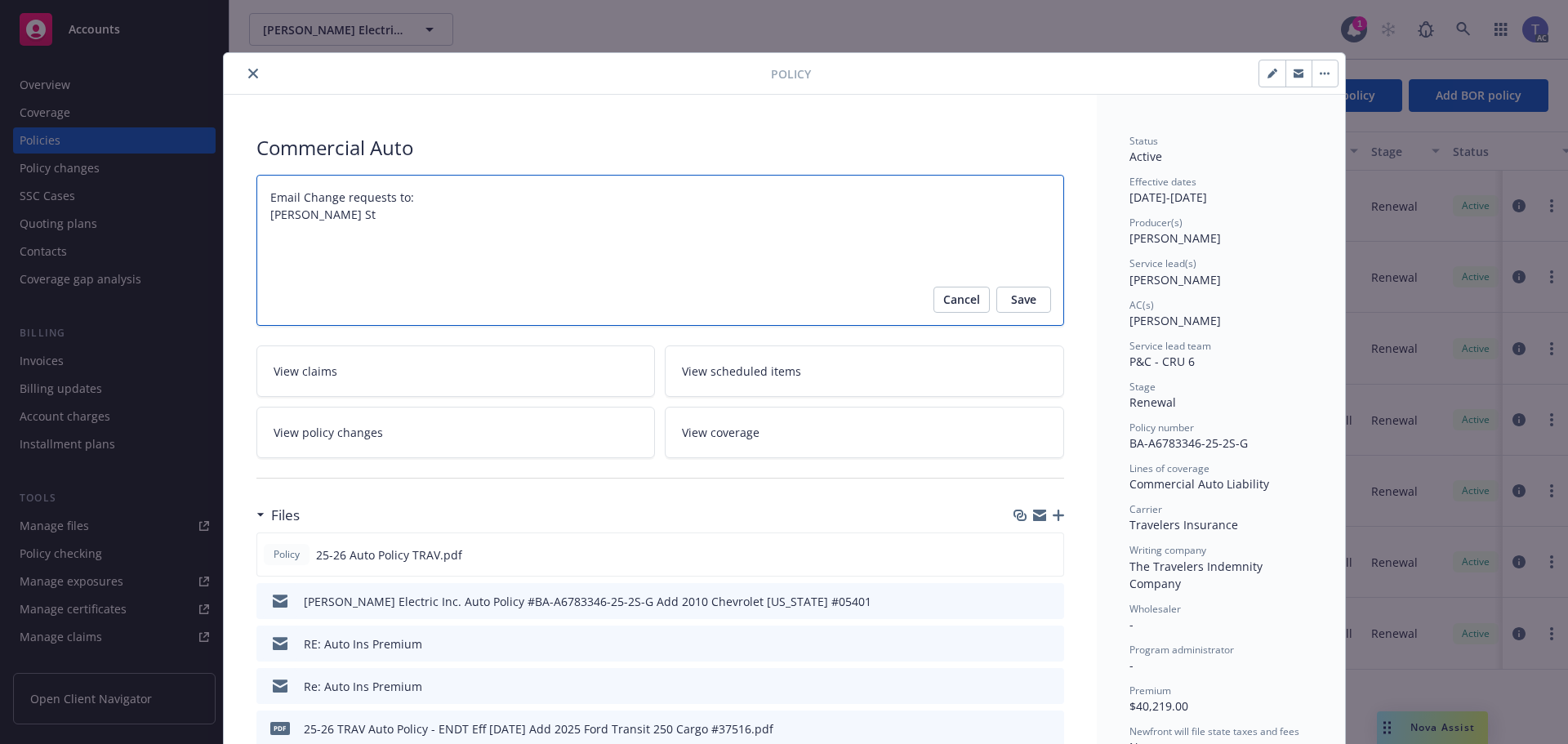
type textarea "Email Change requests to: [PERSON_NAME] Ste"
type textarea "x"
type textarea "Email Change requests to: [PERSON_NAME]"
type textarea "x"
type textarea "Email Change requests to: [PERSON_NAME]"
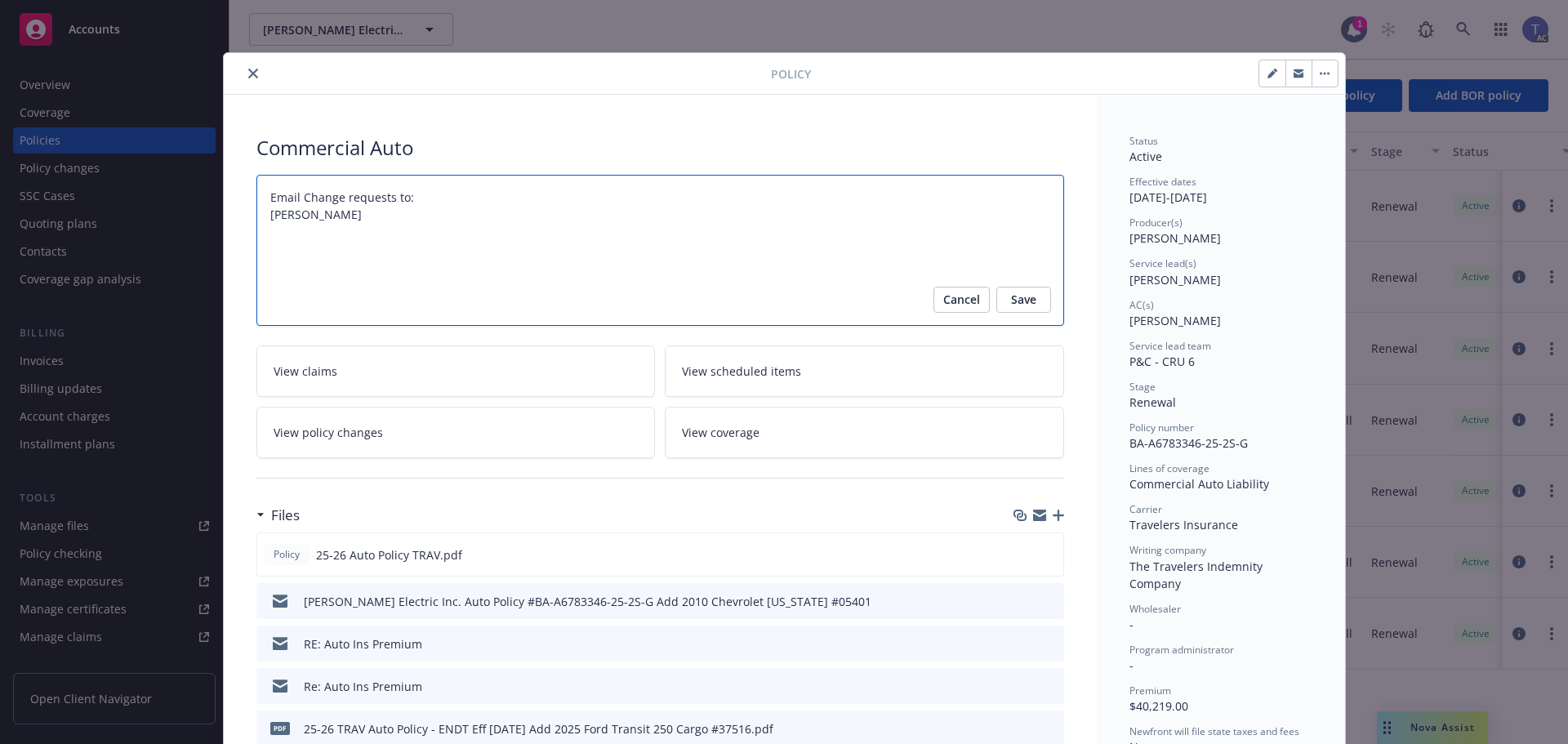
type textarea "x"
type textarea "Email Change requests to: [PERSON_NAME]:"
type textarea "x"
type textarea "Email Change requests to: [PERSON_NAME]"
type textarea "x"
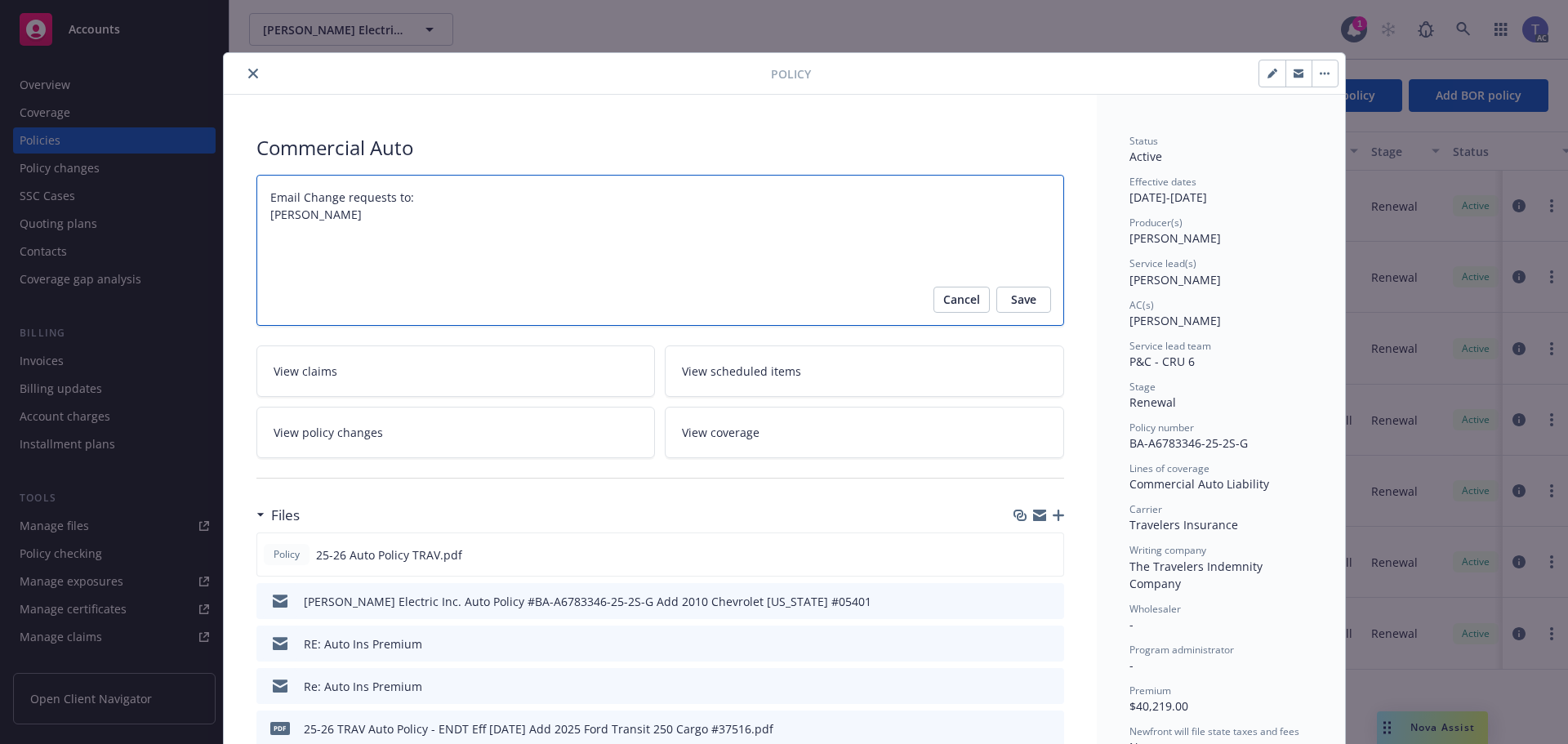
type textarea "Email Change requests to: [PERSON_NAME]"
type textarea "x"
type textarea "Email Change requests to: [PERSON_NAME] Ste"
type textarea "x"
type textarea "Email Change requests to: [PERSON_NAME] St"
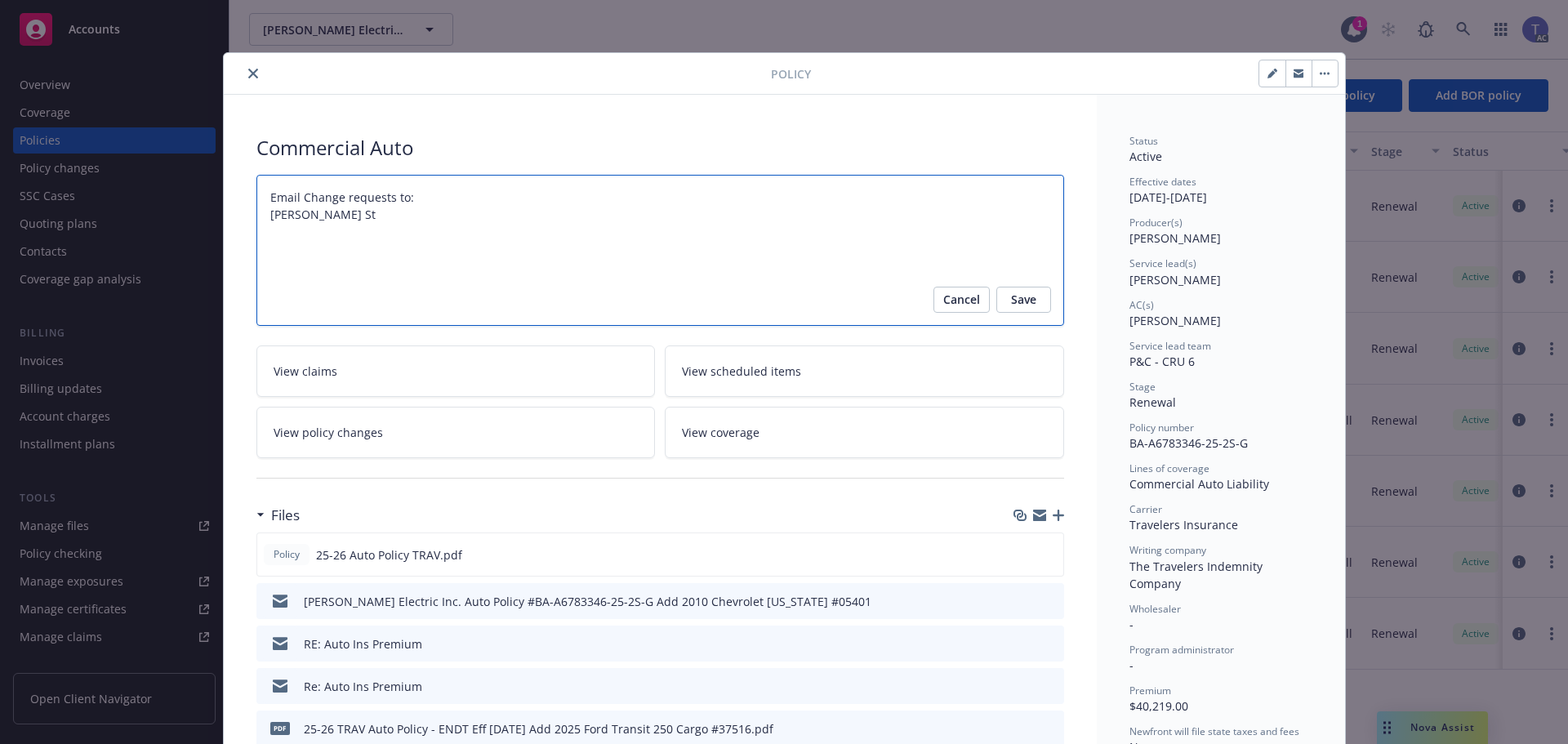
type textarea "x"
type textarea "Email Change requests to: [PERSON_NAME] S"
type textarea "x"
type textarea "Email Change requests to: [PERSON_NAME]"
type textarea "x"
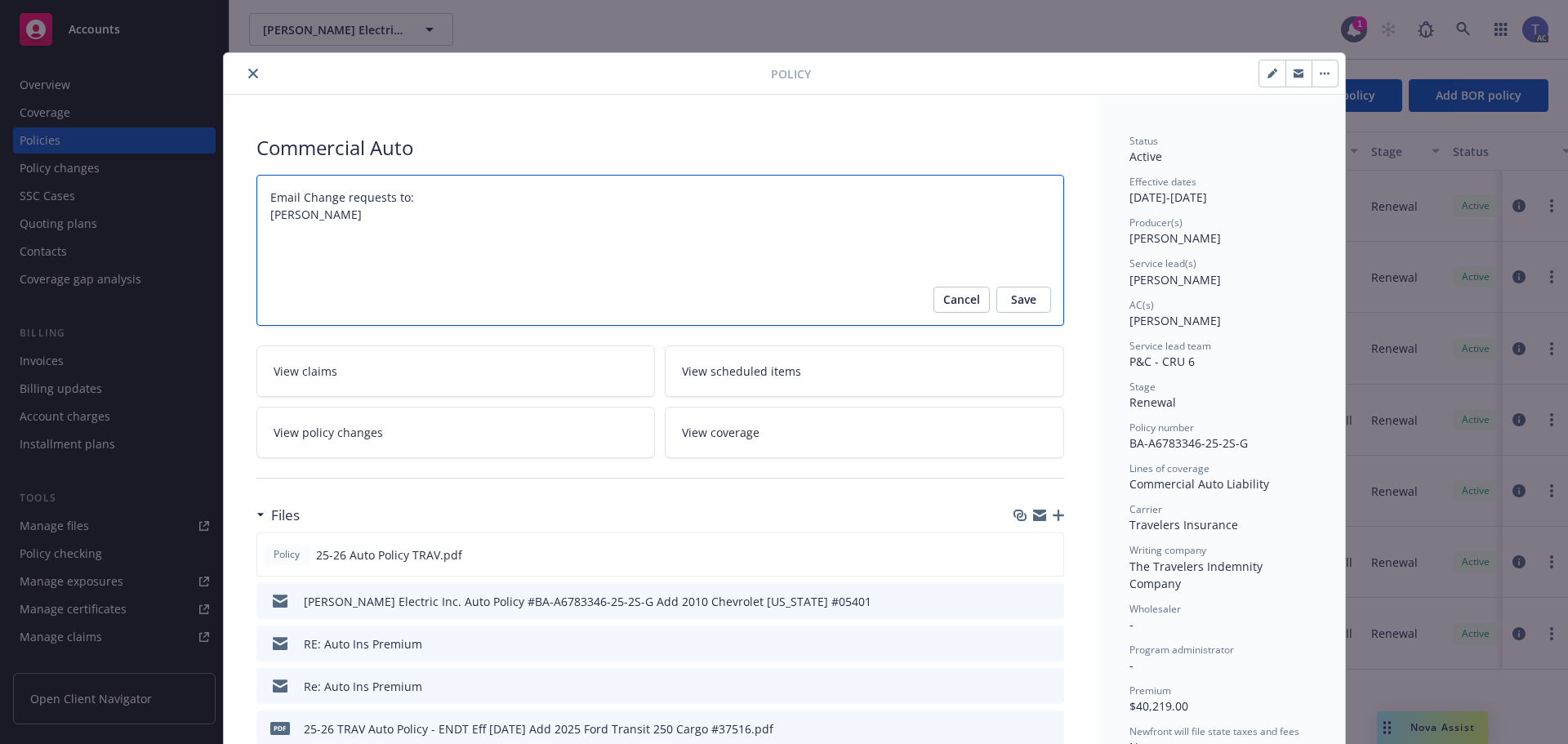
type textarea "Email Change requests to: [PERSON_NAME] R"
type textarea "x"
type textarea "Email Change requests to: [PERSON_NAME] Ro"
type textarea "x"
type textarea "Email Change requests to: [PERSON_NAME] [PERSON_NAME]"
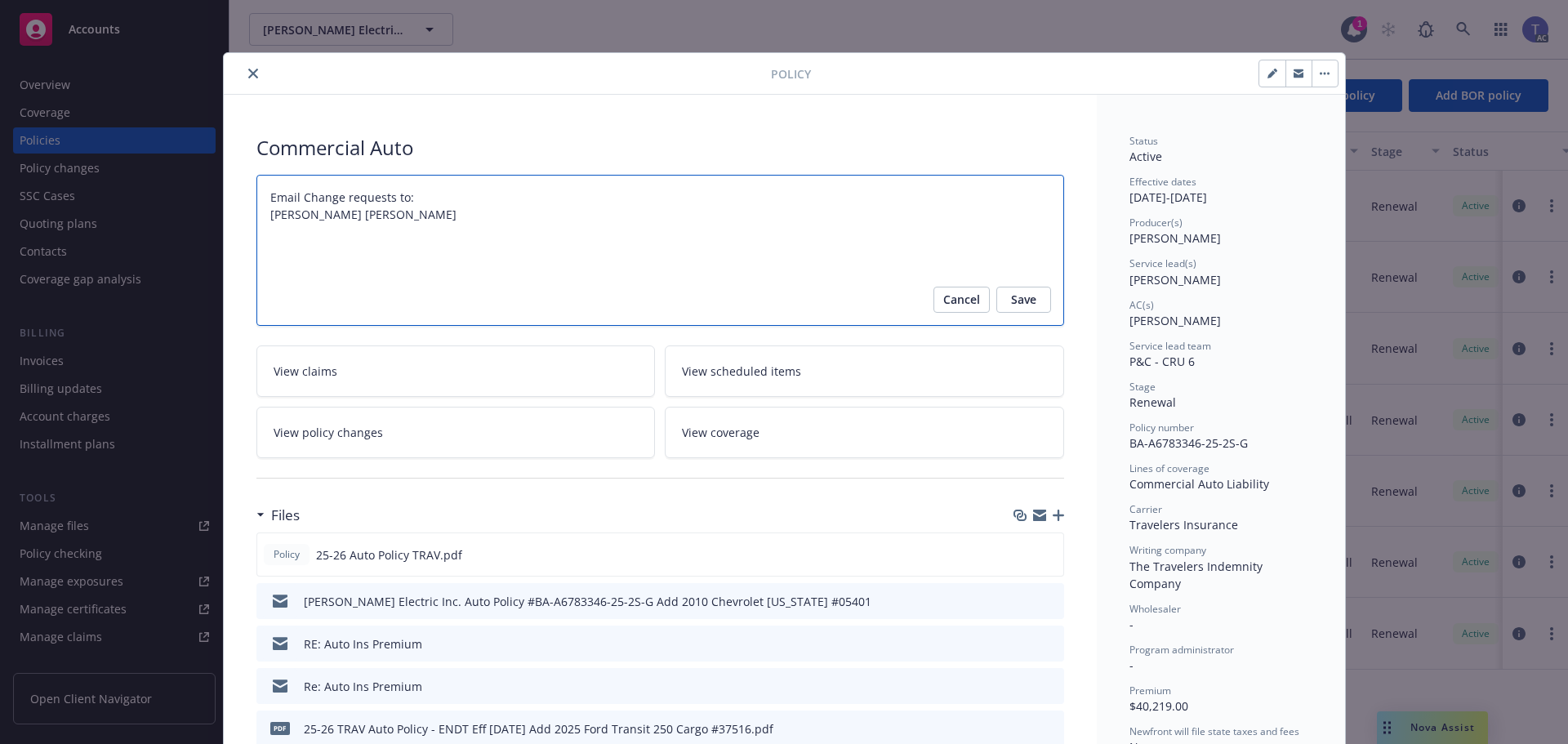
type textarea "x"
type textarea "Email Change requests to: [PERSON_NAME]"
type textarea "x"
type textarea "Email Change requests to: [PERSON_NAME]"
type textarea "x"
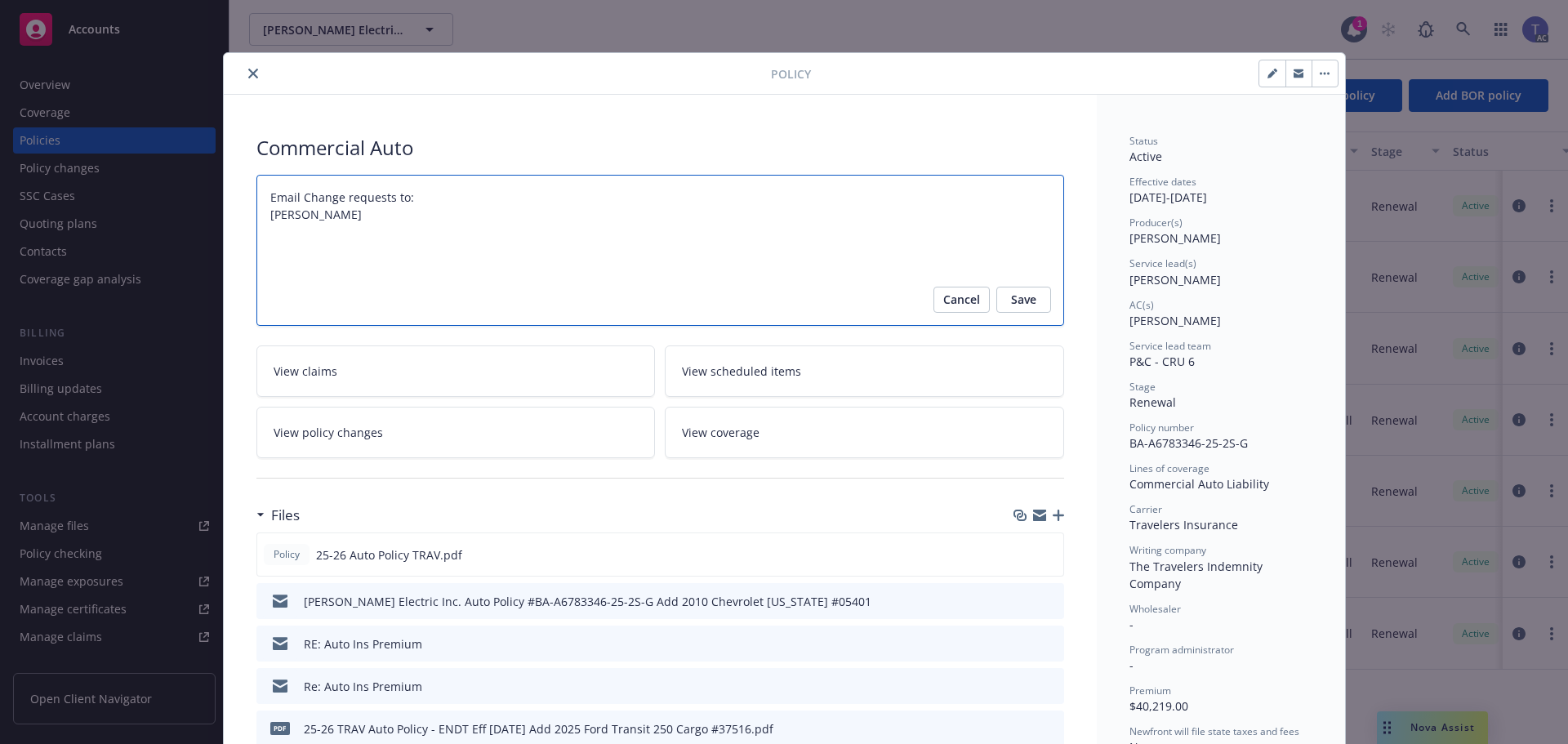
type textarea "Email Change requests to: [PERSON_NAME]"
type textarea "x"
type textarea "Email Change requests to: [PERSON_NAME]:"
type textarea "x"
type textarea "Email Change requests to: [PERSON_NAME]:"
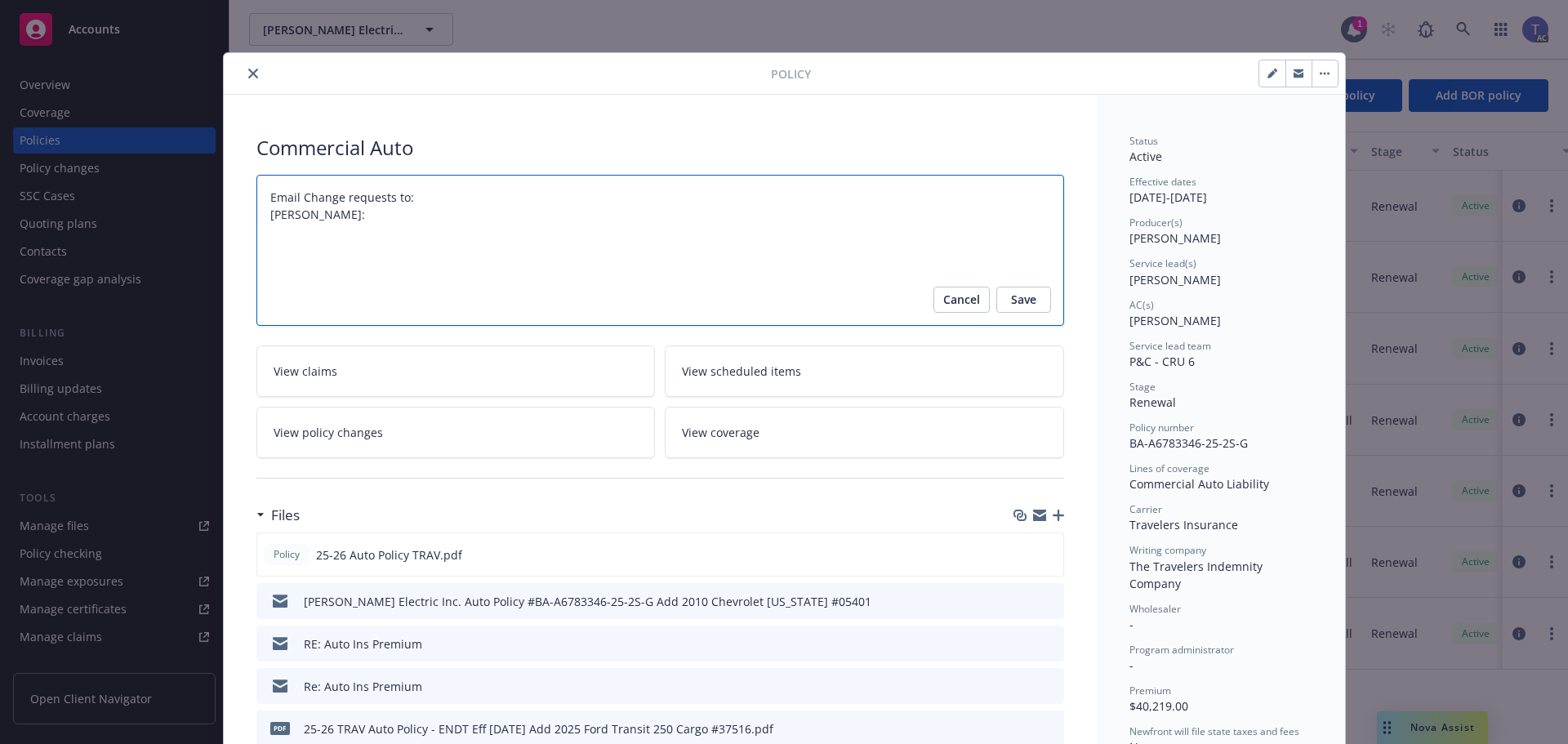
type textarea "x"
type textarea "Email Change requests to: [PERSON_NAME]: T"
type textarea "x"
type textarea "Email Change requests to: [PERSON_NAME]: TR"
type textarea "x"
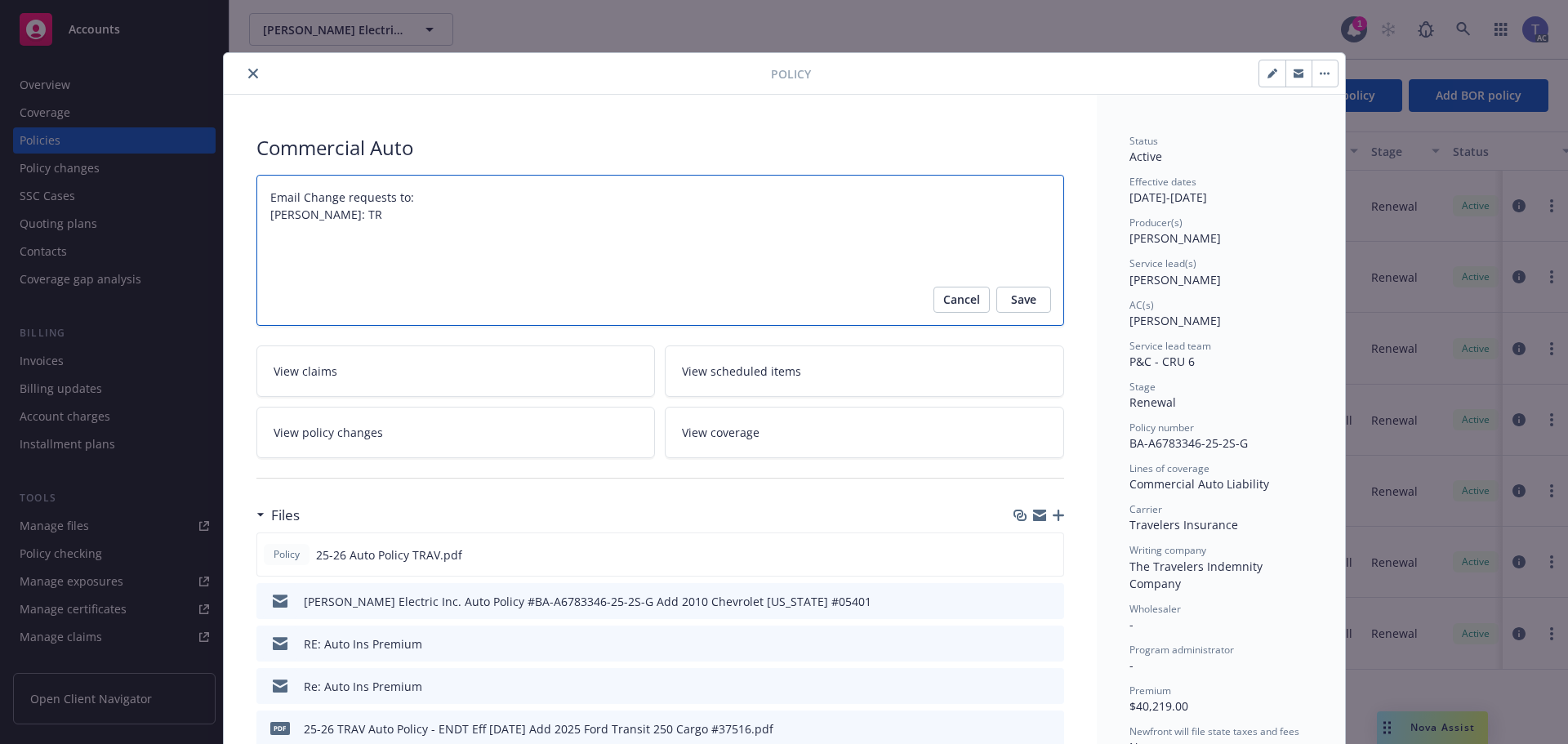
type textarea "Email Change requests to: [PERSON_NAME]: TRO"
type textarea "x"
click at [1028, 293] on span "Save" at bounding box center [1023, 299] width 25 height 26
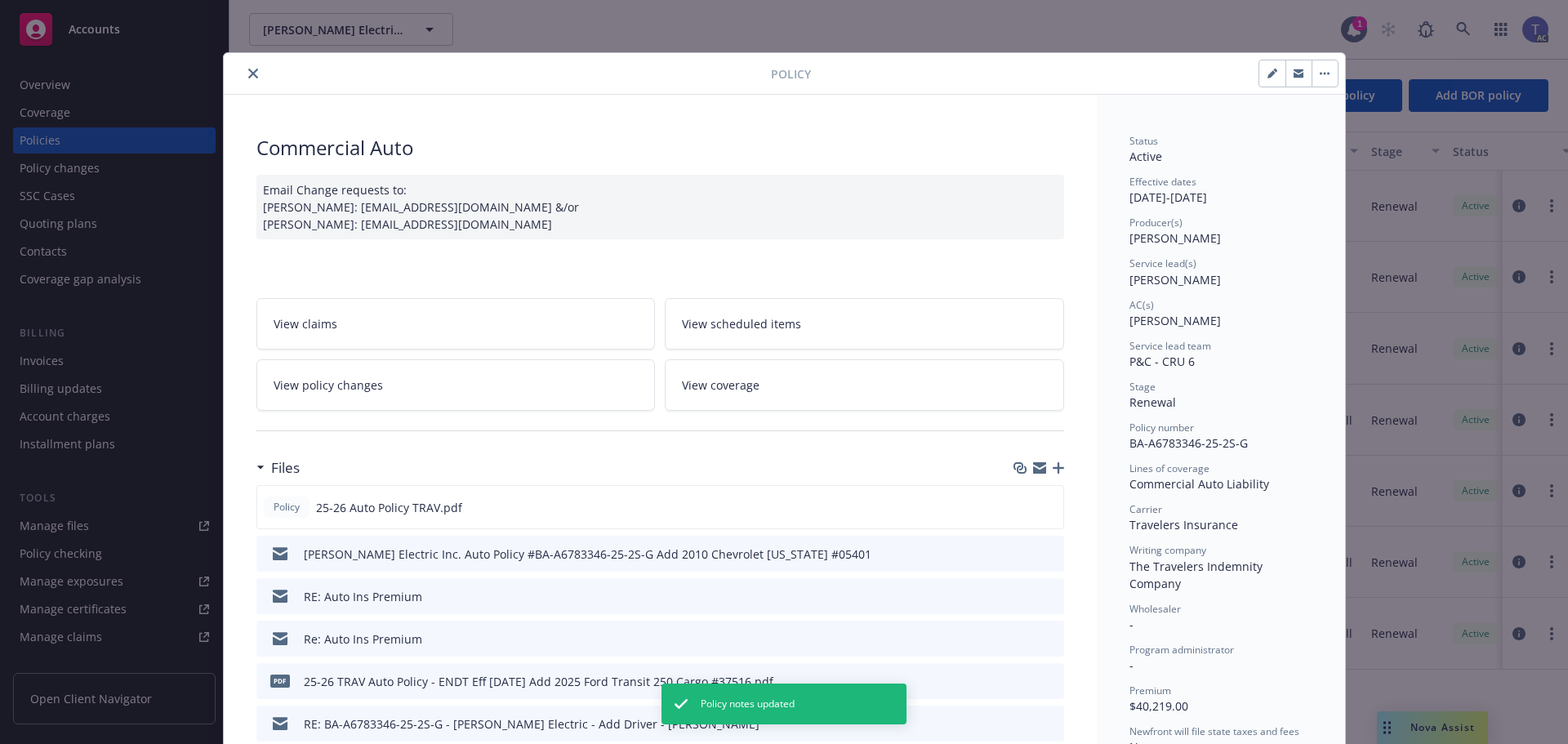
click at [249, 69] on icon "close" at bounding box center [253, 73] width 9 height 9
